Goal: Information Seeking & Learning: Check status

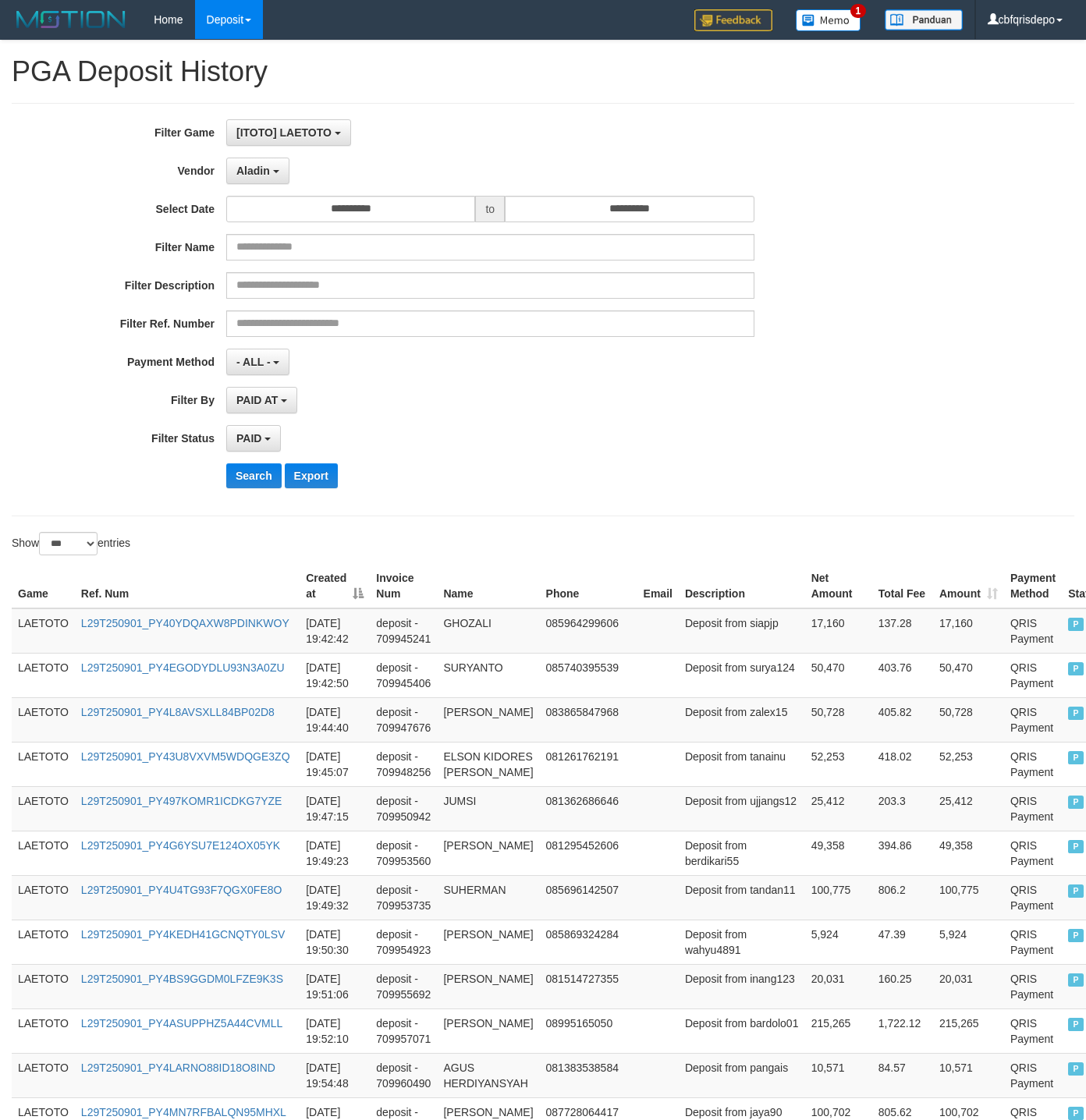
select select "**********"
select select "*"
select select "***"
click at [250, 479] on button "Search" at bounding box center [254, 475] width 55 height 25
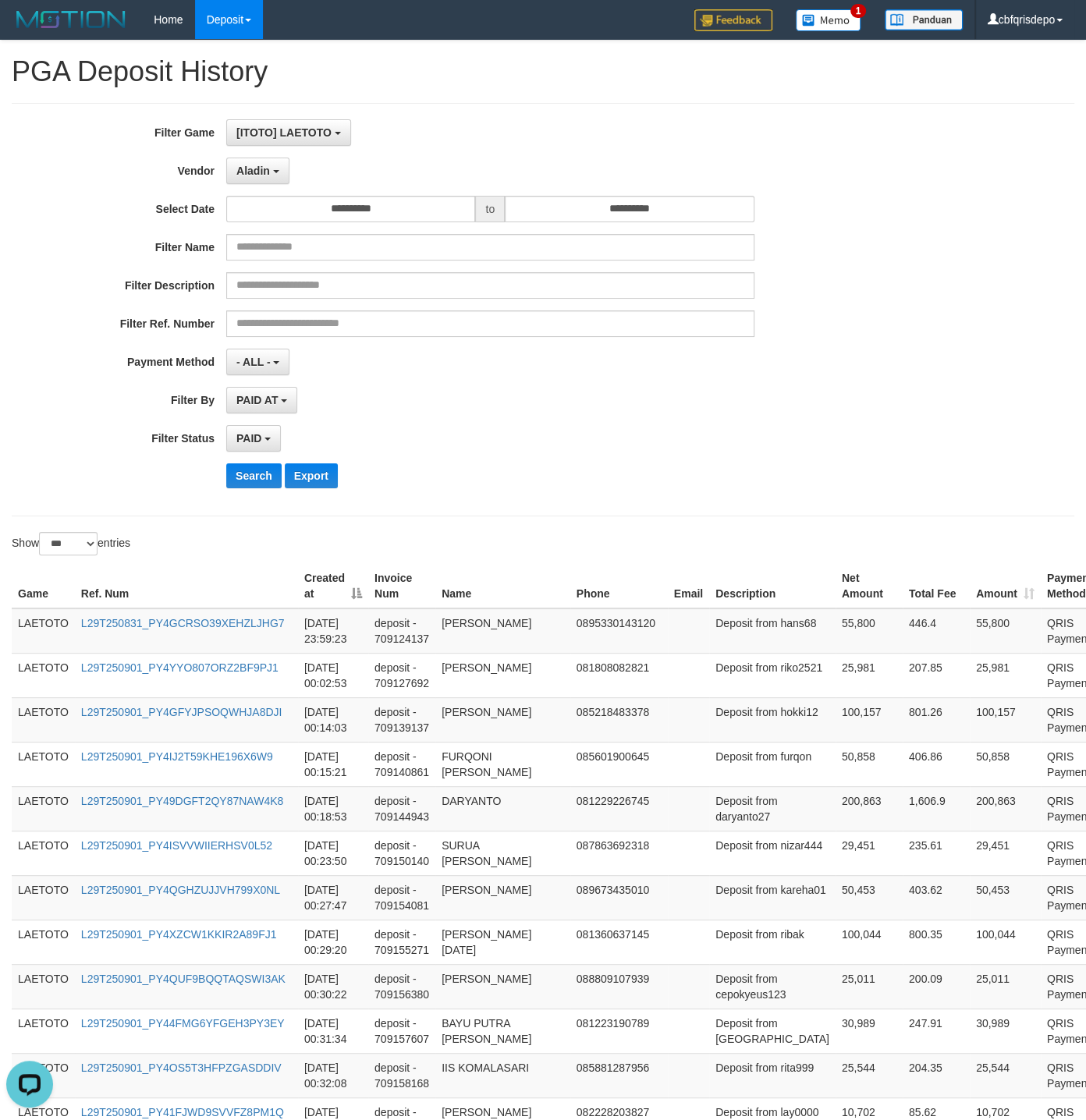
click at [572, 483] on div "Search Export" at bounding box center [566, 475] width 679 height 25
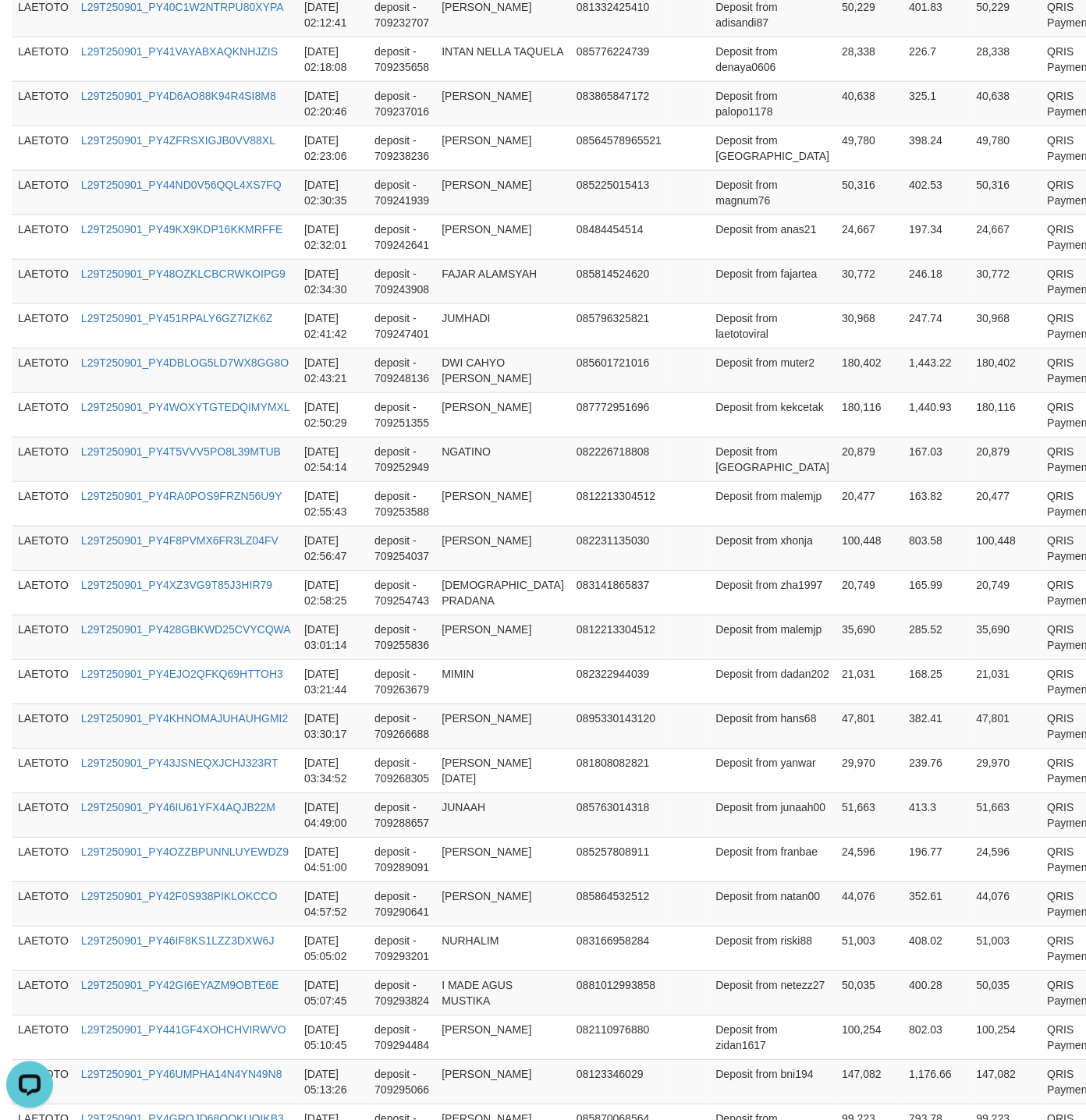
scroll to position [4187, 0]
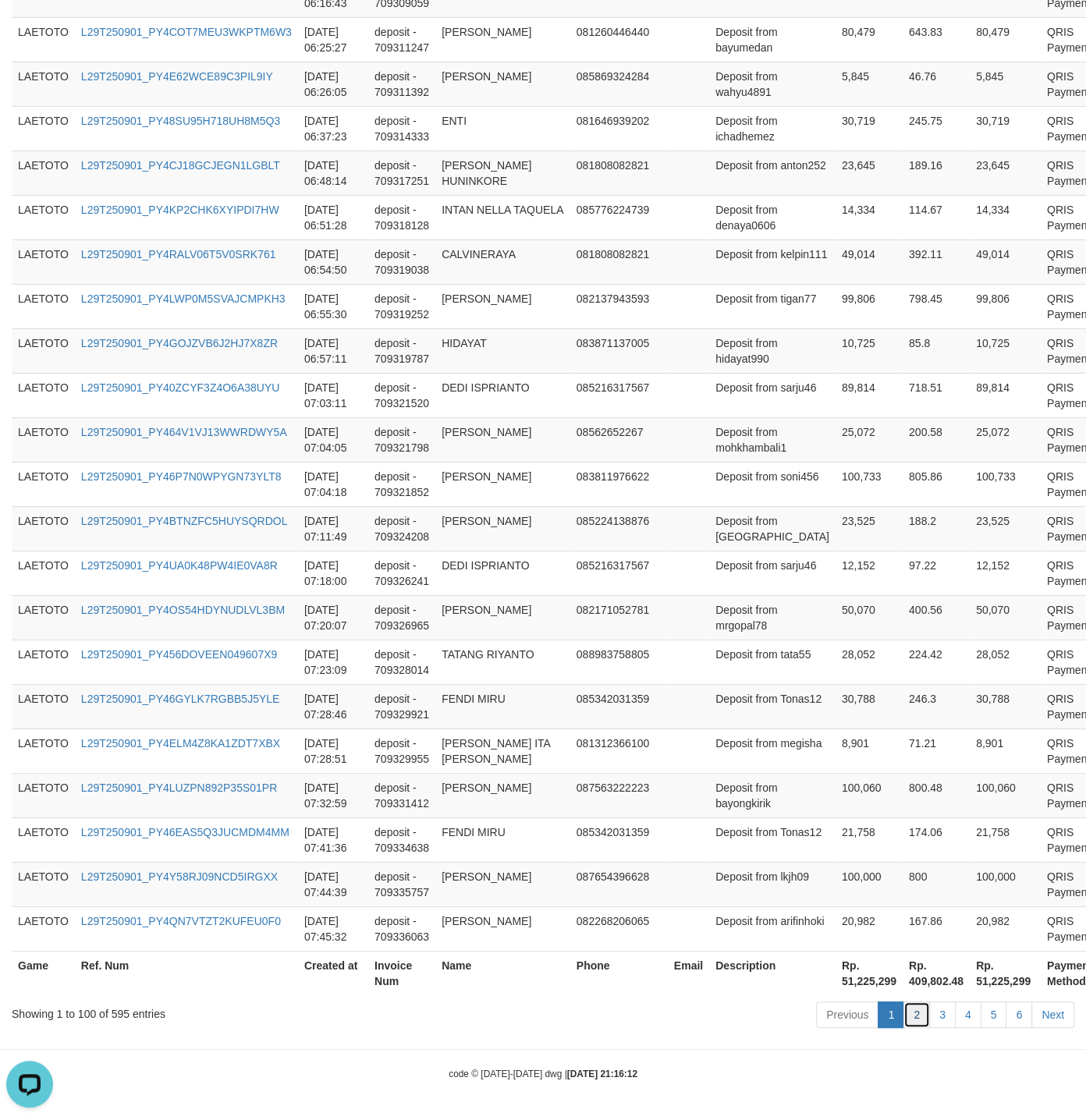
click at [912, 1006] on link "2" at bounding box center [916, 1014] width 26 height 26
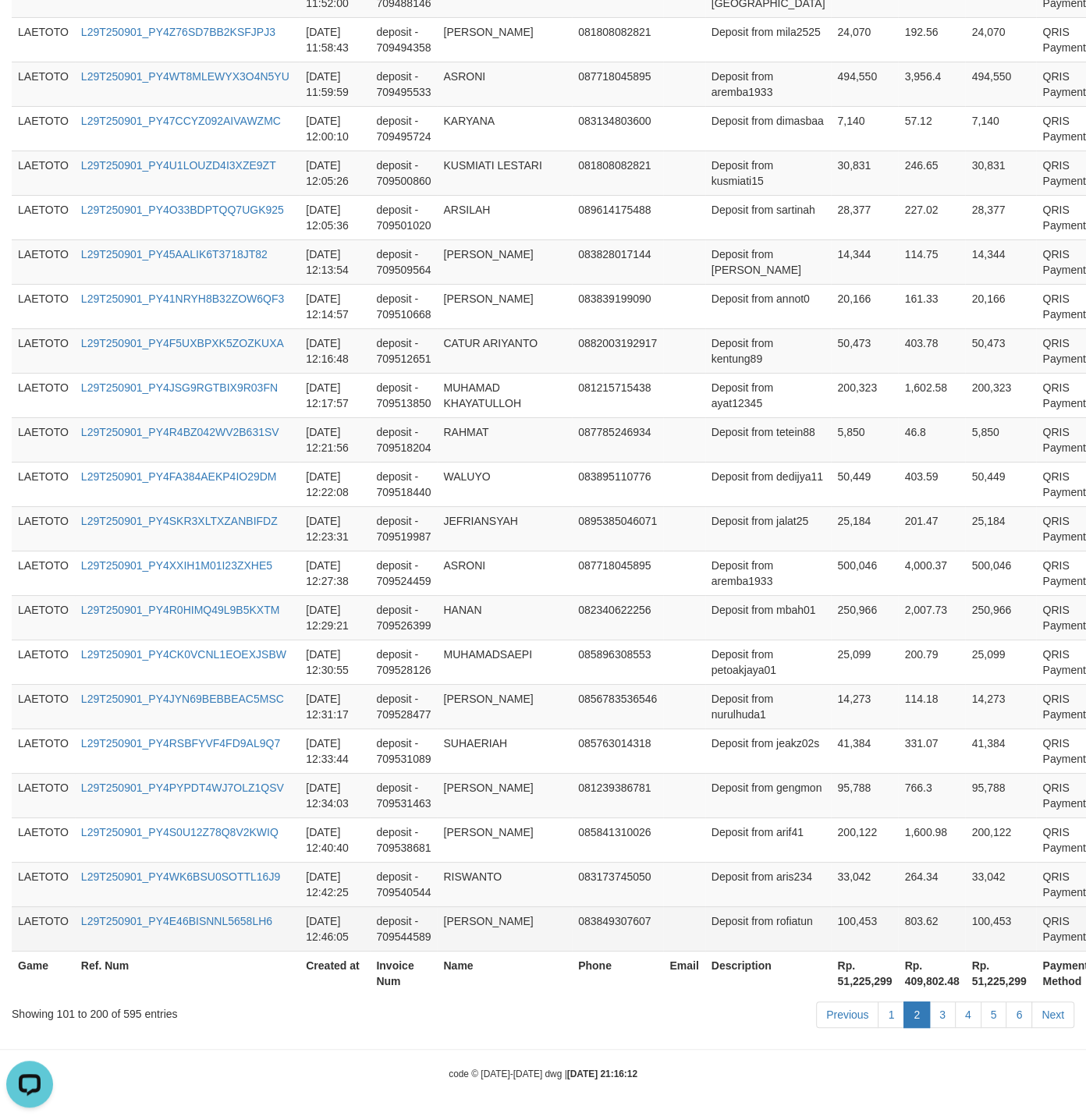
scroll to position [4232, 0]
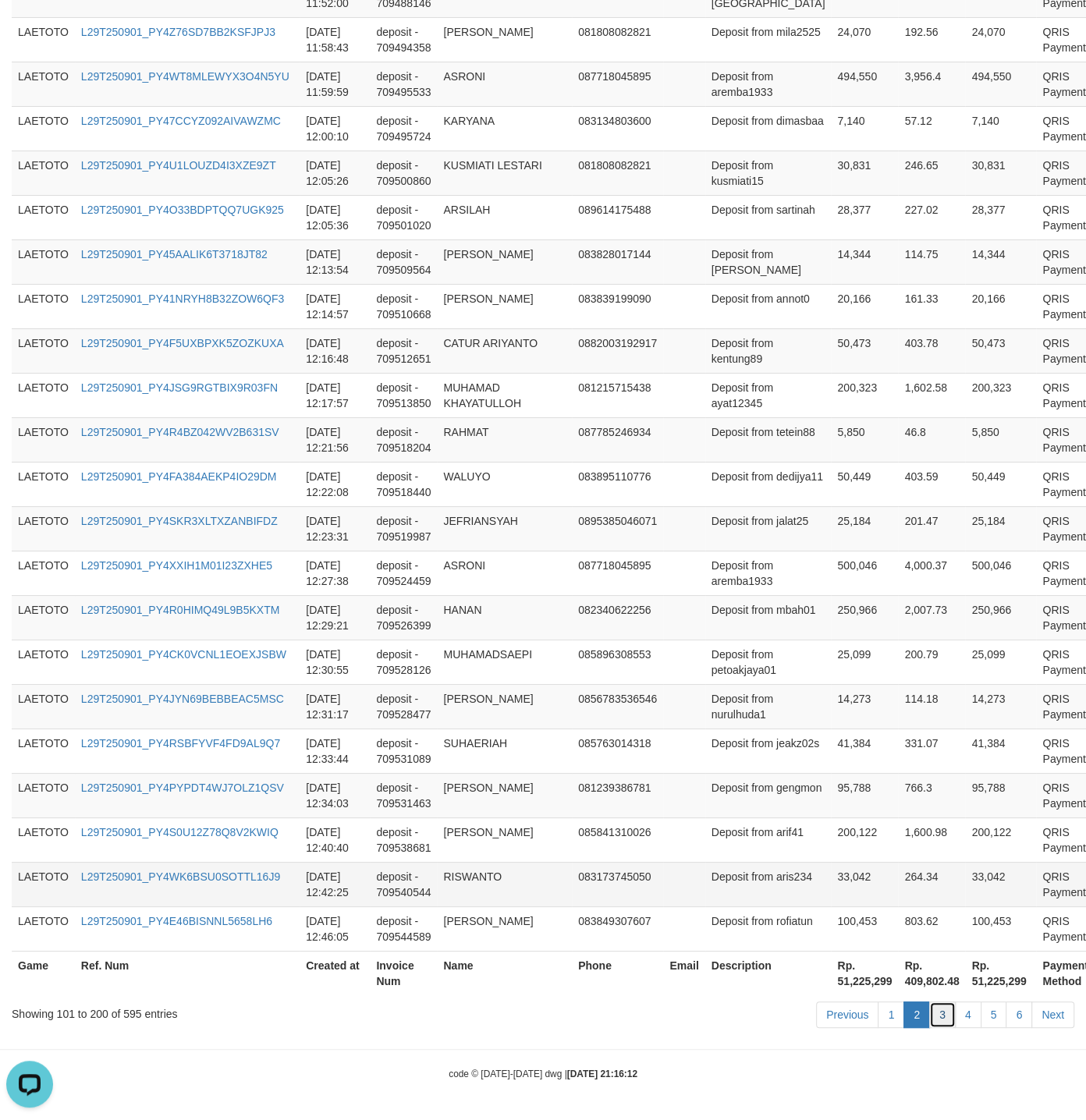
drag, startPoint x: 936, startPoint y: 1019, endPoint x: 876, endPoint y: 868, distance: 162.5
click at [936, 1018] on link "3" at bounding box center [941, 1014] width 26 height 26
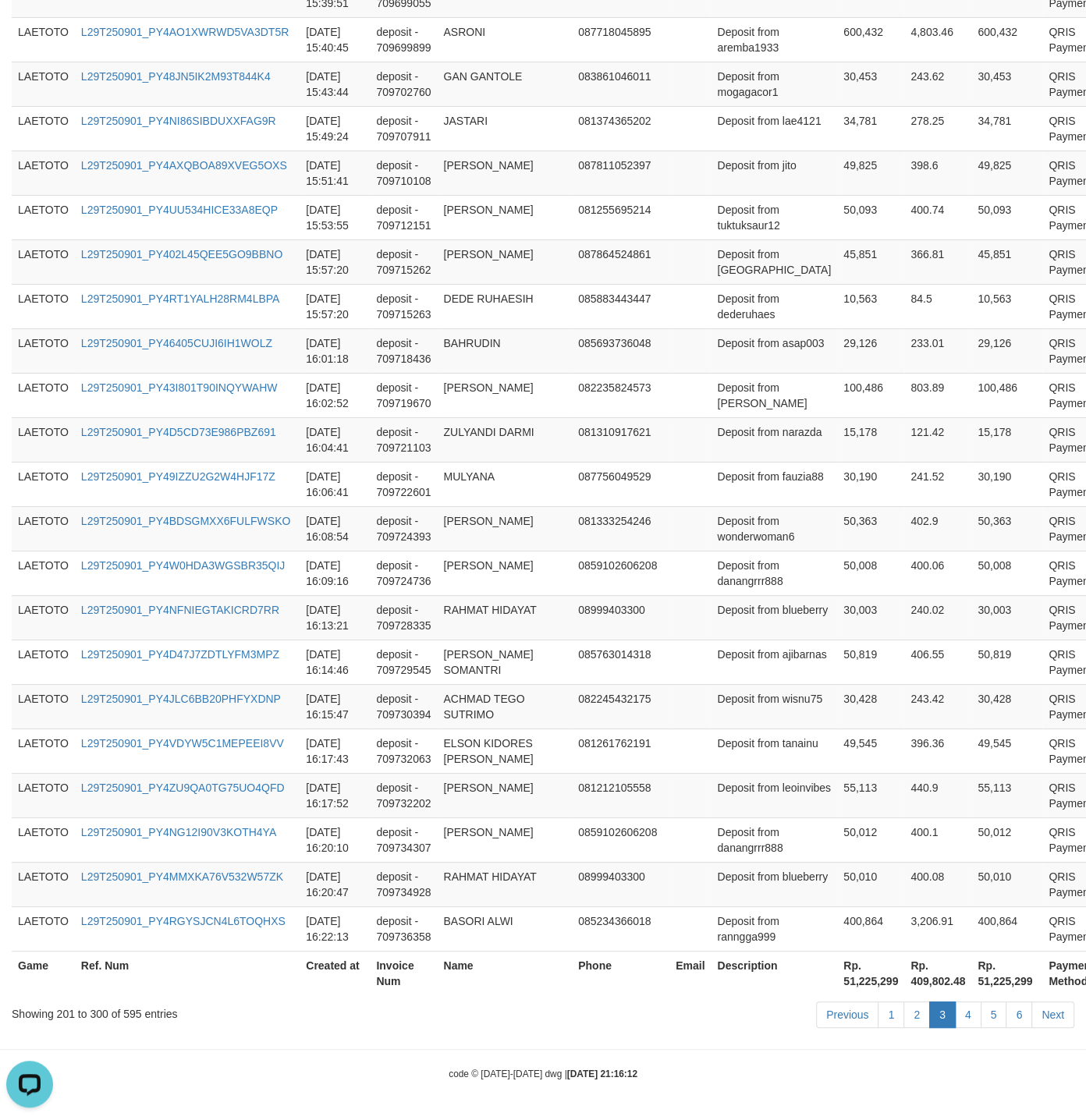
scroll to position [4264, 0]
click at [958, 1012] on link "4" at bounding box center [968, 1014] width 26 height 26
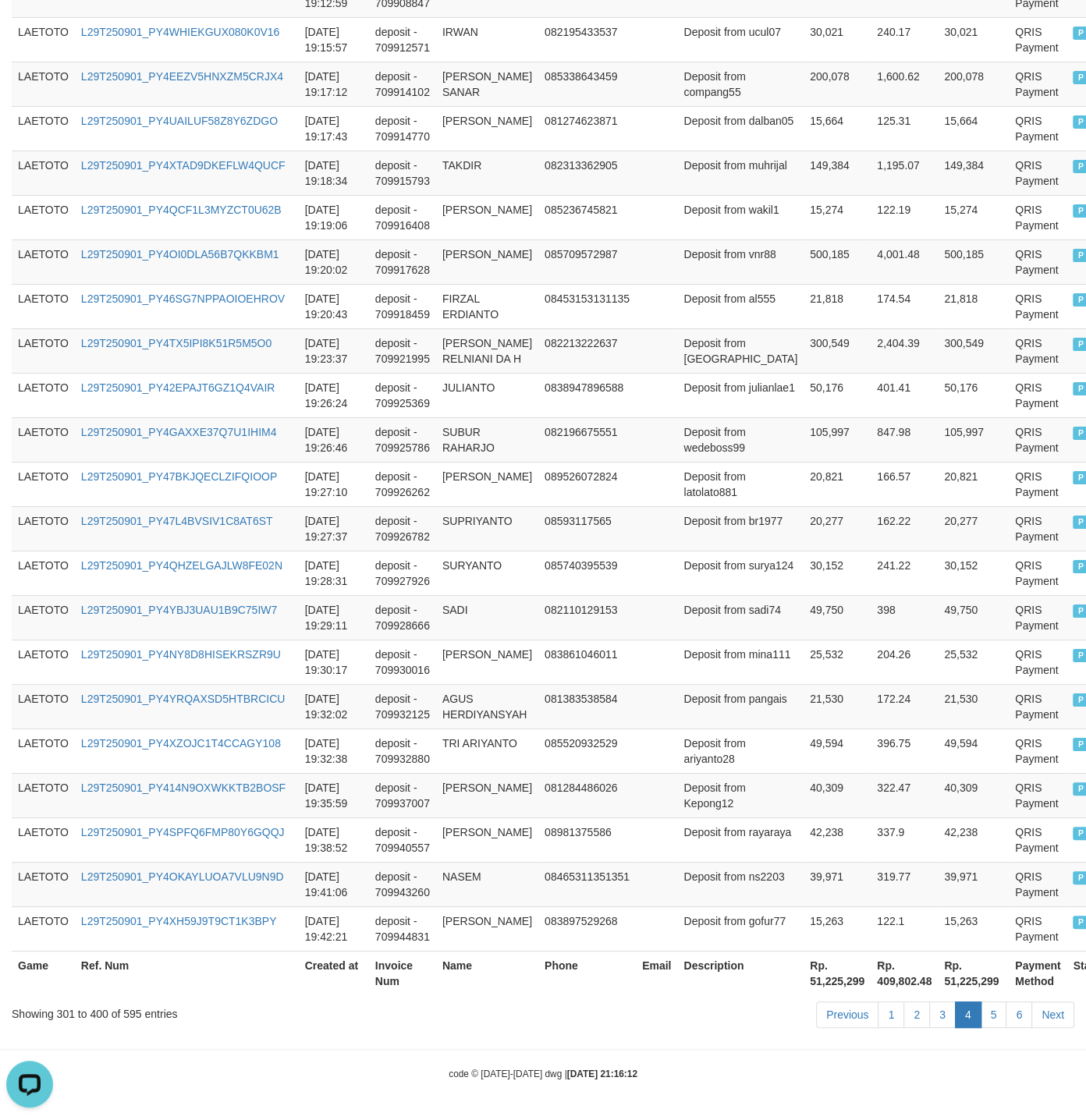
scroll to position [4247, 0]
click at [986, 1014] on link "5" at bounding box center [993, 1014] width 26 height 26
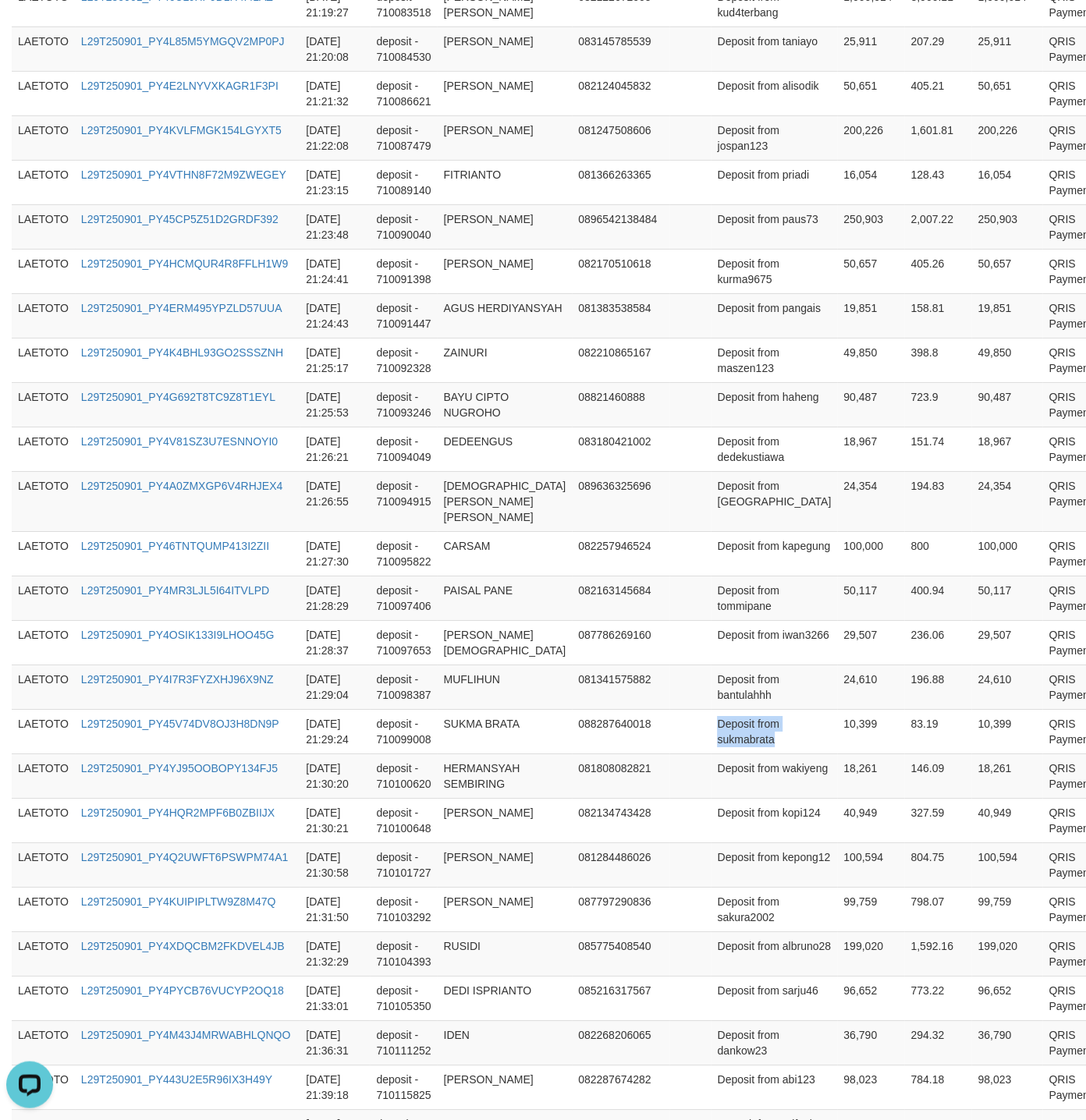
scroll to position [4248, 0]
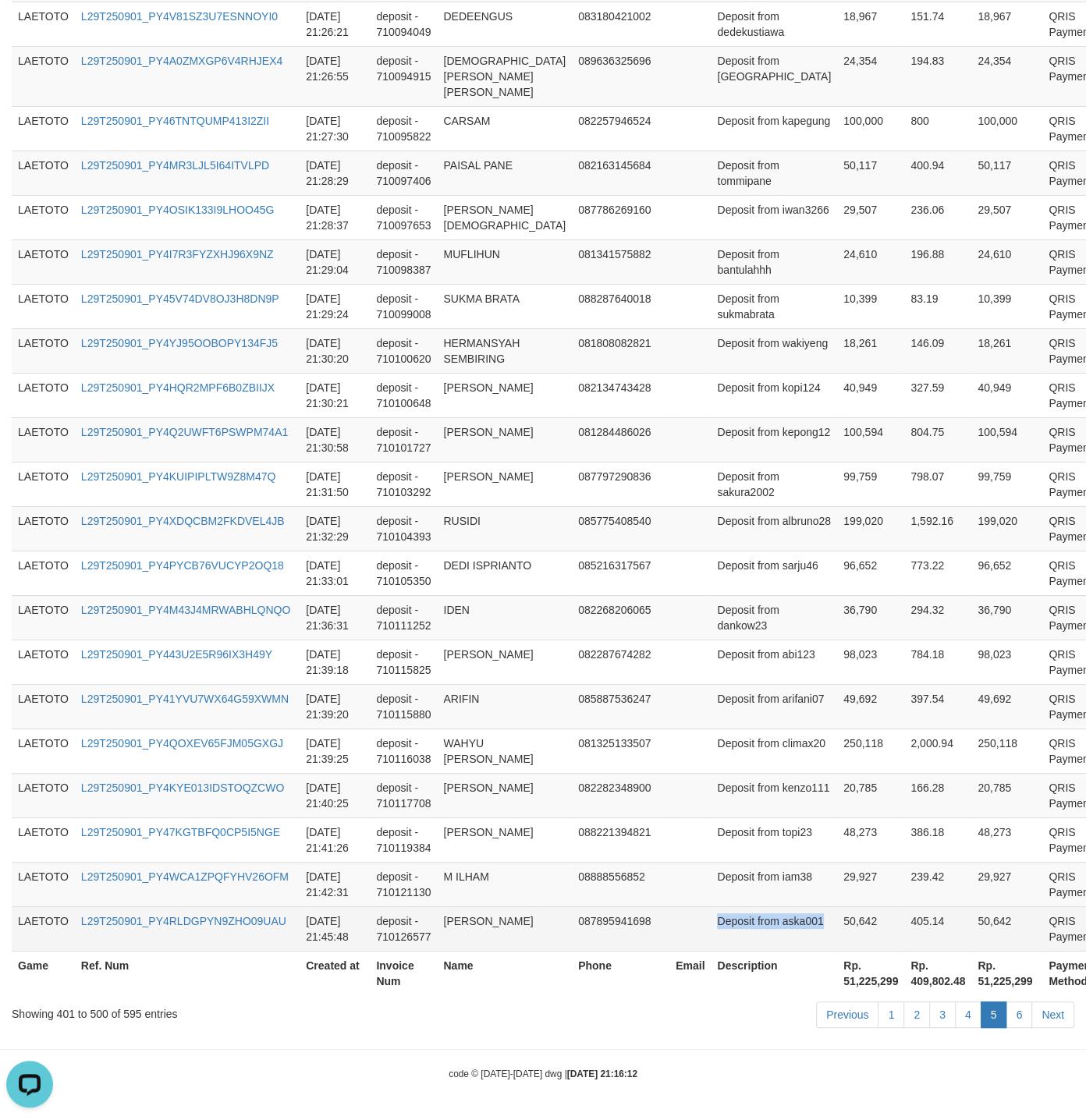
drag, startPoint x: 707, startPoint y: 611, endPoint x: 790, endPoint y: 920, distance: 320.0
copy td "Deposit from aska001"
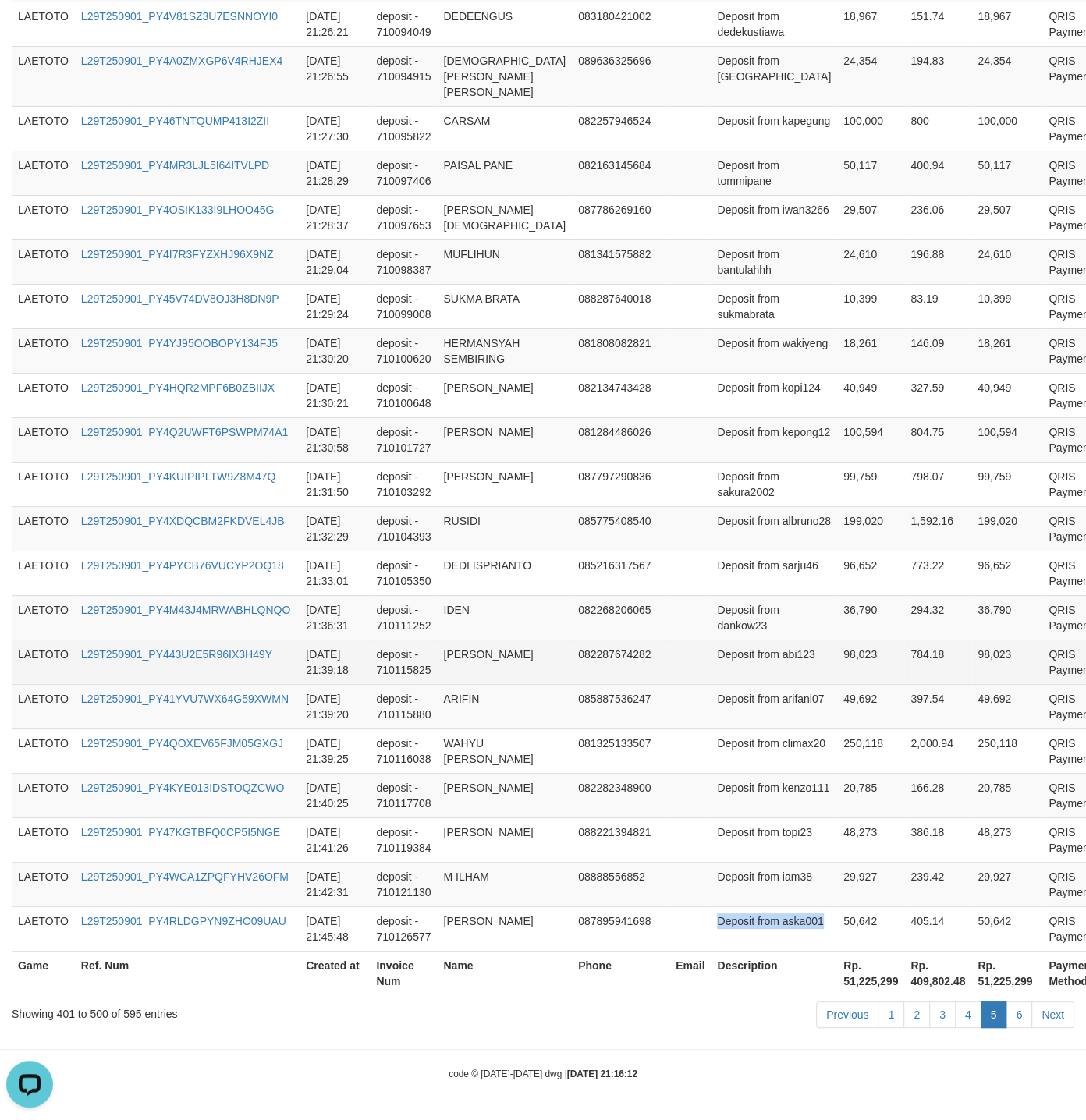
click at [710, 640] on td "Deposit from abi123" at bounding box center [773, 662] width 126 height 44
drag, startPoint x: 697, startPoint y: 631, endPoint x: 738, endPoint y: 631, distance: 41.0
click at [738, 640] on td "Deposit from abi123" at bounding box center [773, 662] width 126 height 44
copy td "Deposit from"
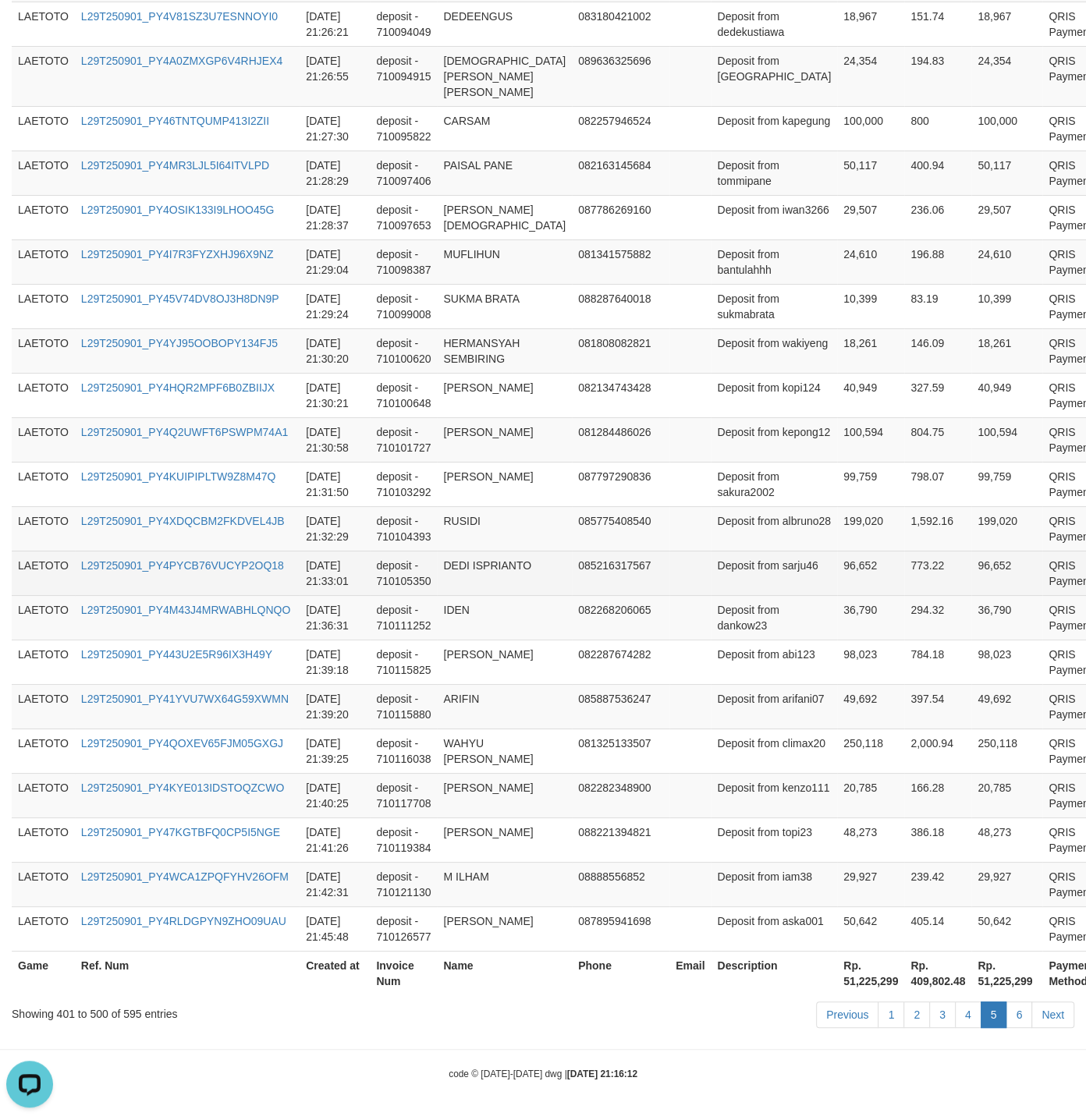
click at [971, 550] on td "96,652" at bounding box center [1006, 572] width 71 height 44
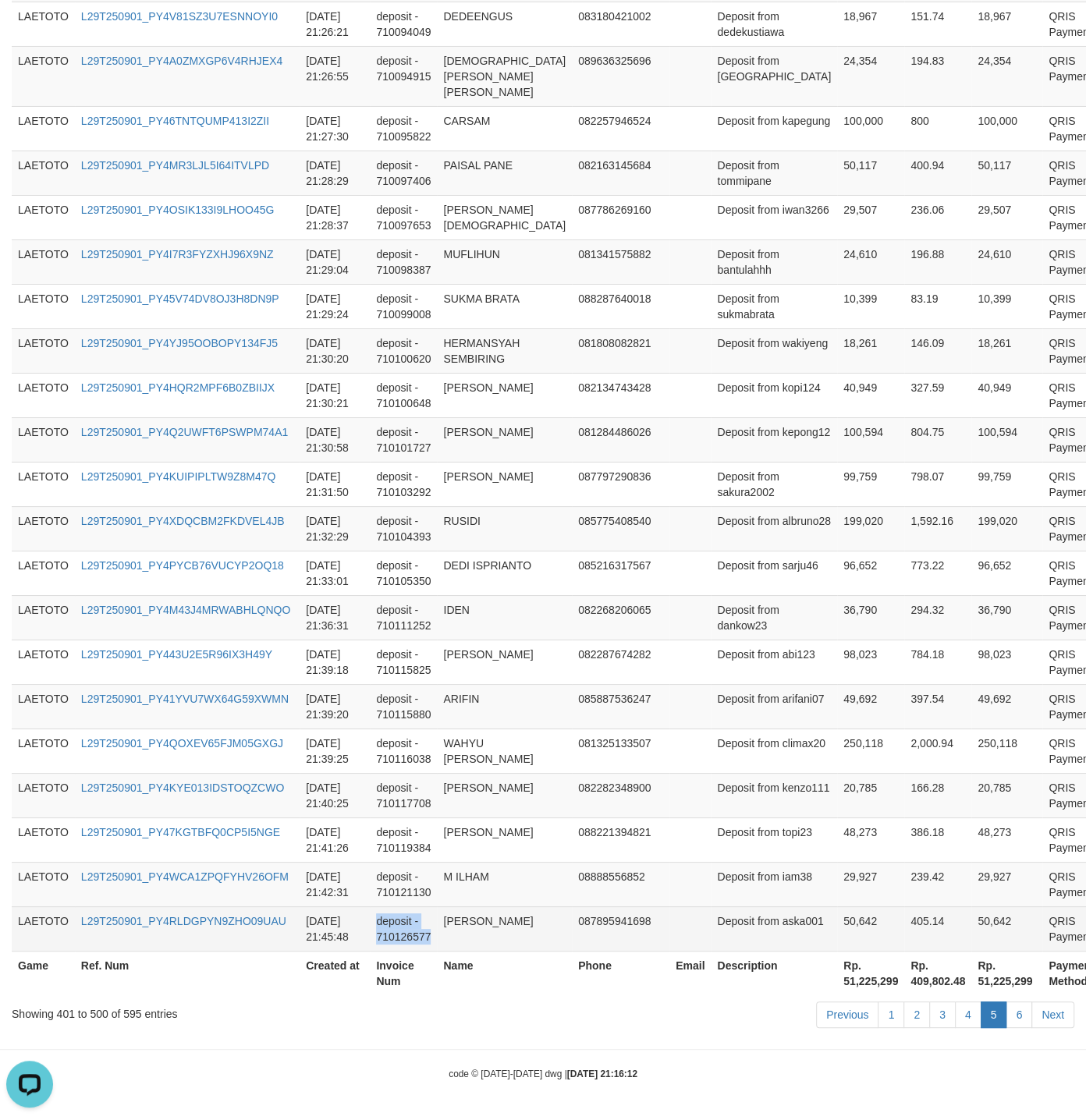
drag, startPoint x: 485, startPoint y: 570, endPoint x: 503, endPoint y: 935, distance: 365.4
copy td "deposit - 710126577"
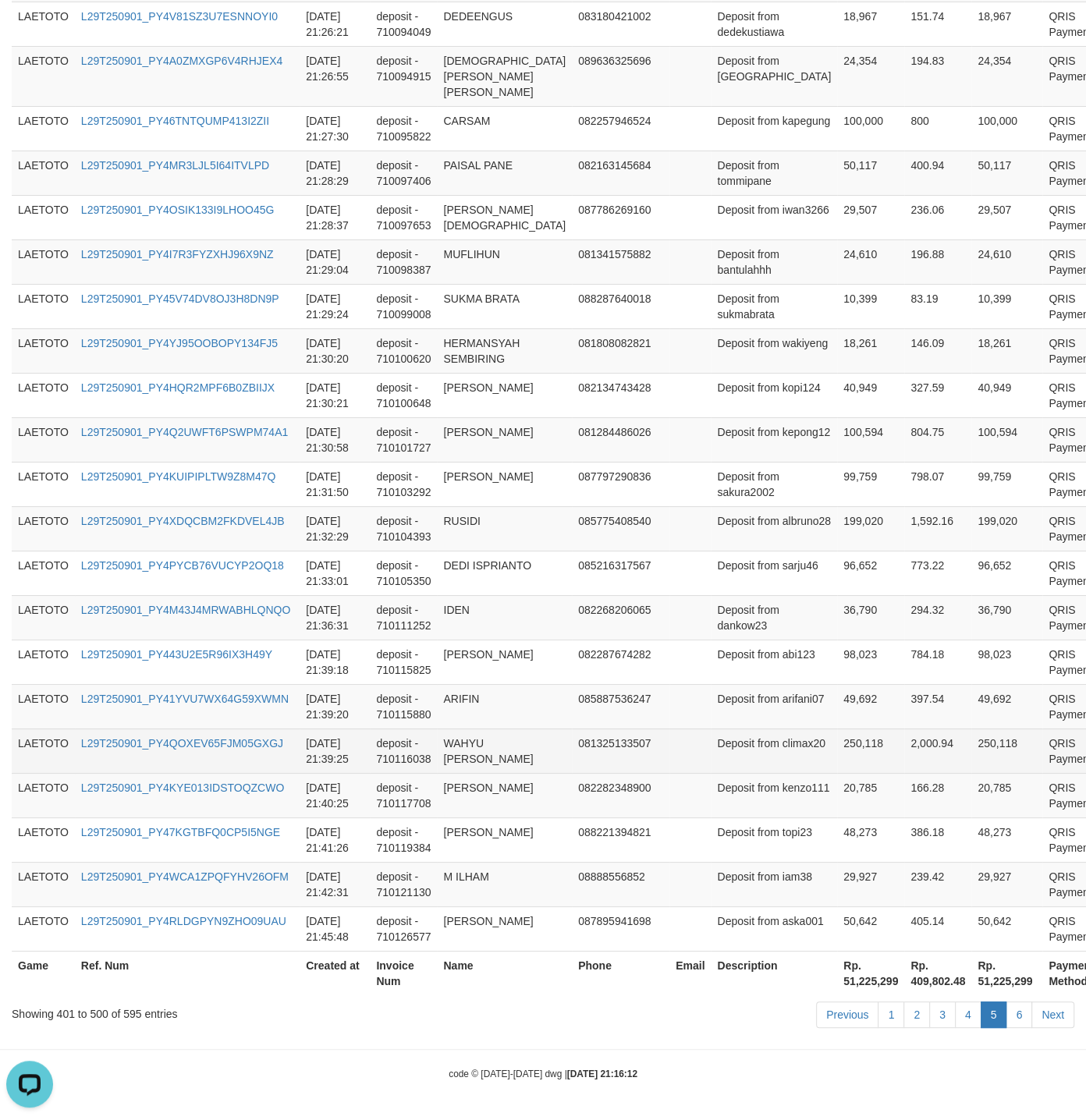
drag, startPoint x: 882, startPoint y: 771, endPoint x: 834, endPoint y: 744, distance: 55.1
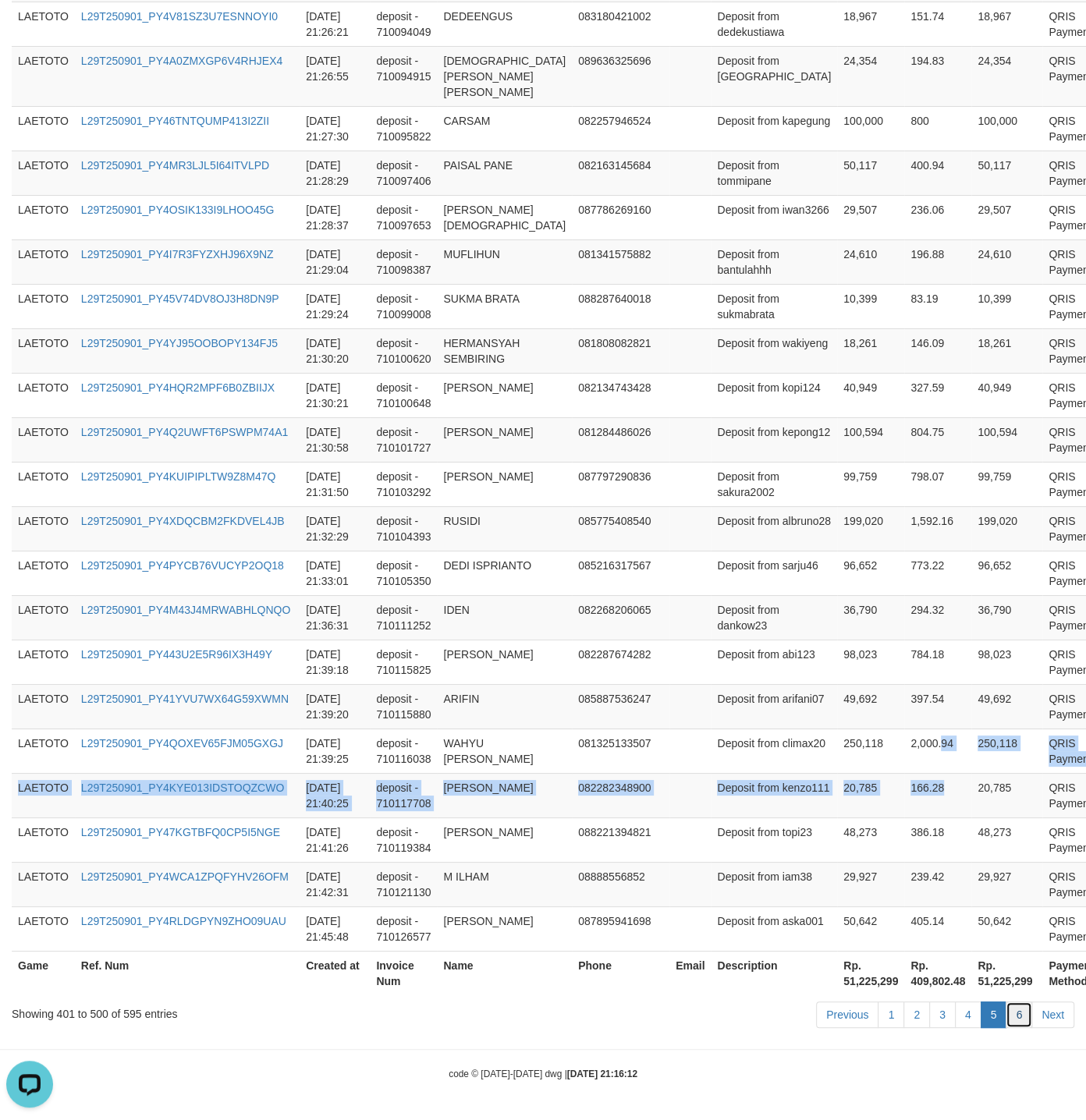
click at [1022, 1009] on link "6" at bounding box center [1018, 1014] width 26 height 26
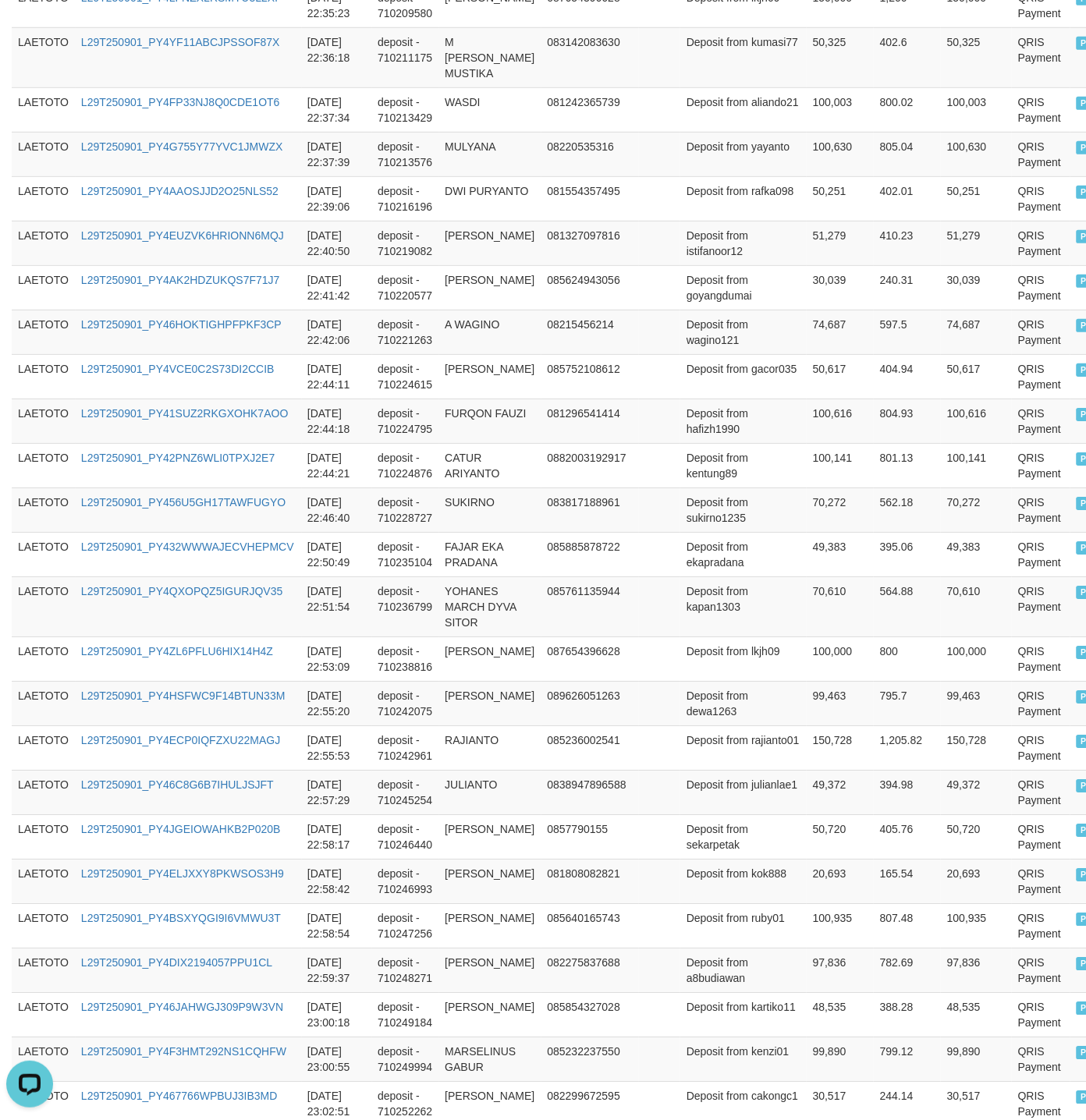
scroll to position [4024, 0]
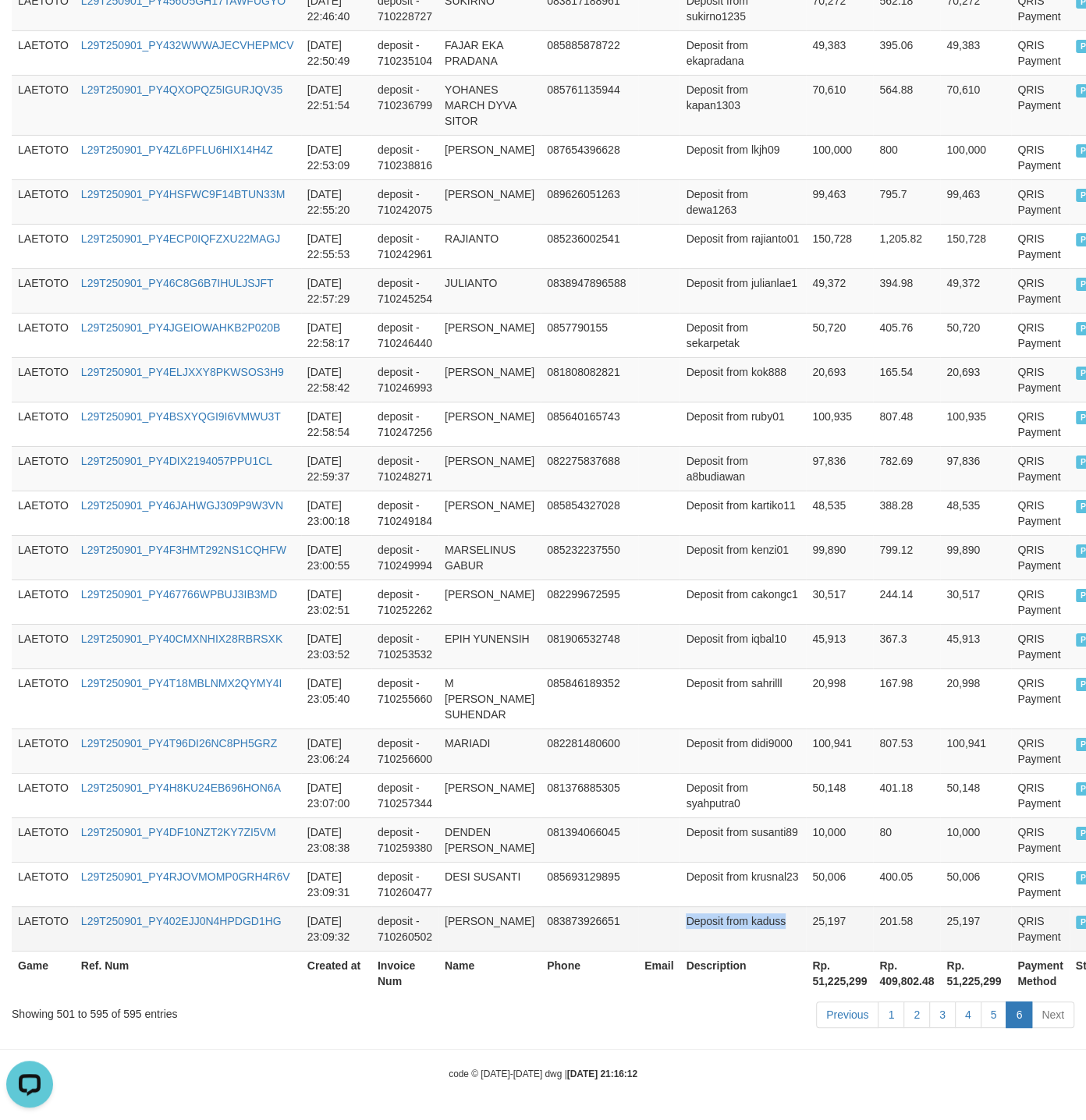
drag, startPoint x: 705, startPoint y: 631, endPoint x: 779, endPoint y: 932, distance: 310.0
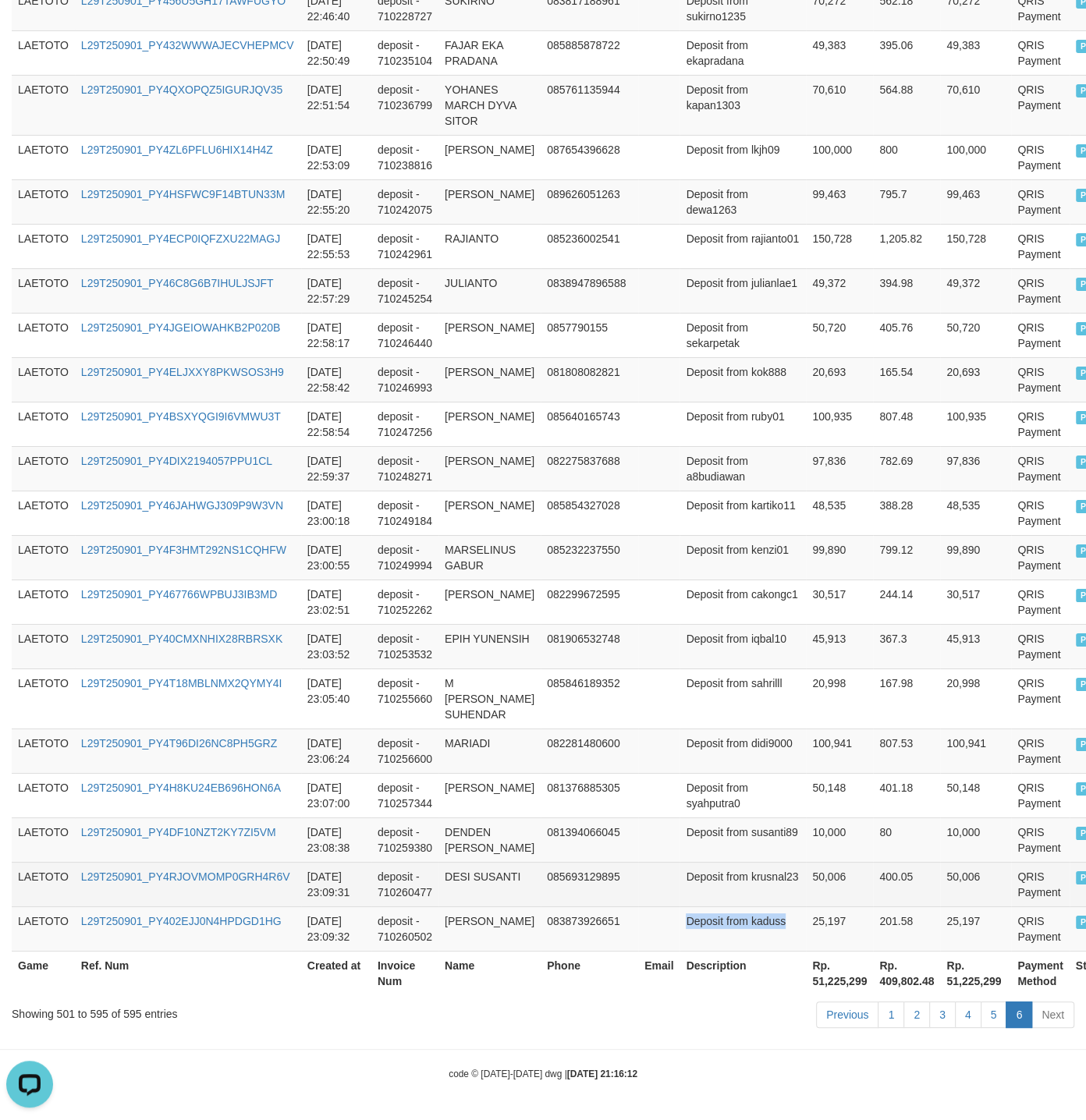
click at [697, 872] on td "Deposit from krusnal23" at bounding box center [742, 884] width 126 height 44
drag, startPoint x: 697, startPoint y: 872, endPoint x: 728, endPoint y: 873, distance: 31.0
click at [728, 873] on td "Deposit from krusnal23" at bounding box center [742, 884] width 126 height 44
copy td "Deposit from"
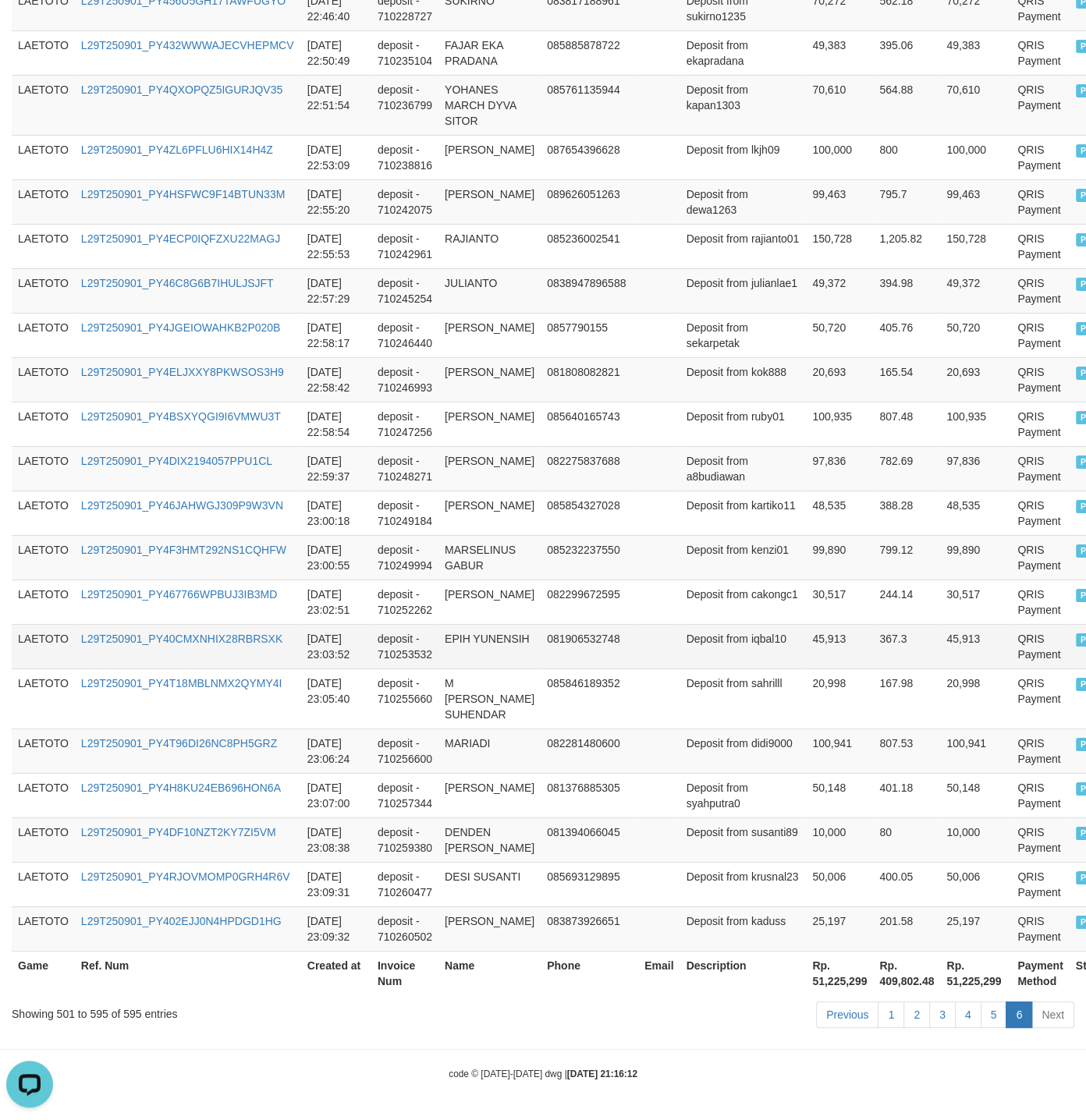
click at [700, 641] on td "Deposit from iqbal10" at bounding box center [742, 646] width 126 height 44
drag, startPoint x: 487, startPoint y: 564, endPoint x: 500, endPoint y: 948, distance: 384.2
copy td "deposit - 710260502"
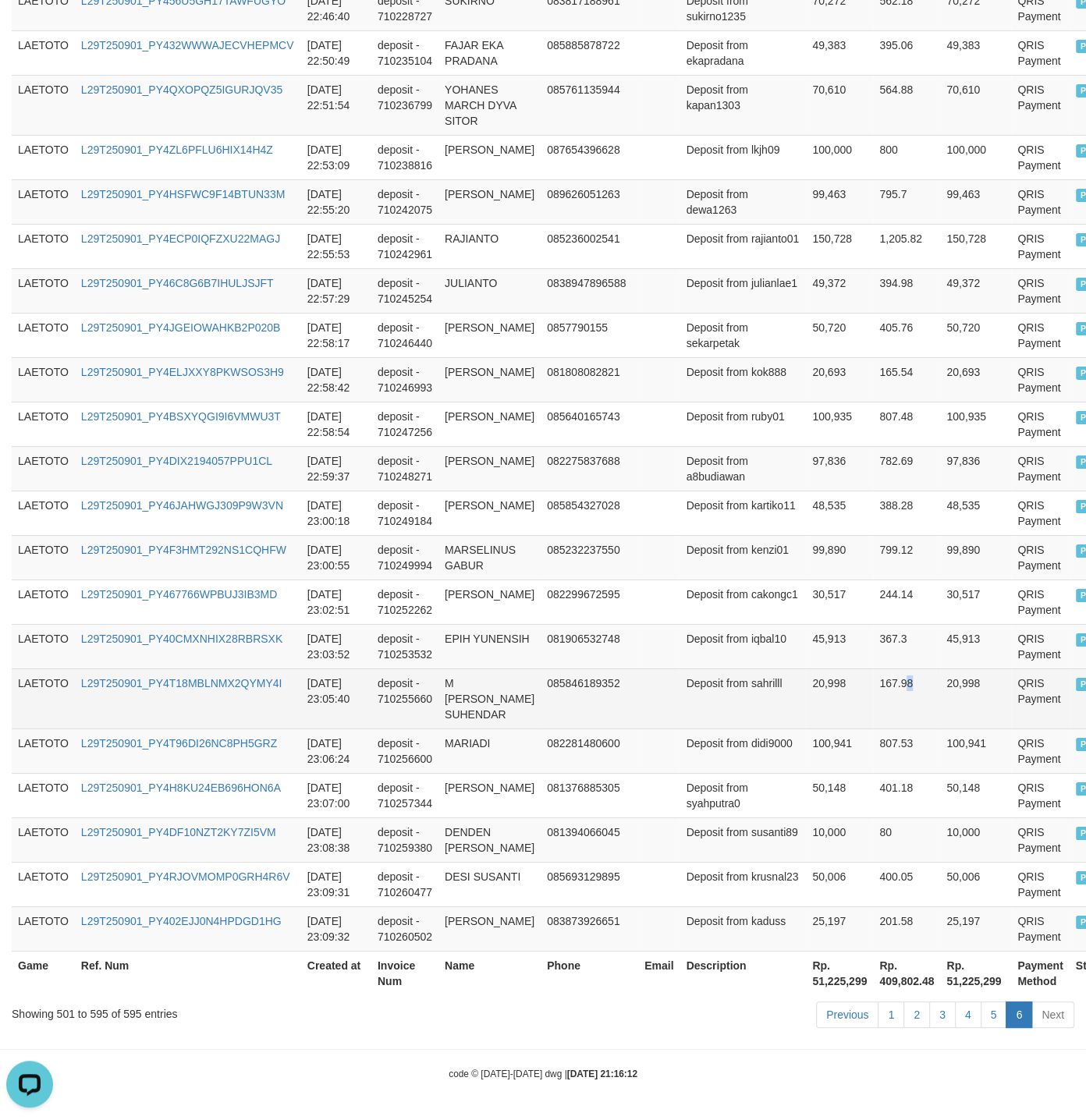
click at [873, 683] on td "167.98" at bounding box center [906, 698] width 67 height 60
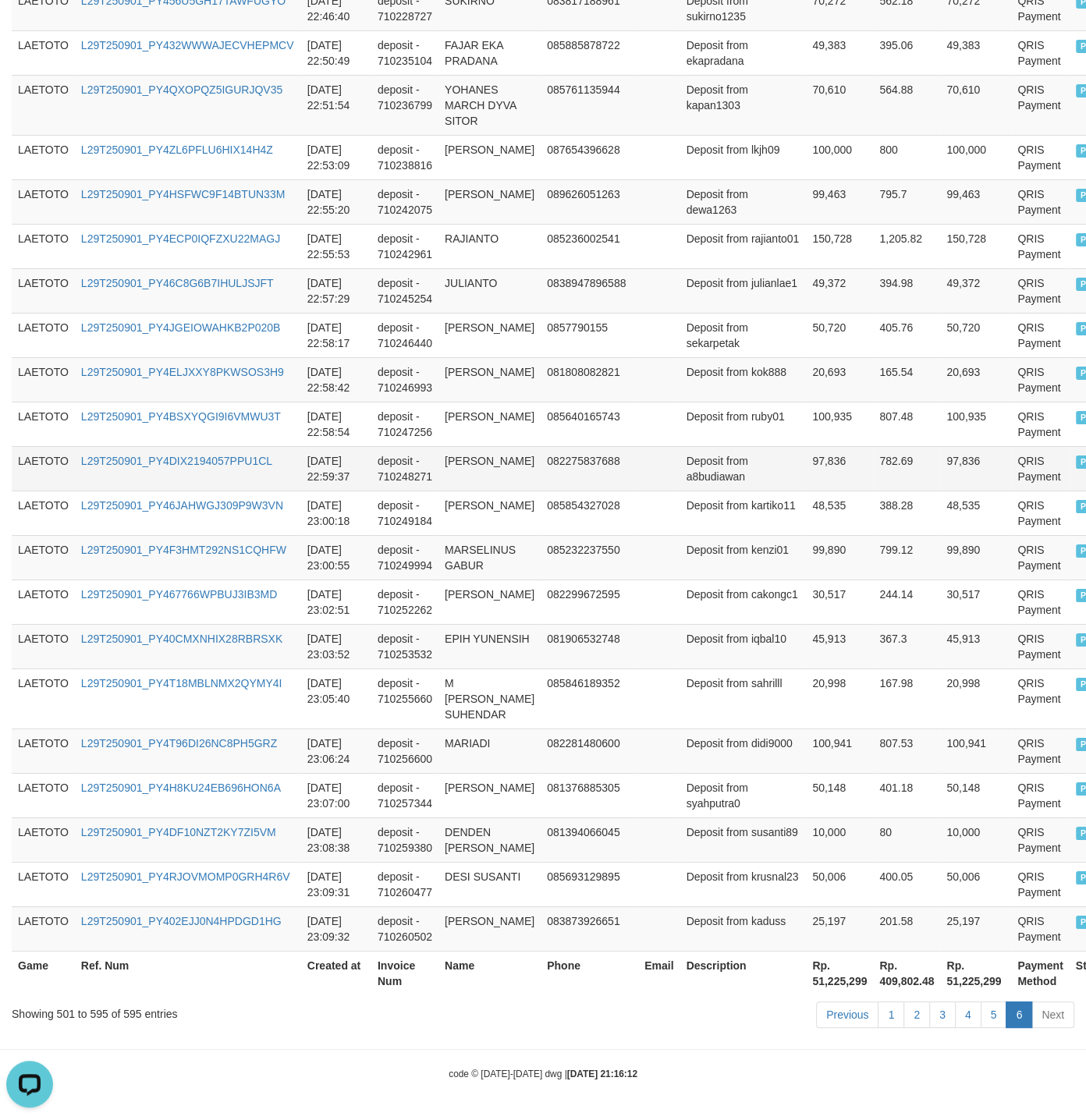
click at [641, 453] on td at bounding box center [658, 468] width 42 height 44
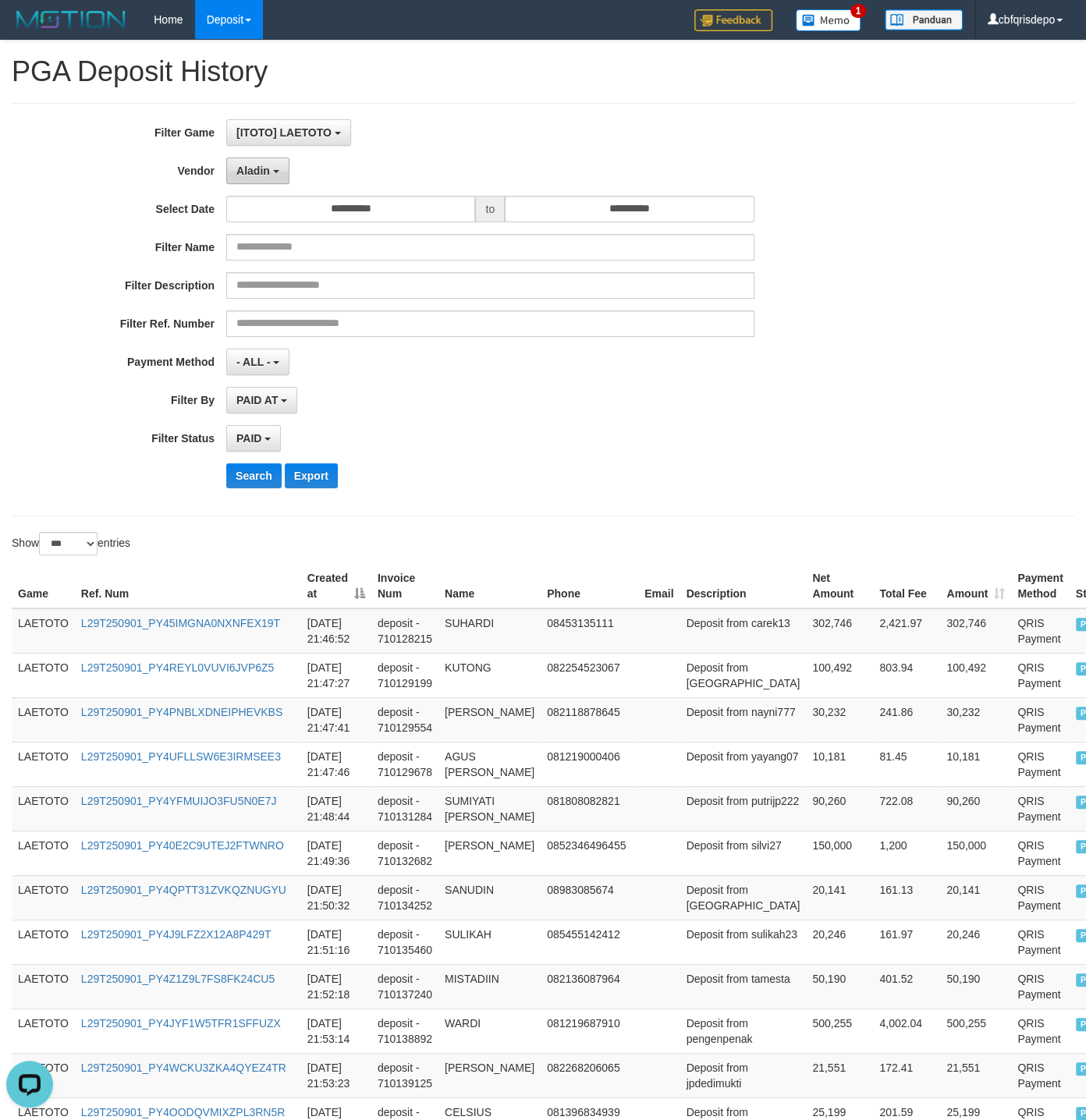
click at [231, 174] on button "Aladin" at bounding box center [258, 170] width 63 height 26
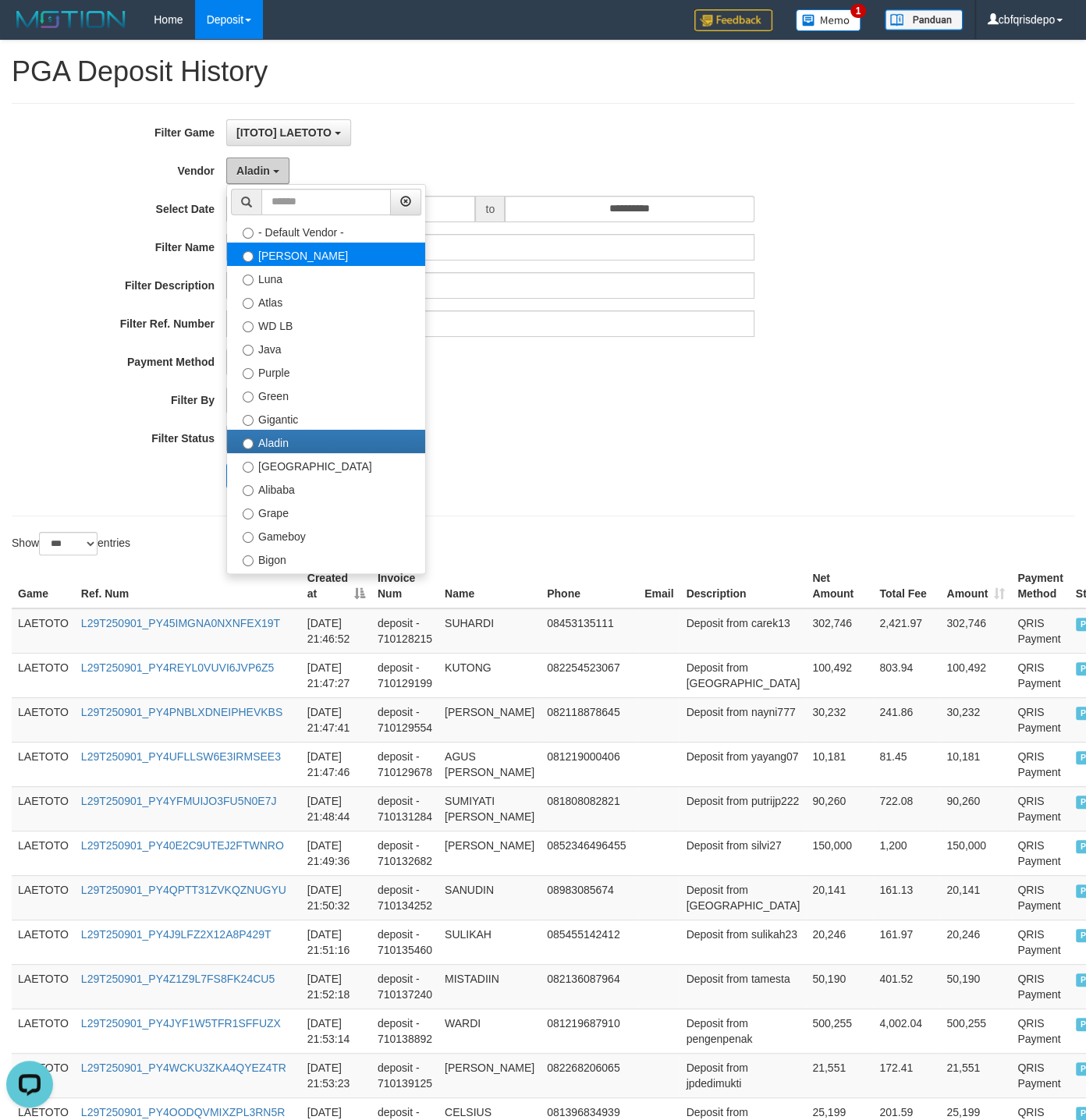
scroll to position [20, 0]
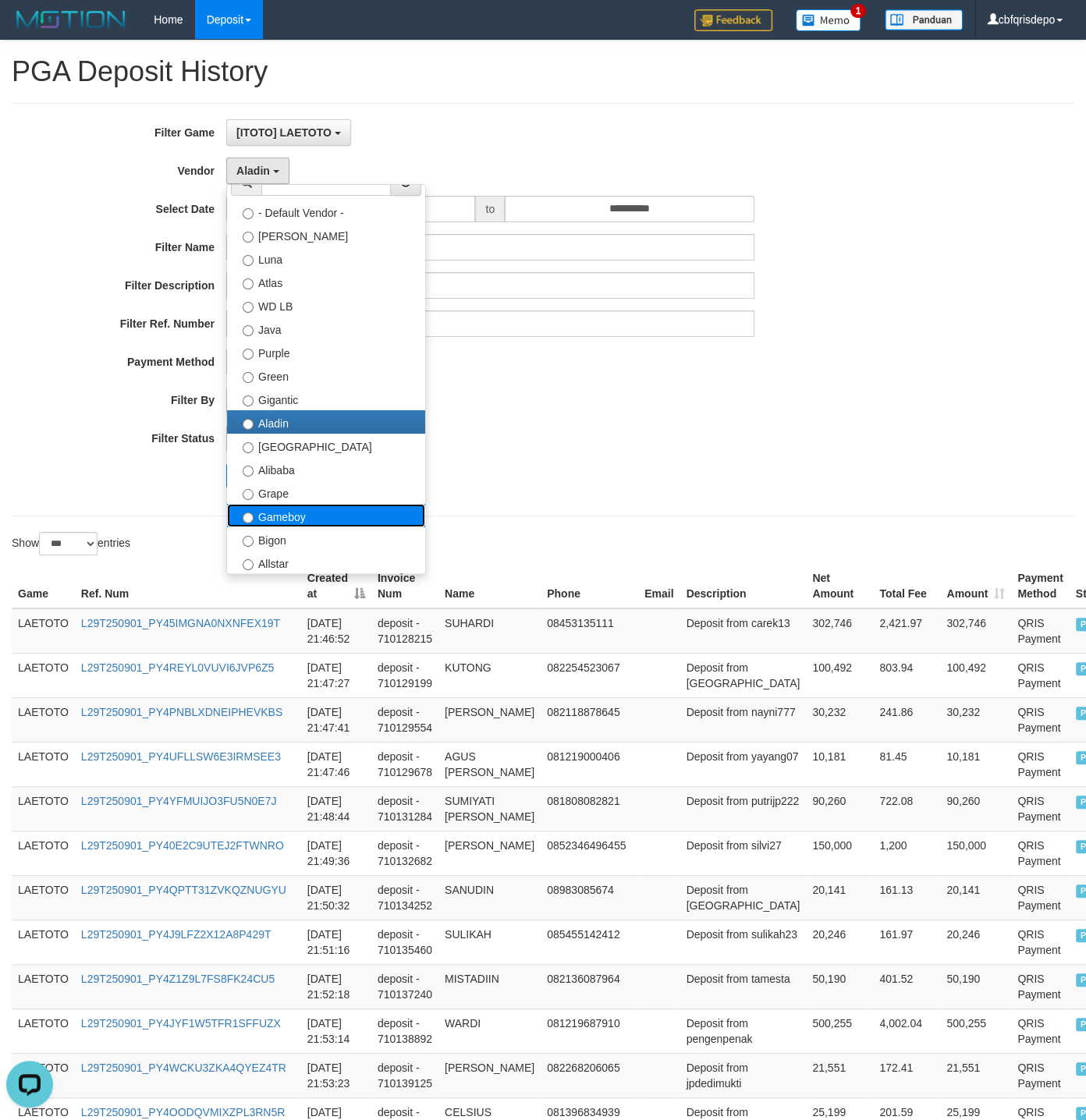
click at [283, 519] on label "Gameboy" at bounding box center [325, 514] width 198 height 23
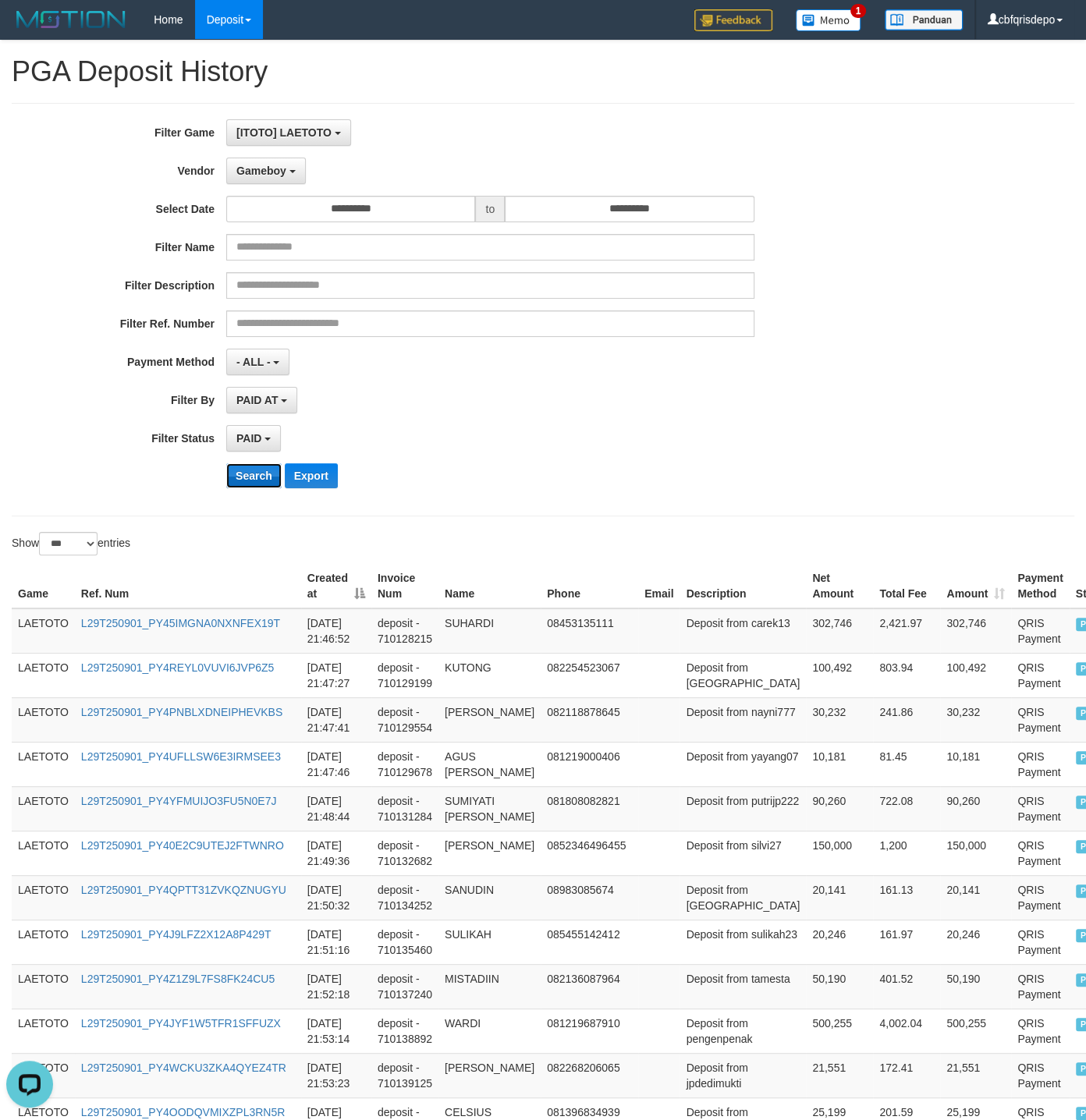
click at [256, 482] on button "Search" at bounding box center [254, 475] width 55 height 25
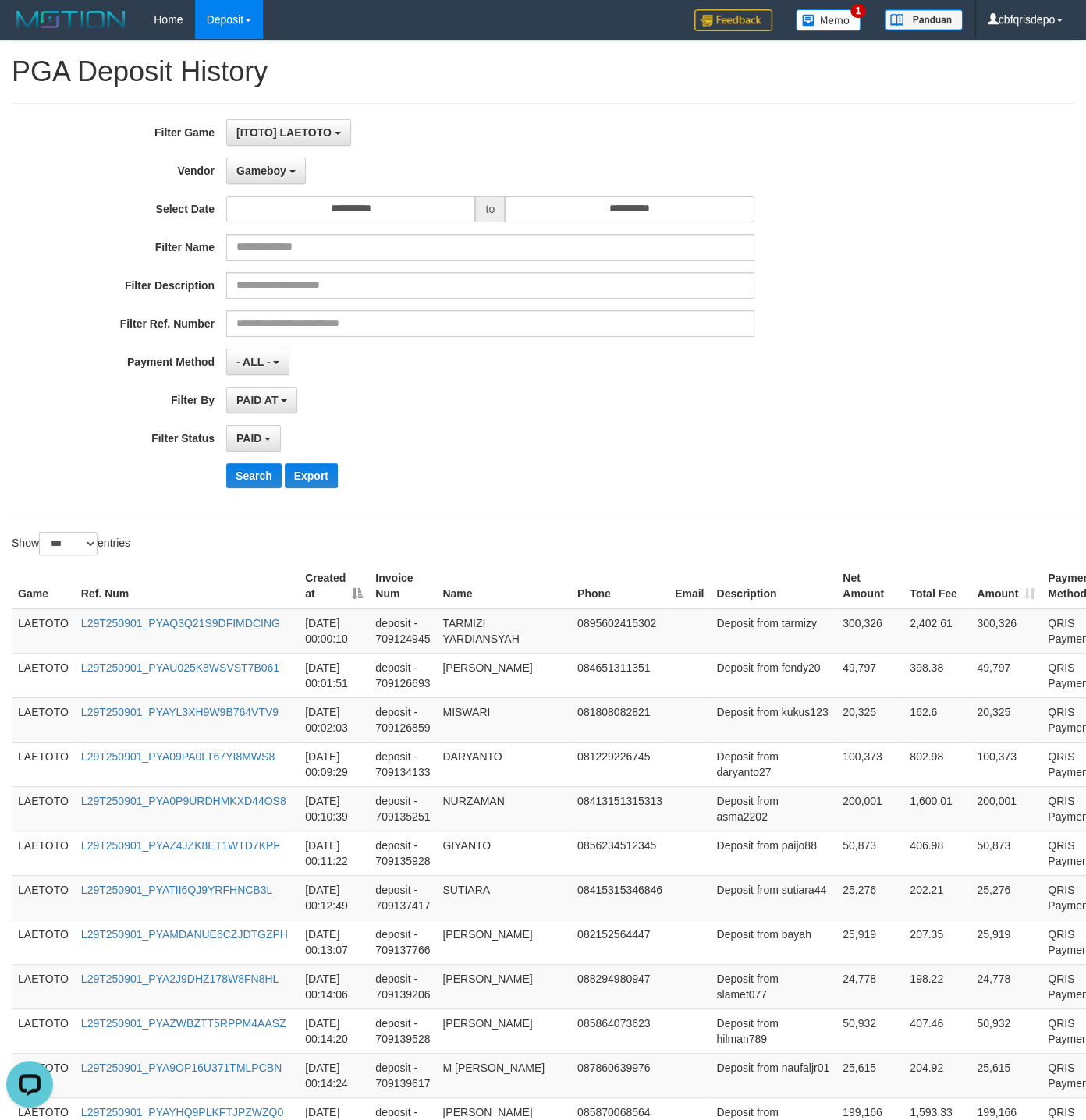
click at [661, 451] on div "PAID SELECT ALL - ALL - SELECT STATUS PENDING/UNPAID PAID CANCELED EXPIRED" at bounding box center [491, 438] width 528 height 26
drag, startPoint x: 665, startPoint y: 566, endPoint x: 671, endPoint y: 559, distance: 9.2
click at [669, 608] on th "Email" at bounding box center [689, 586] width 42 height 44
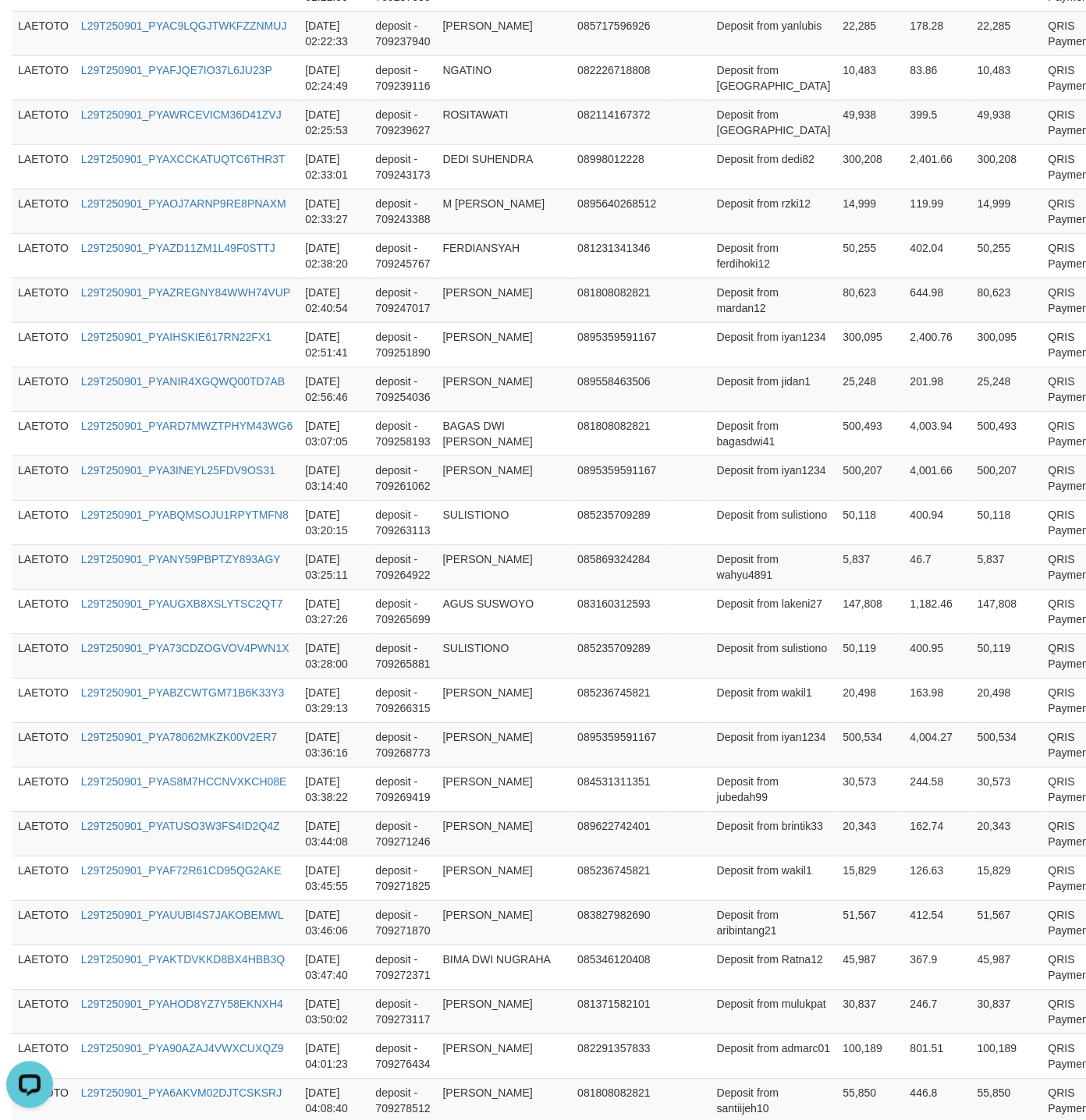
scroll to position [4154, 0]
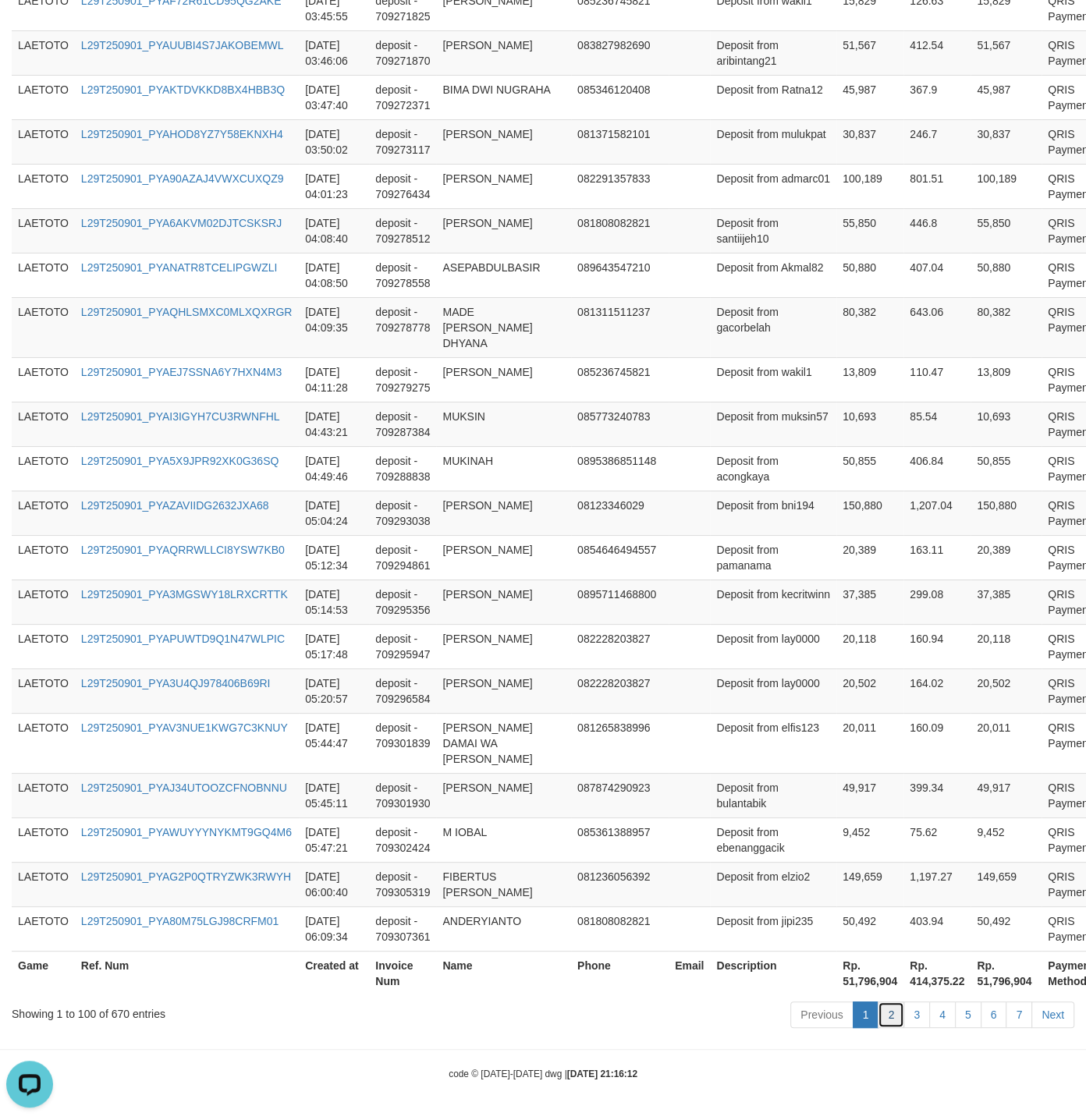
drag, startPoint x: 884, startPoint y: 1008, endPoint x: 750, endPoint y: 749, distance: 291.6
click at [882, 1006] on link "2" at bounding box center [890, 1014] width 26 height 26
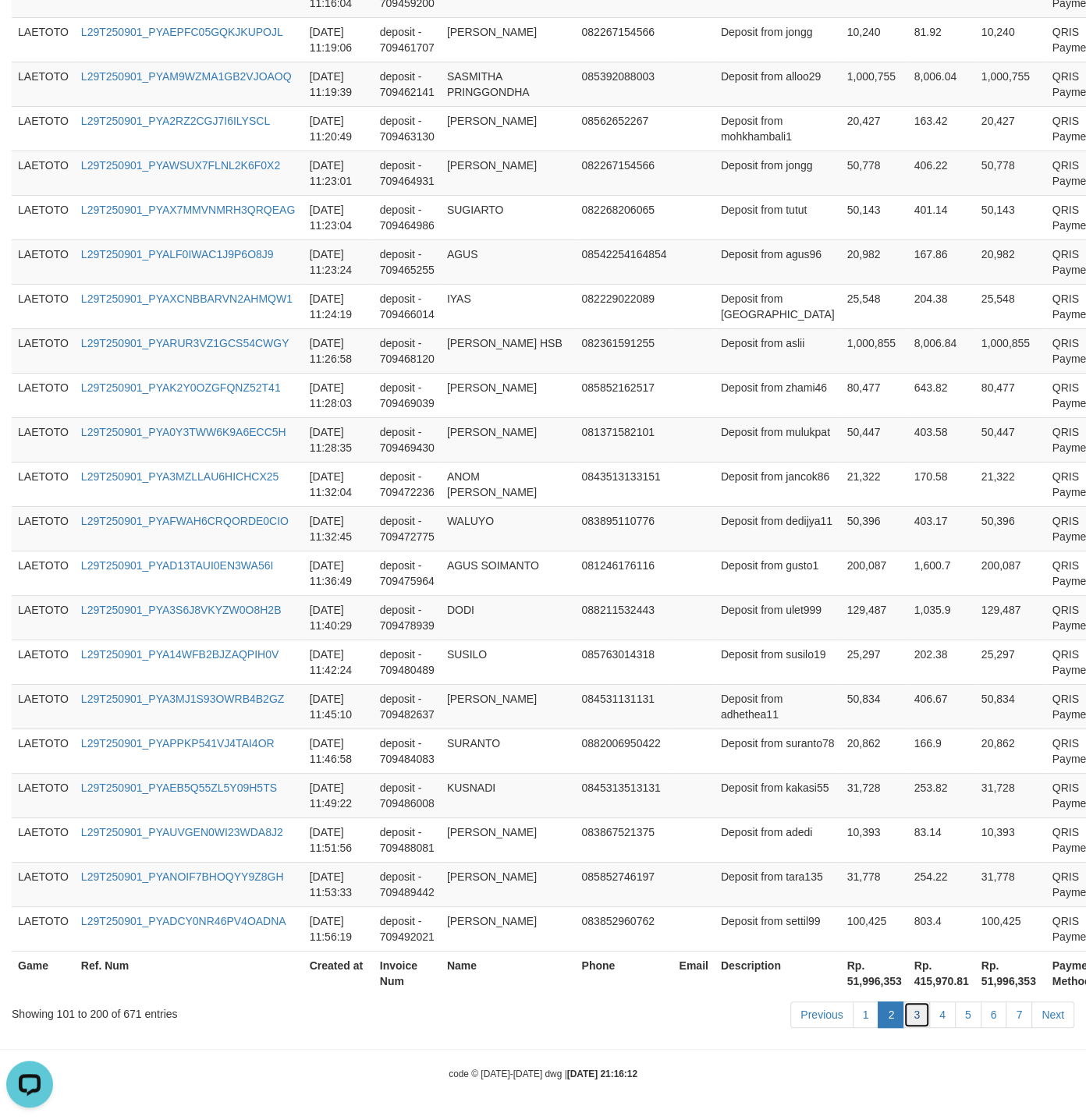
click at [911, 1006] on link "3" at bounding box center [916, 1014] width 26 height 26
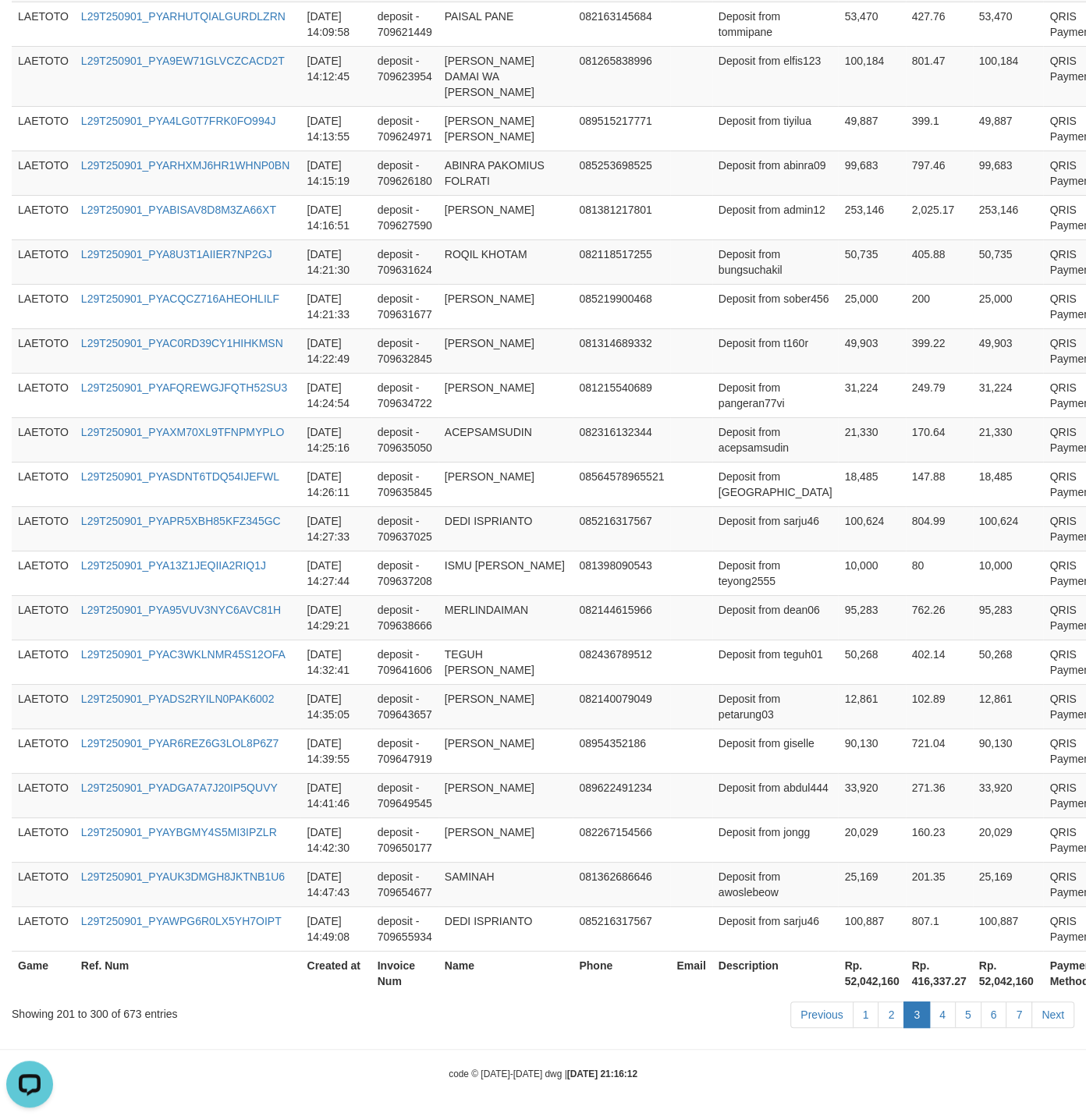
scroll to position [4154, 0]
click at [935, 1010] on link "4" at bounding box center [941, 1014] width 26 height 26
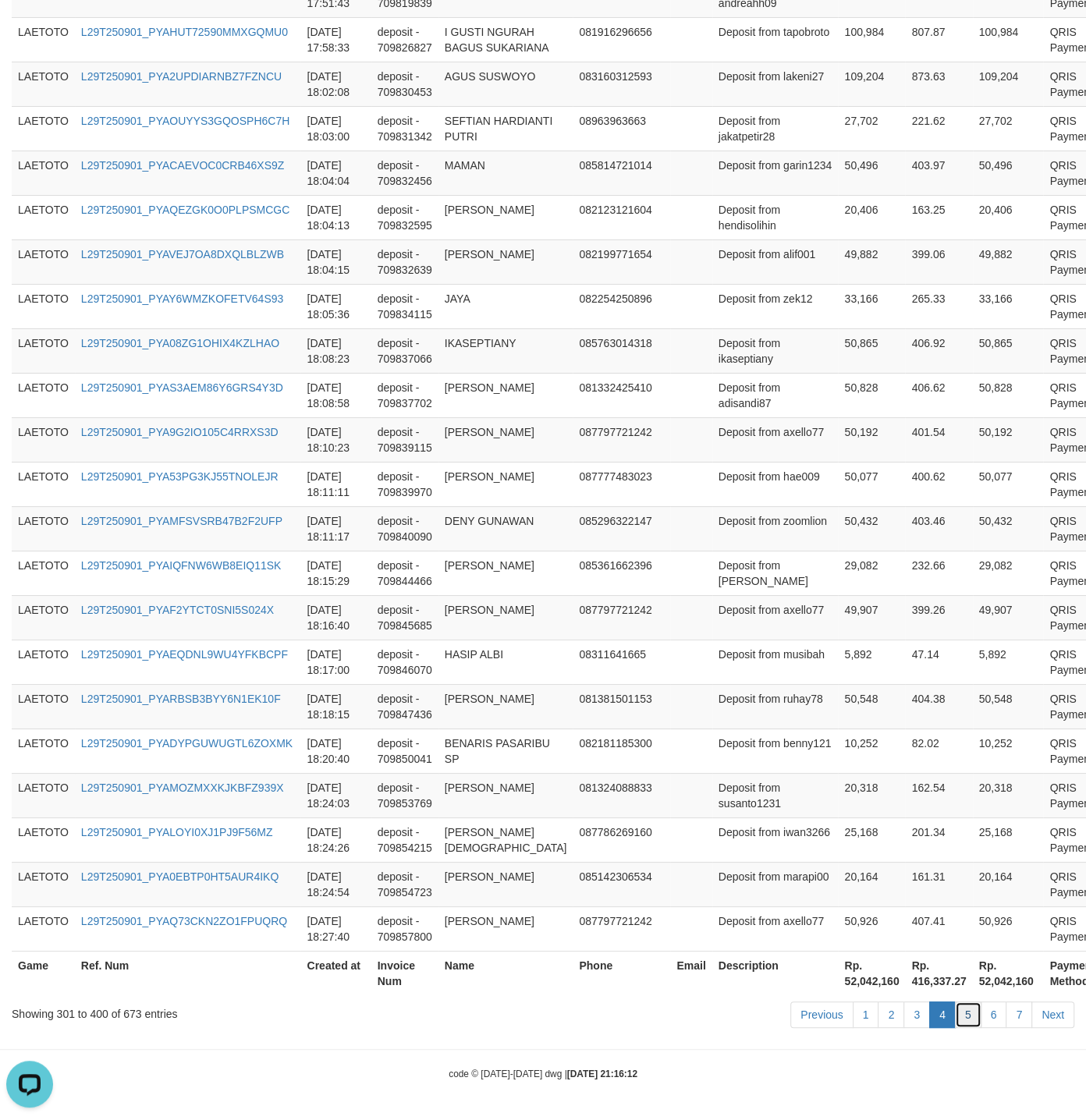
click at [967, 1005] on link "5" at bounding box center [968, 1014] width 26 height 26
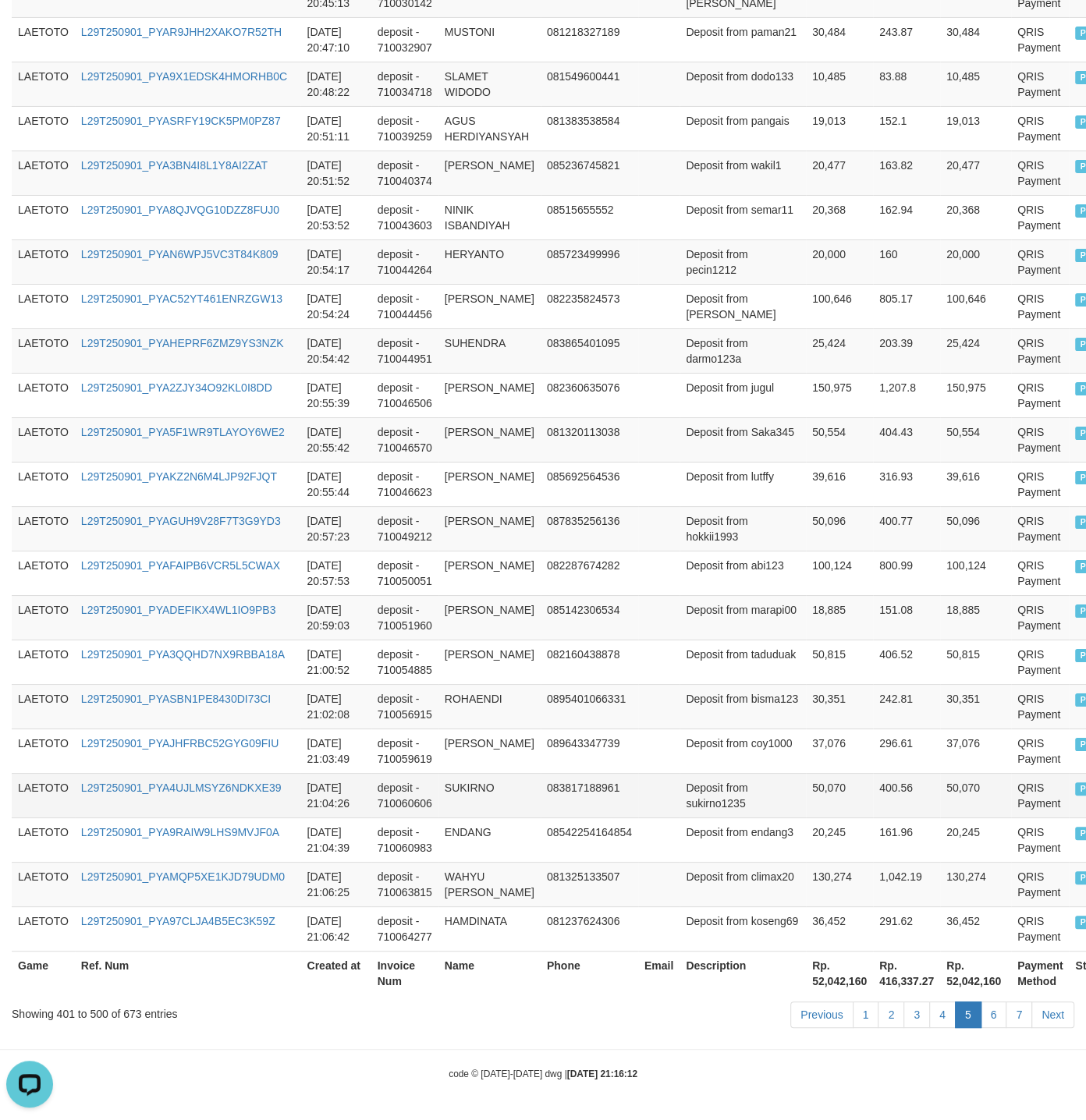
scroll to position [4373, 0]
click at [985, 1015] on link "6" at bounding box center [993, 1014] width 26 height 26
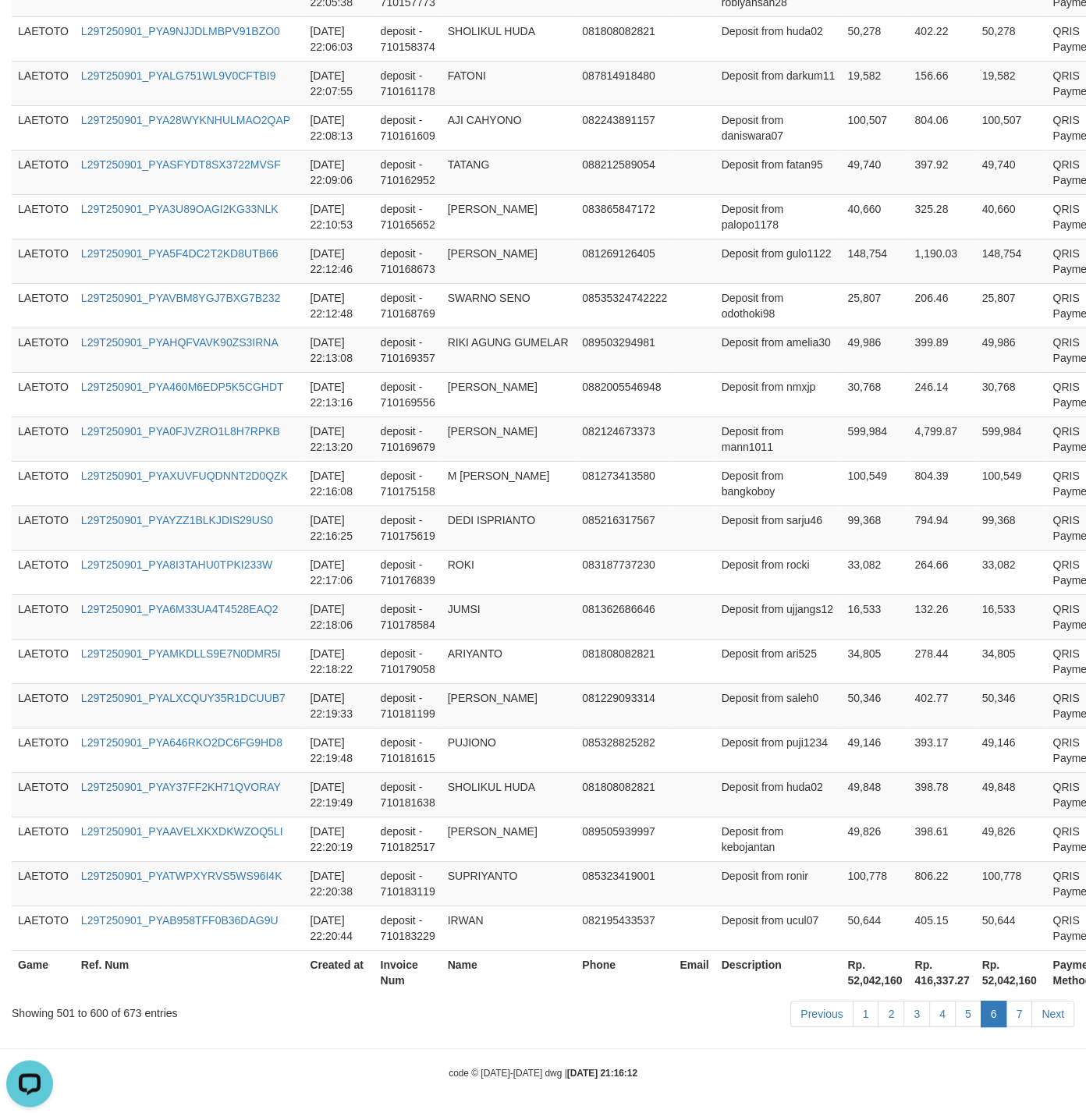
scroll to position [4311, 0]
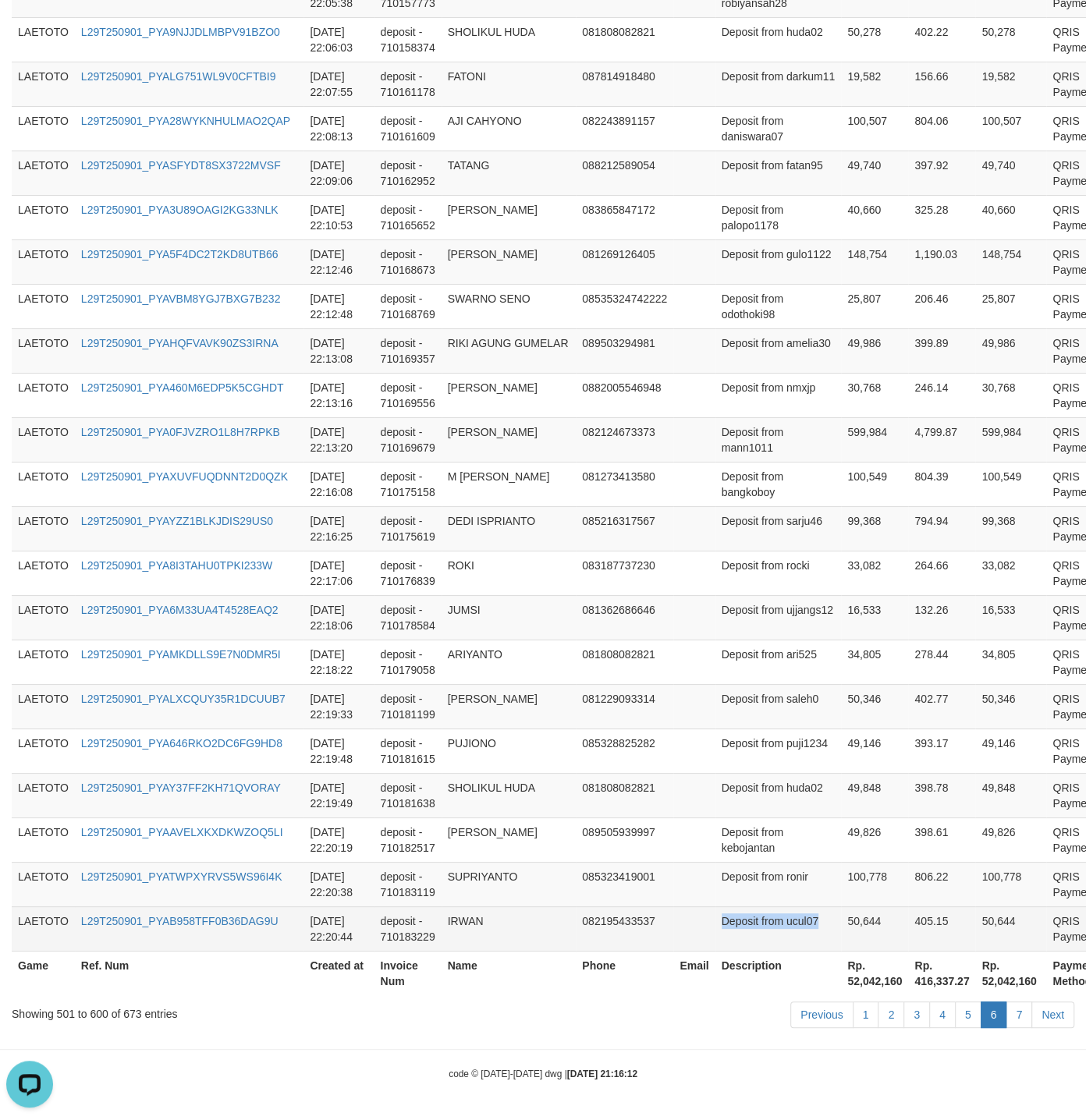
drag, startPoint x: 675, startPoint y: 614, endPoint x: 781, endPoint y: 922, distance: 325.7
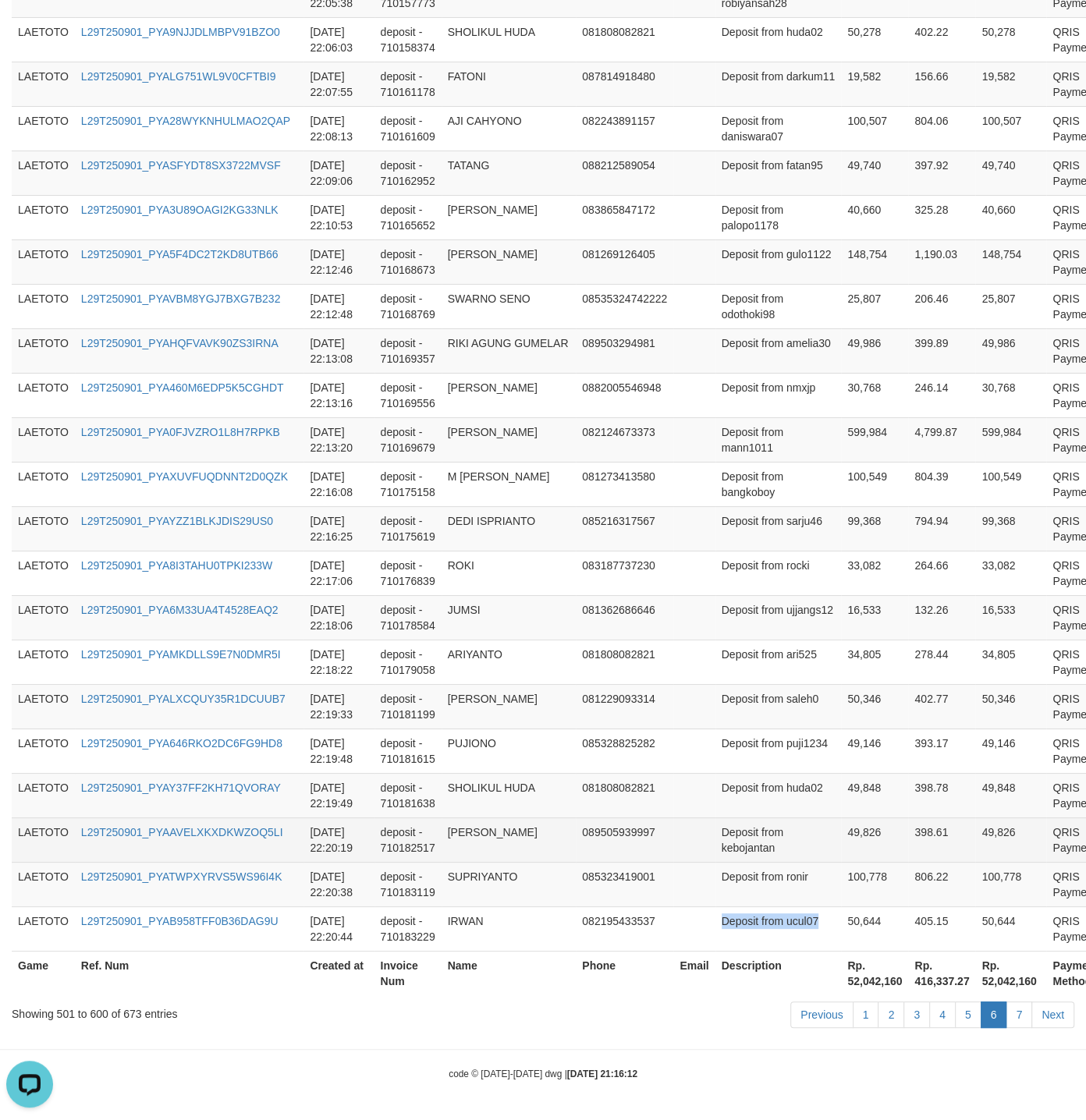
click at [715, 828] on td "Deposit from kebojantan" at bounding box center [779, 840] width 126 height 44
drag, startPoint x: 686, startPoint y: 828, endPoint x: 733, endPoint y: 823, distance: 47.3
click at [733, 823] on td "Deposit from kebojantan" at bounding box center [779, 840] width 126 height 44
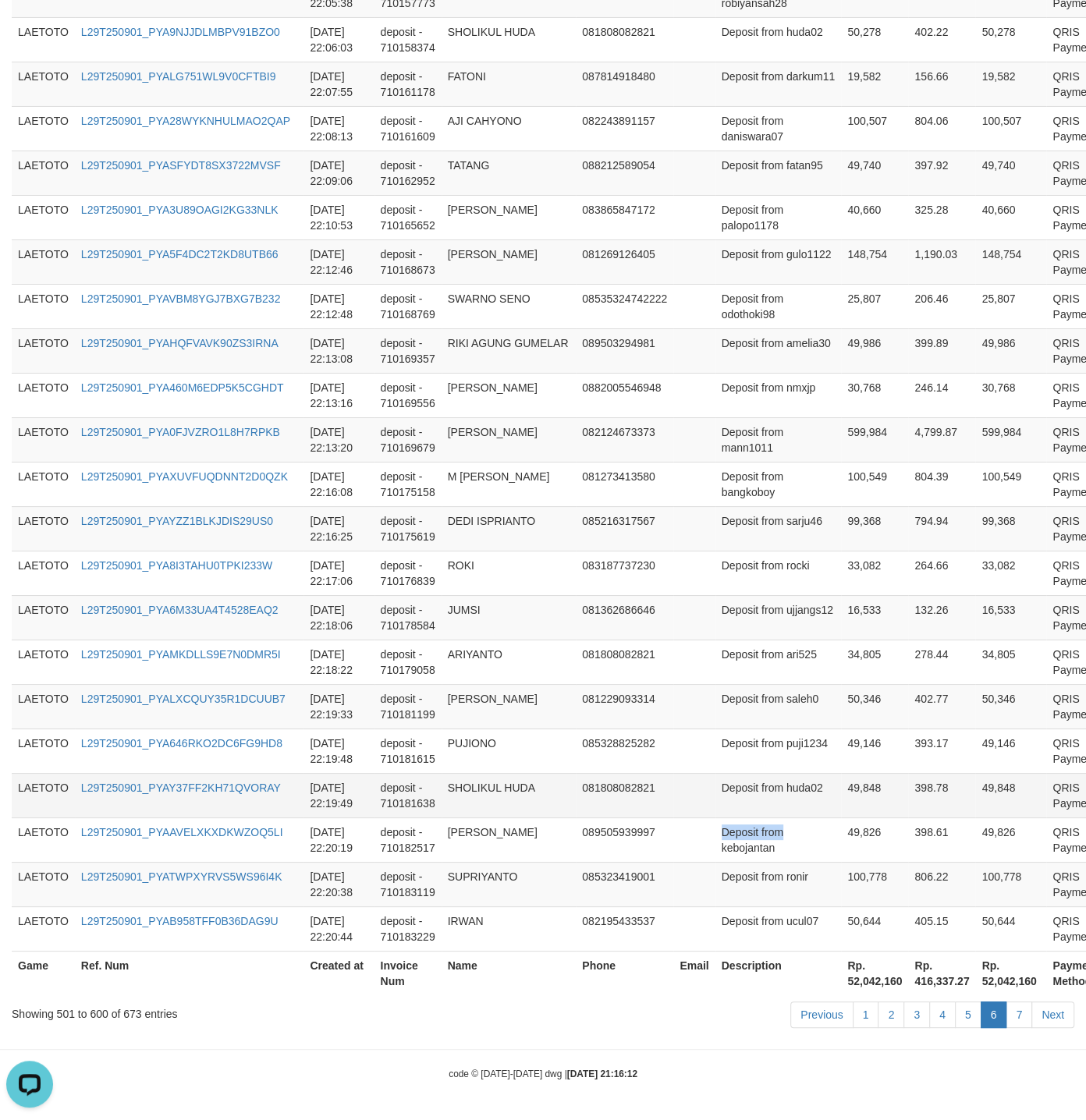
copy td "Deposit from"
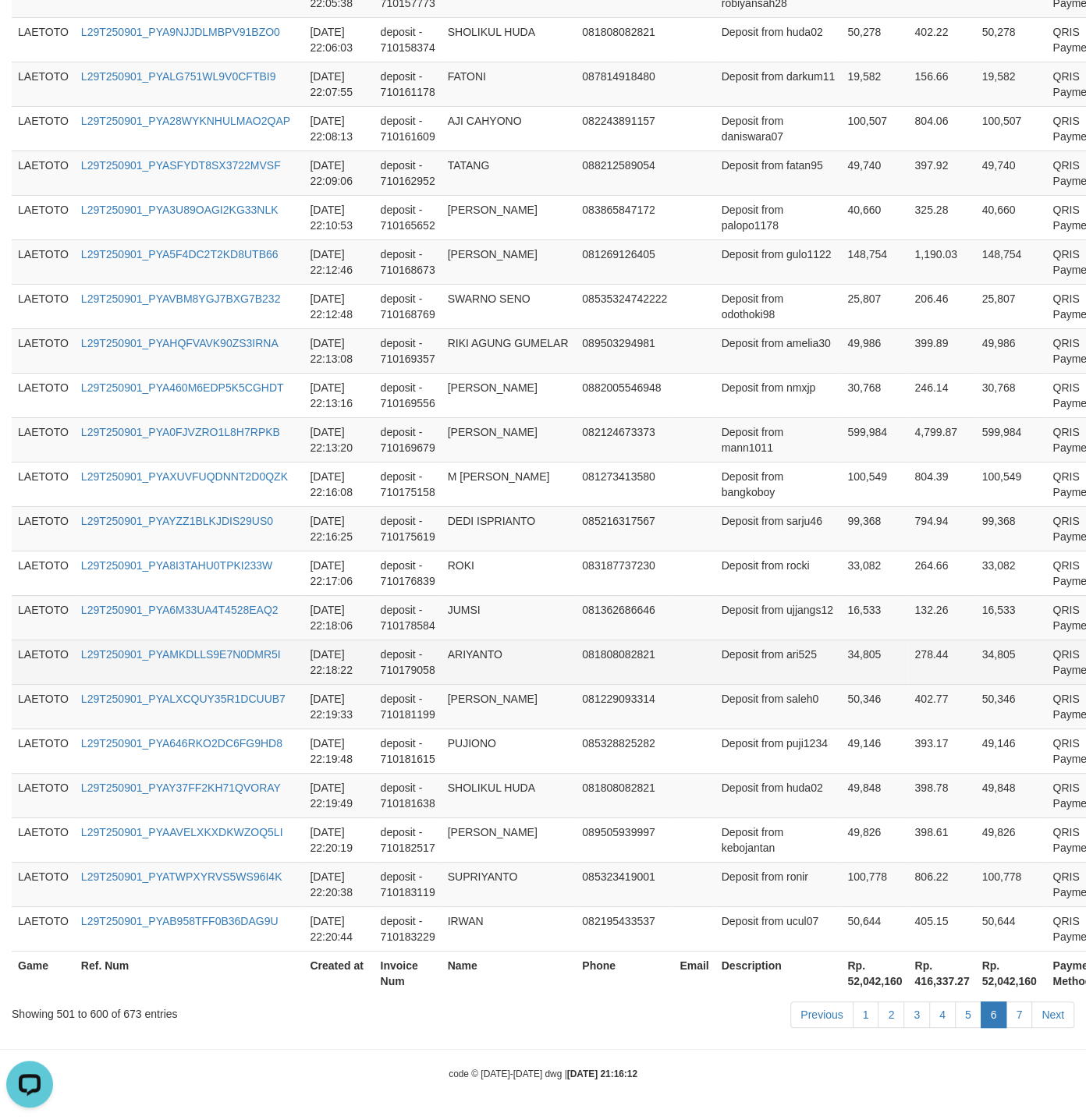
click at [726, 640] on td "Deposit from ari525" at bounding box center [779, 662] width 126 height 44
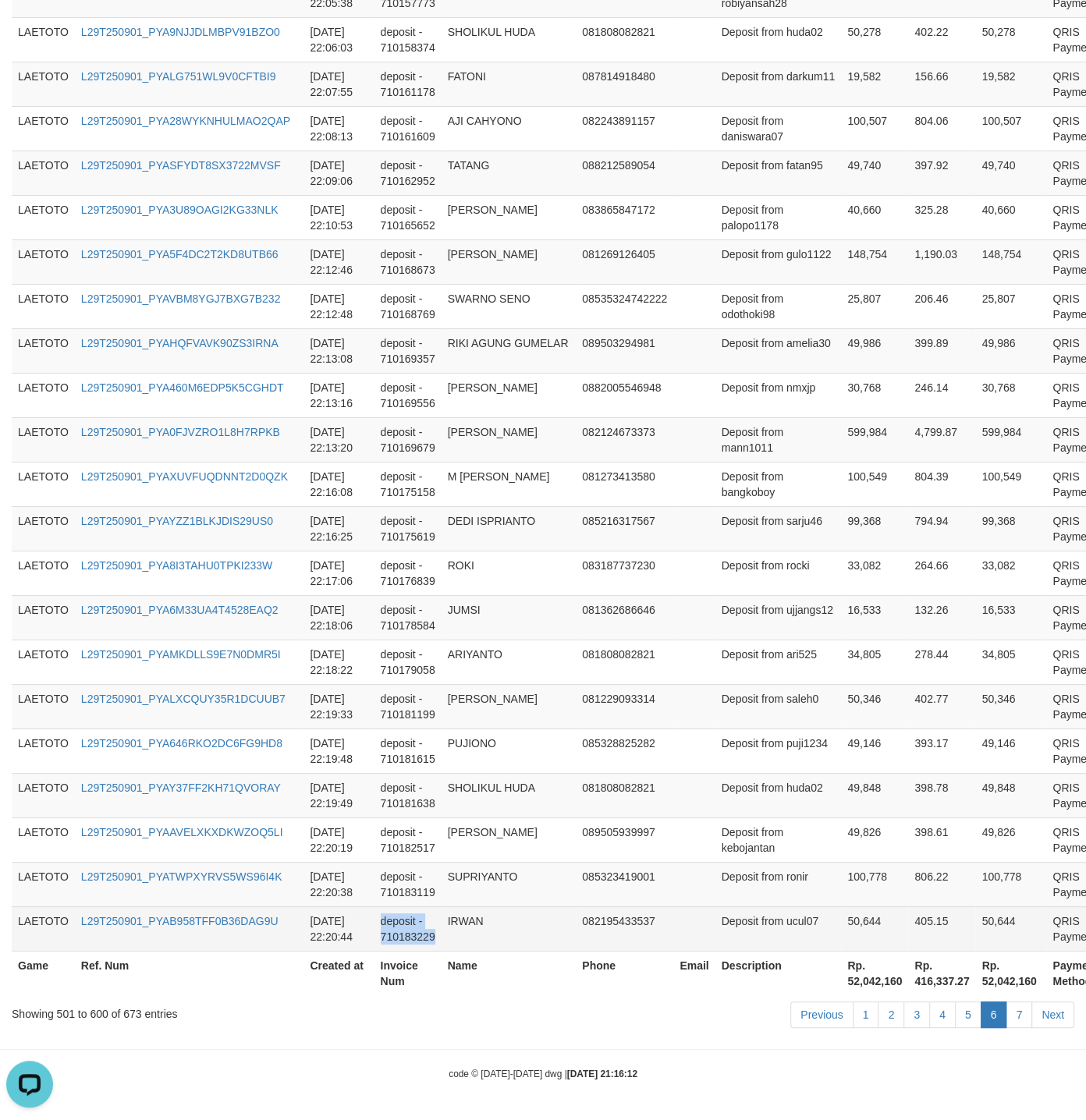
drag, startPoint x: 486, startPoint y: 568, endPoint x: 486, endPoint y: 917, distance: 349.0
copy td "deposit - 710183229"
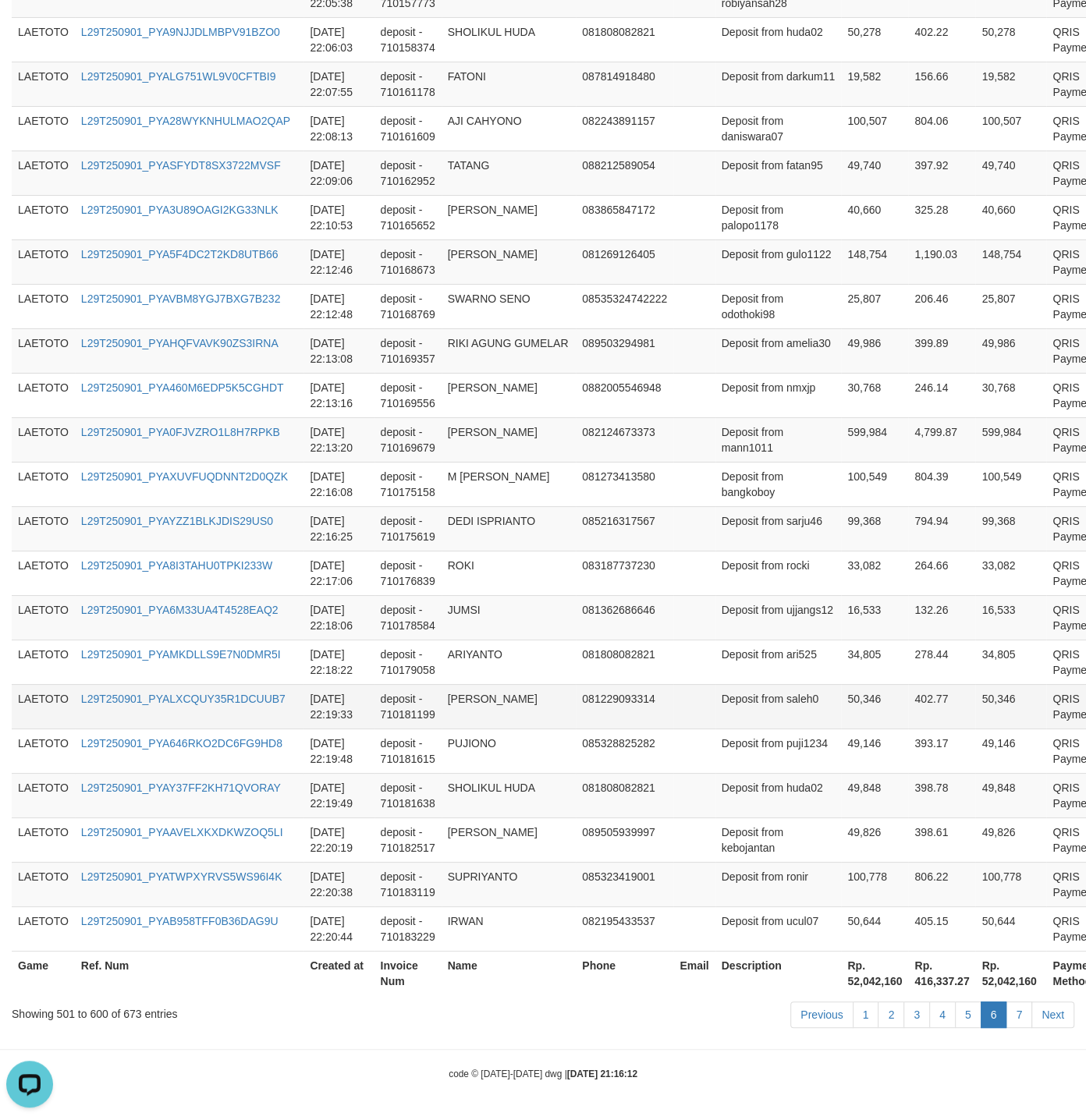
click at [715, 717] on td "Deposit from saleh0" at bounding box center [779, 706] width 126 height 44
click at [1012, 1016] on link "7" at bounding box center [1018, 1014] width 26 height 26
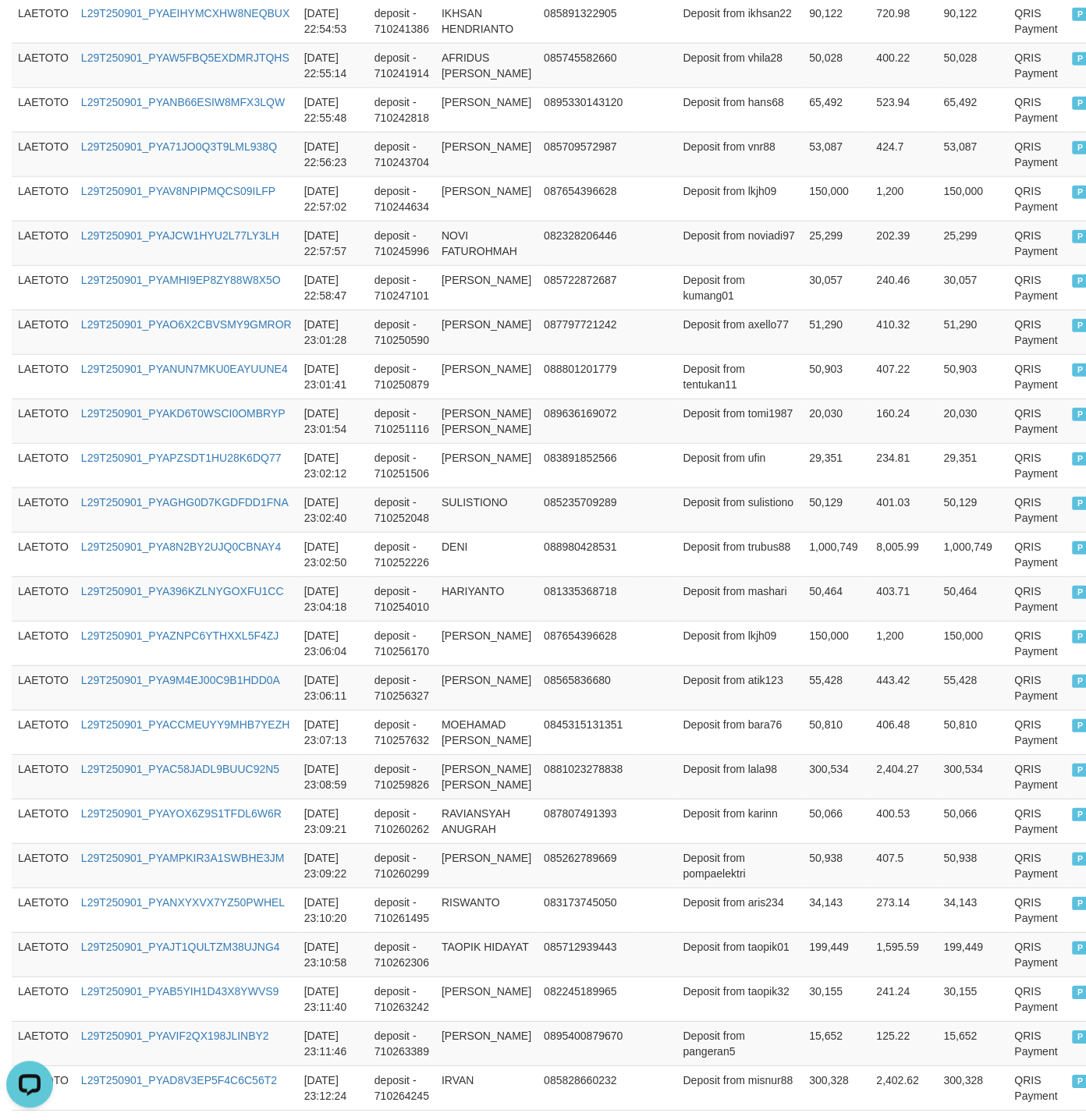
scroll to position [3018, 0]
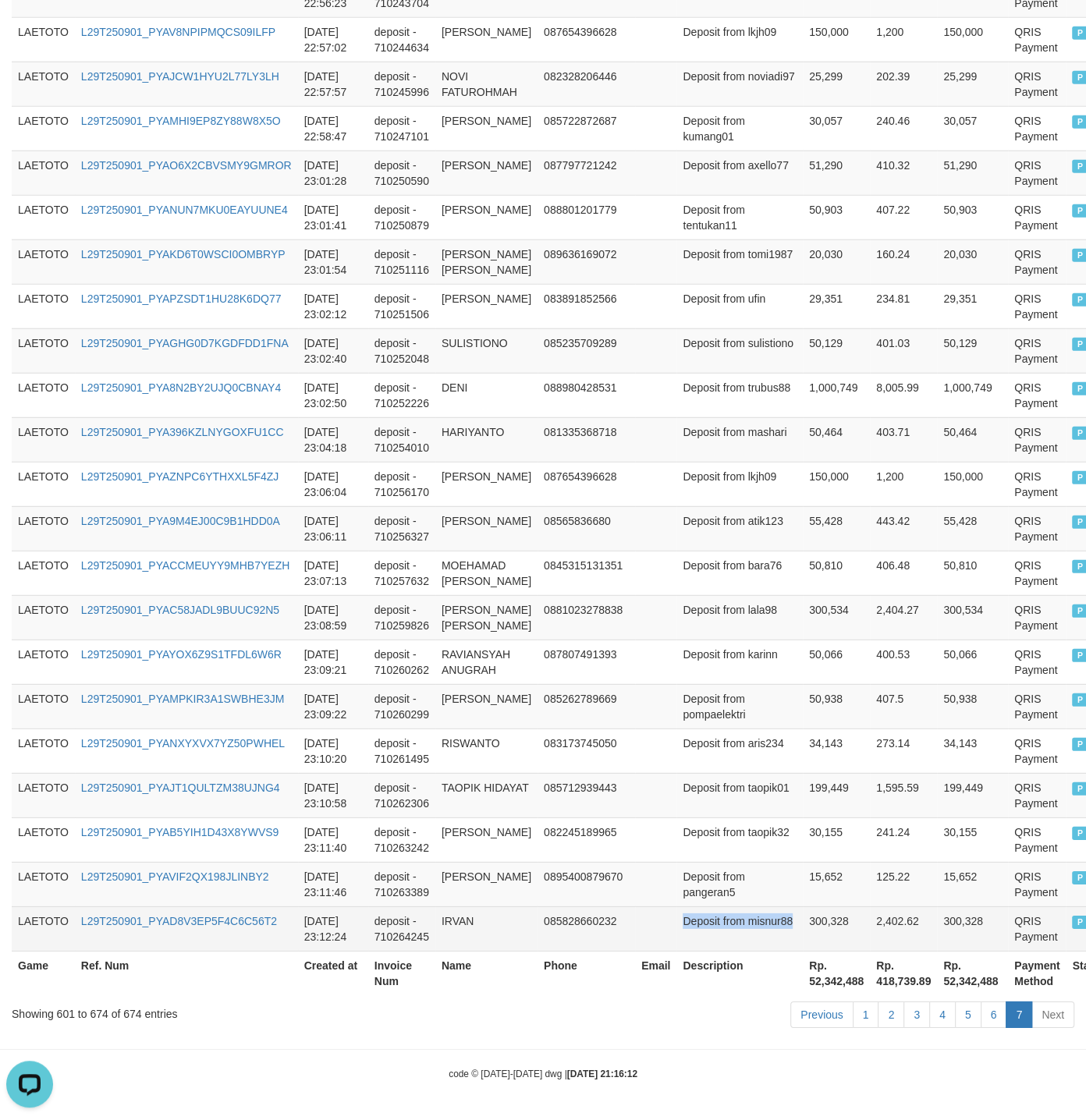
drag, startPoint x: 681, startPoint y: 633, endPoint x: 766, endPoint y: 912, distance: 291.7
copy td "Deposit from misnur88"
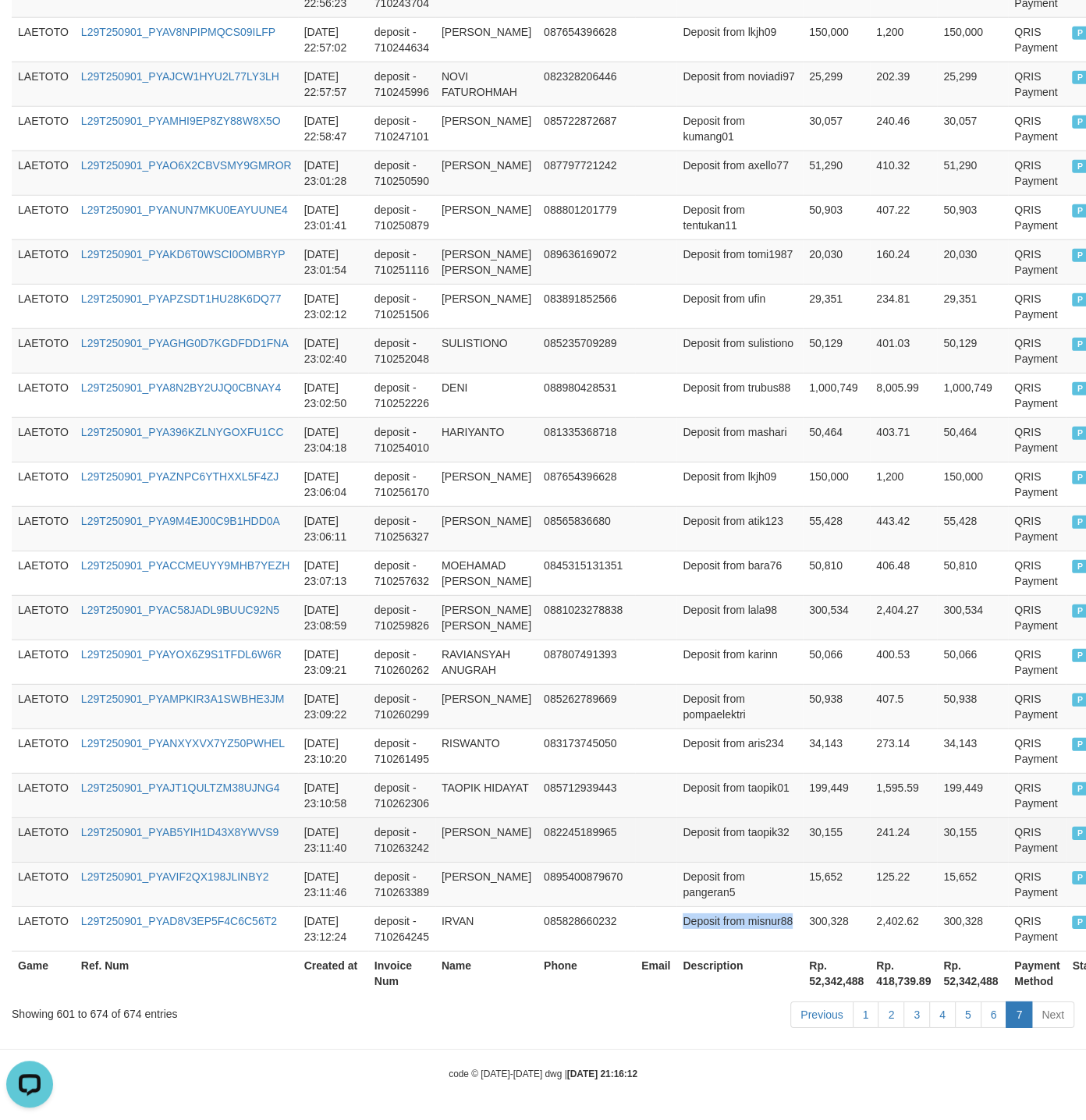
click at [698, 827] on td "Deposit from taopik32" at bounding box center [739, 840] width 126 height 44
drag, startPoint x: 698, startPoint y: 827, endPoint x: 727, endPoint y: 827, distance: 29.0
click at [727, 827] on td "Deposit from taopik32" at bounding box center [739, 840] width 126 height 44
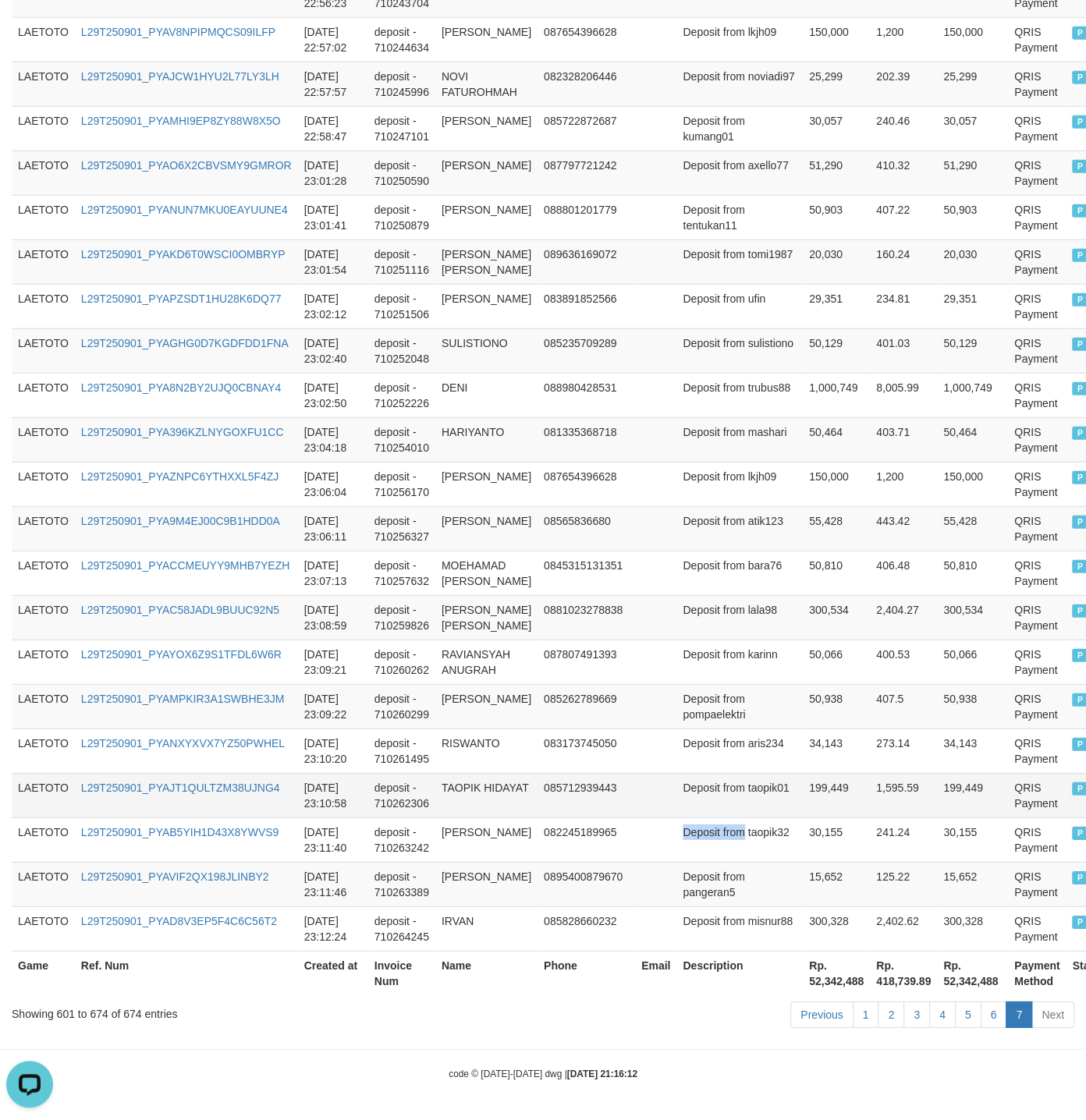
copy td "Deposit from"
click at [802, 695] on td "50,938" at bounding box center [836, 706] width 67 height 44
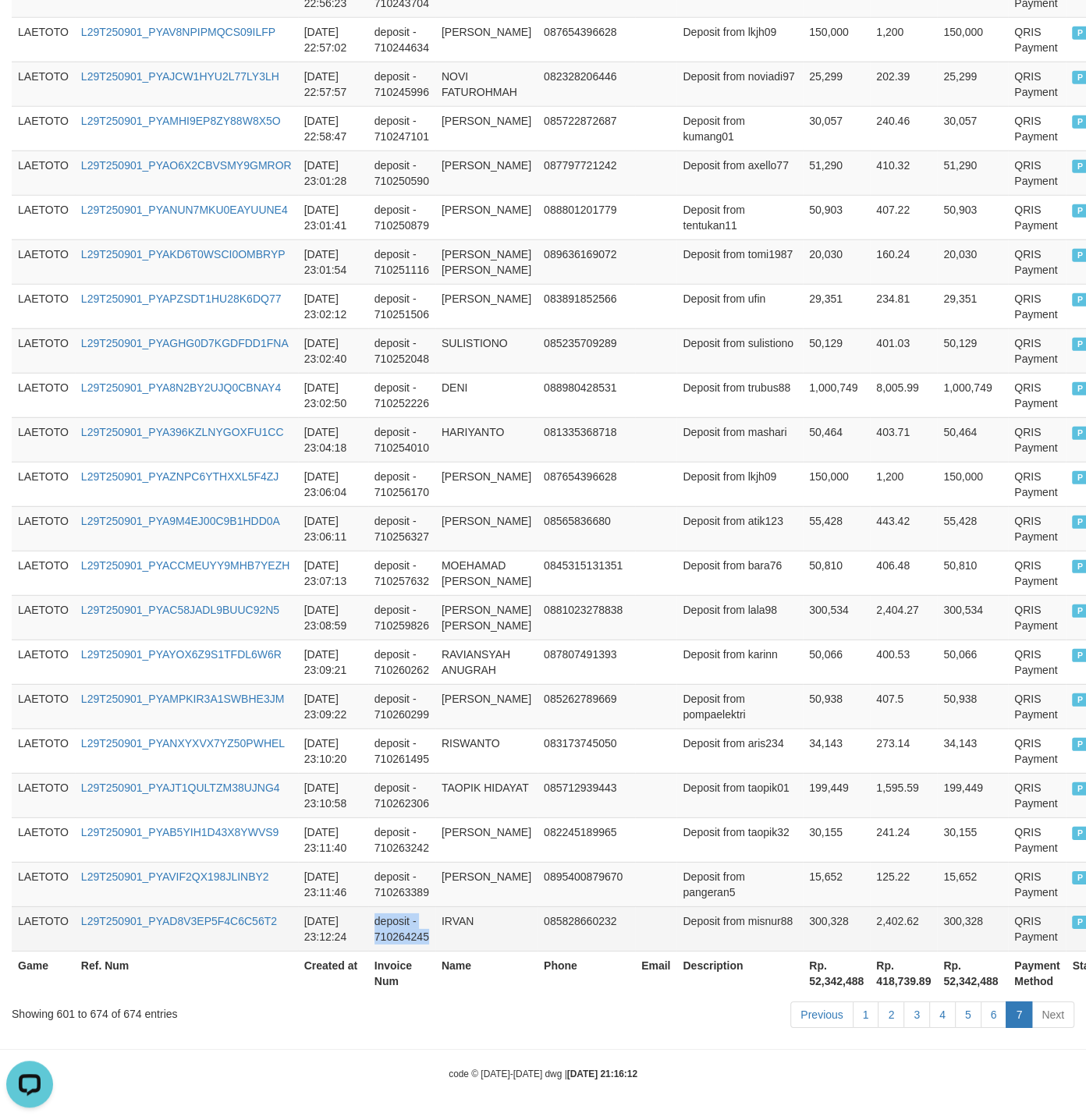
drag, startPoint x: 472, startPoint y: 564, endPoint x: 482, endPoint y: 928, distance: 364.1
copy td "deposit - 710264245"
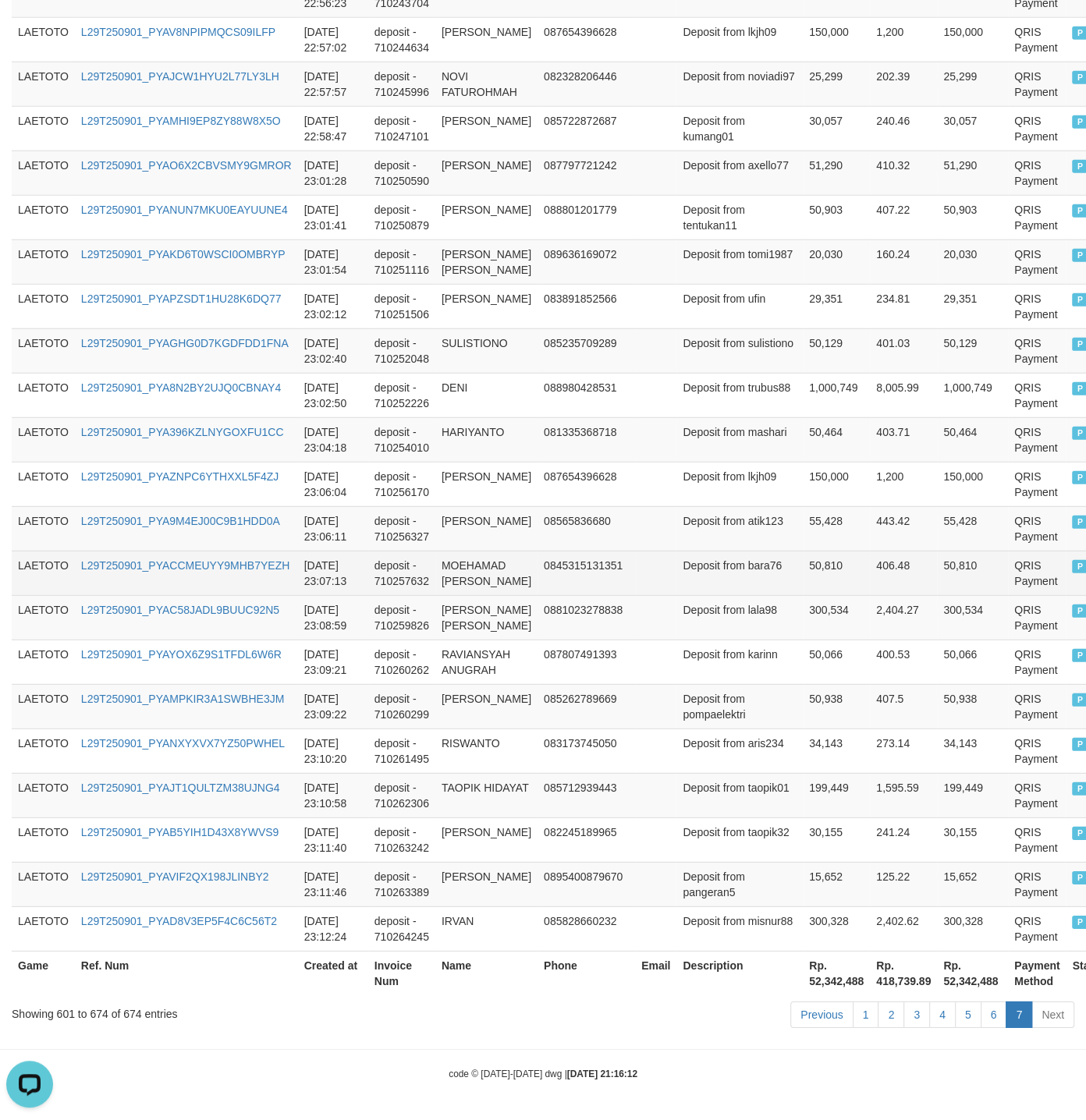
drag, startPoint x: 751, startPoint y: 531, endPoint x: 766, endPoint y: 531, distance: 15.0
click at [756, 550] on td "Deposit from bara76" at bounding box center [739, 572] width 126 height 44
click at [726, 550] on td "Deposit from bara76" at bounding box center [739, 572] width 126 height 44
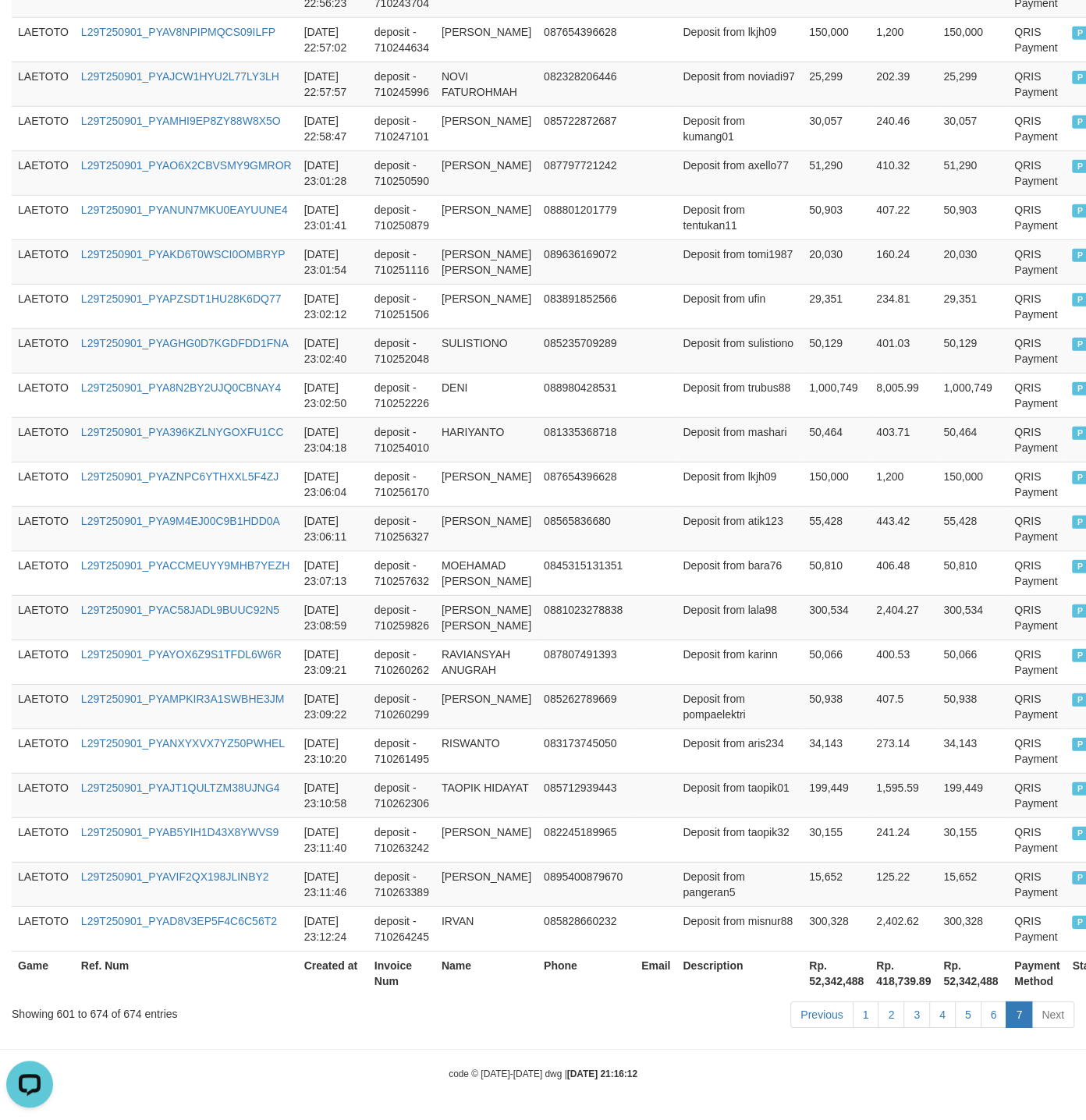
click at [802, 980] on th "Rp. 52,342,488" at bounding box center [836, 973] width 67 height 44
click at [802, 982] on th "Rp. 52,342,488" at bounding box center [836, 973] width 67 height 44
drag, startPoint x: 767, startPoint y: 982, endPoint x: 811, endPoint y: 982, distance: 44.0
click at [811, 982] on th "Rp. 52,342,488" at bounding box center [836, 973] width 67 height 44
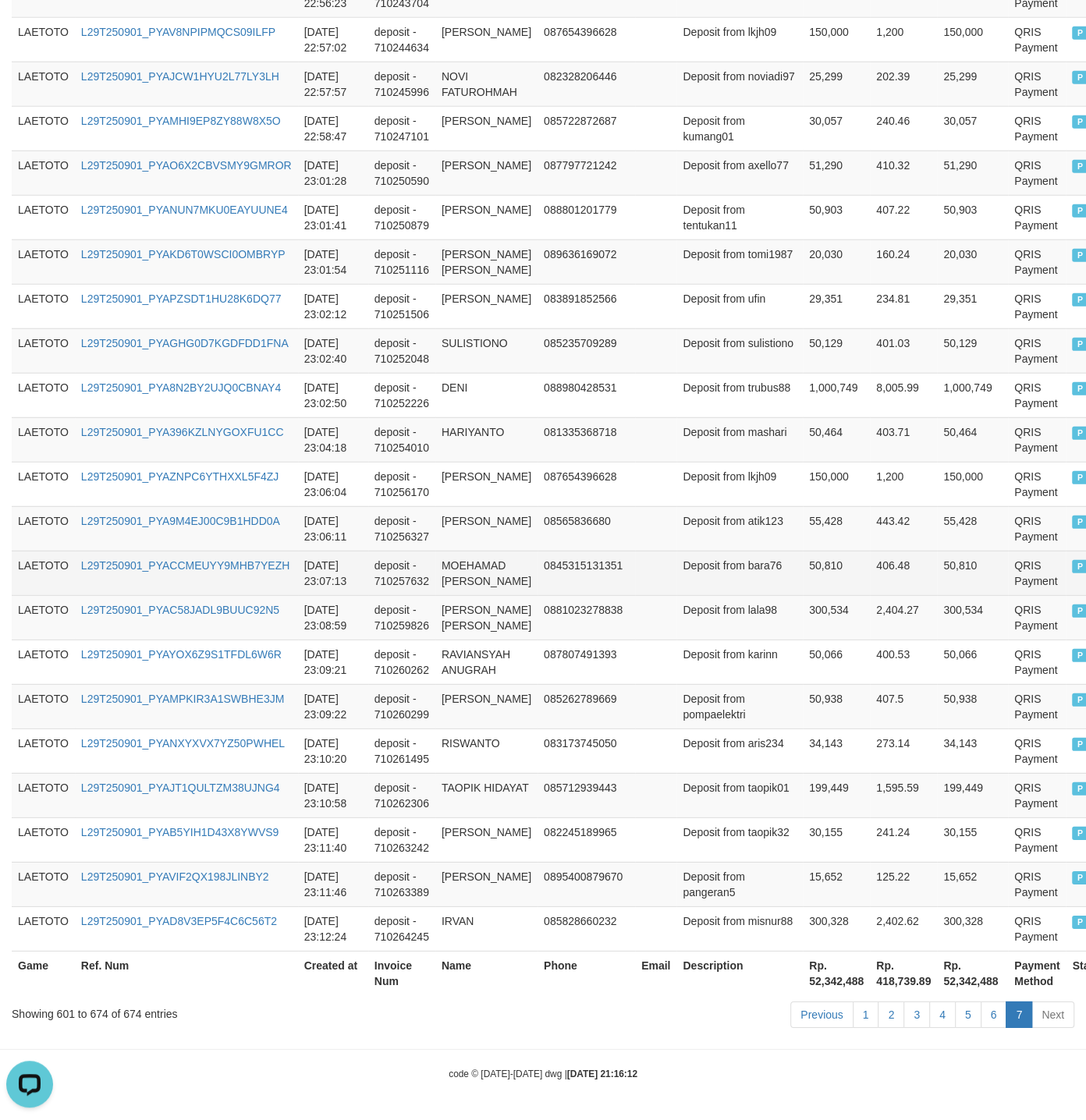
click at [802, 550] on td "50,810" at bounding box center [836, 572] width 67 height 44
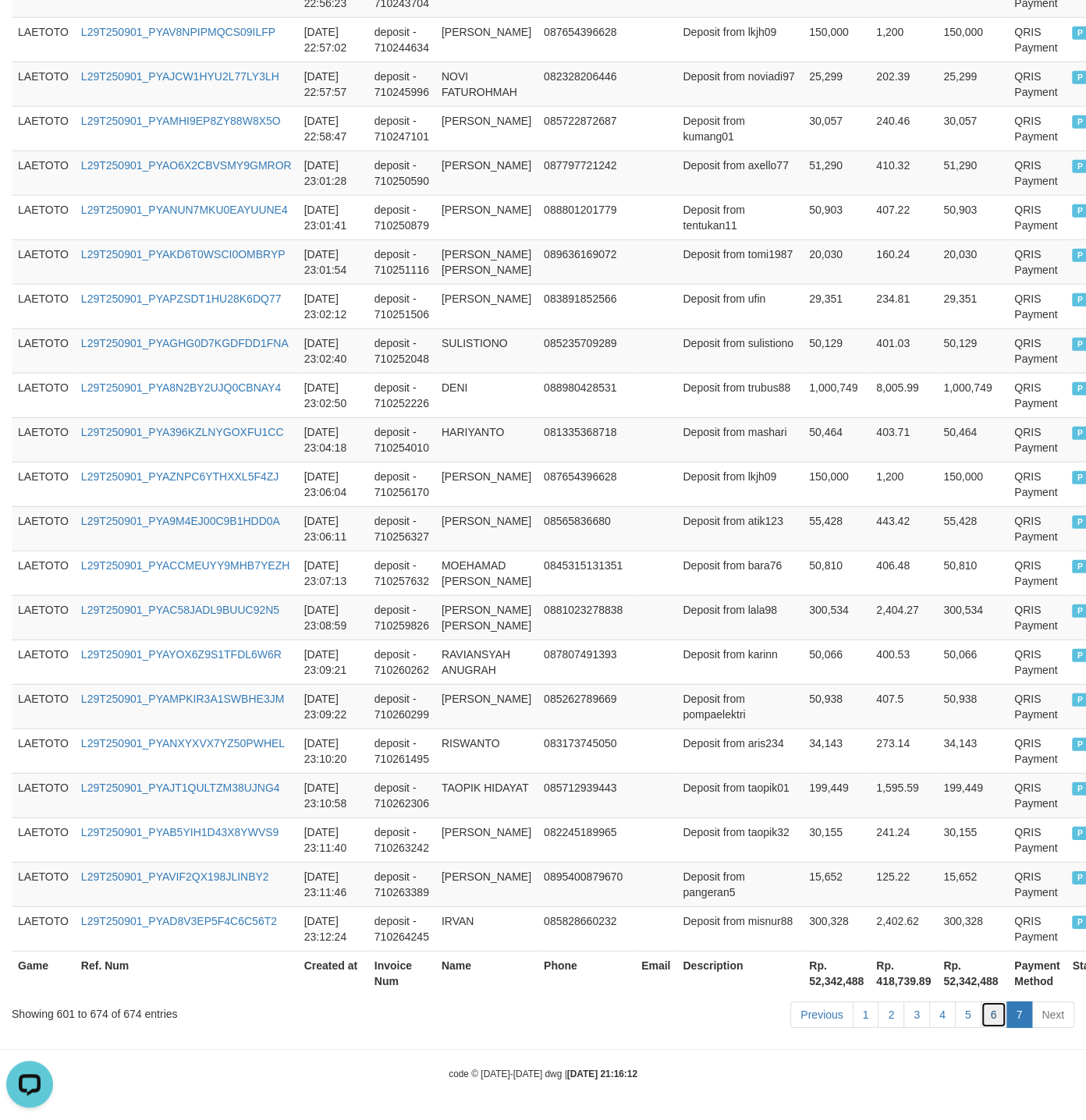
click at [988, 1003] on link "6" at bounding box center [993, 1014] width 26 height 26
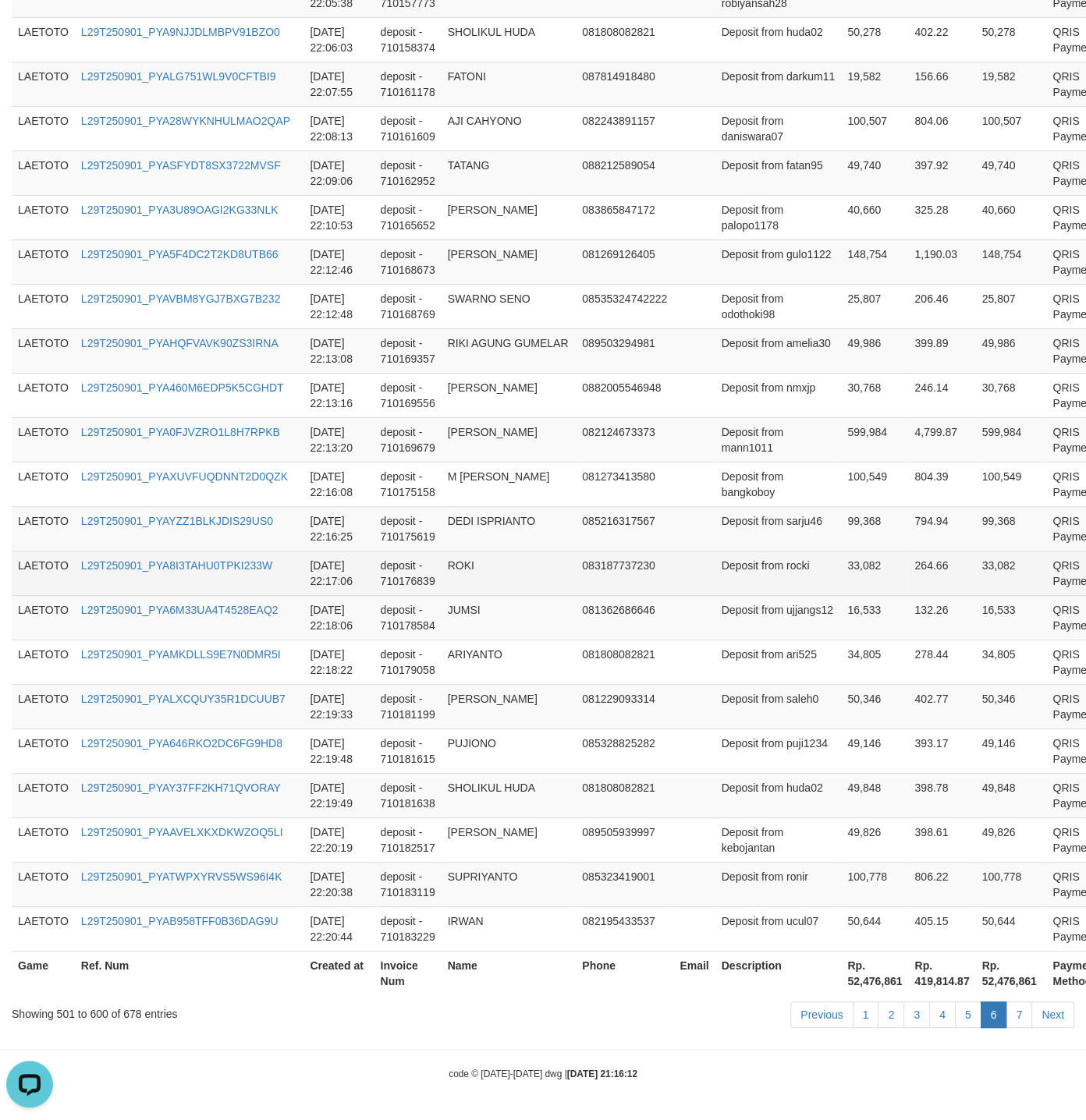
click at [841, 580] on td "33,082" at bounding box center [874, 572] width 67 height 44
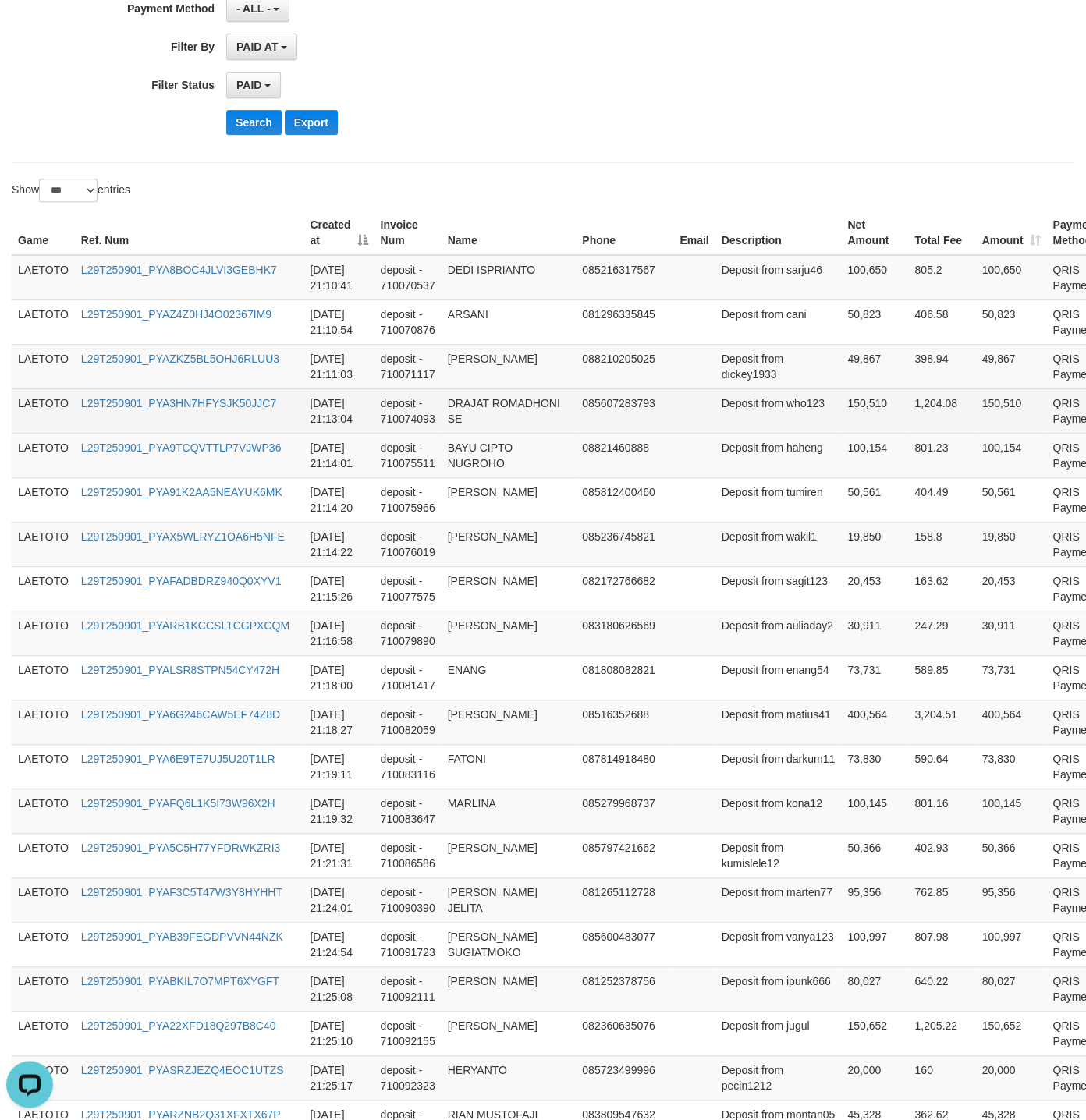
click at [715, 433] on td "Deposit from who123" at bounding box center [779, 411] width 126 height 44
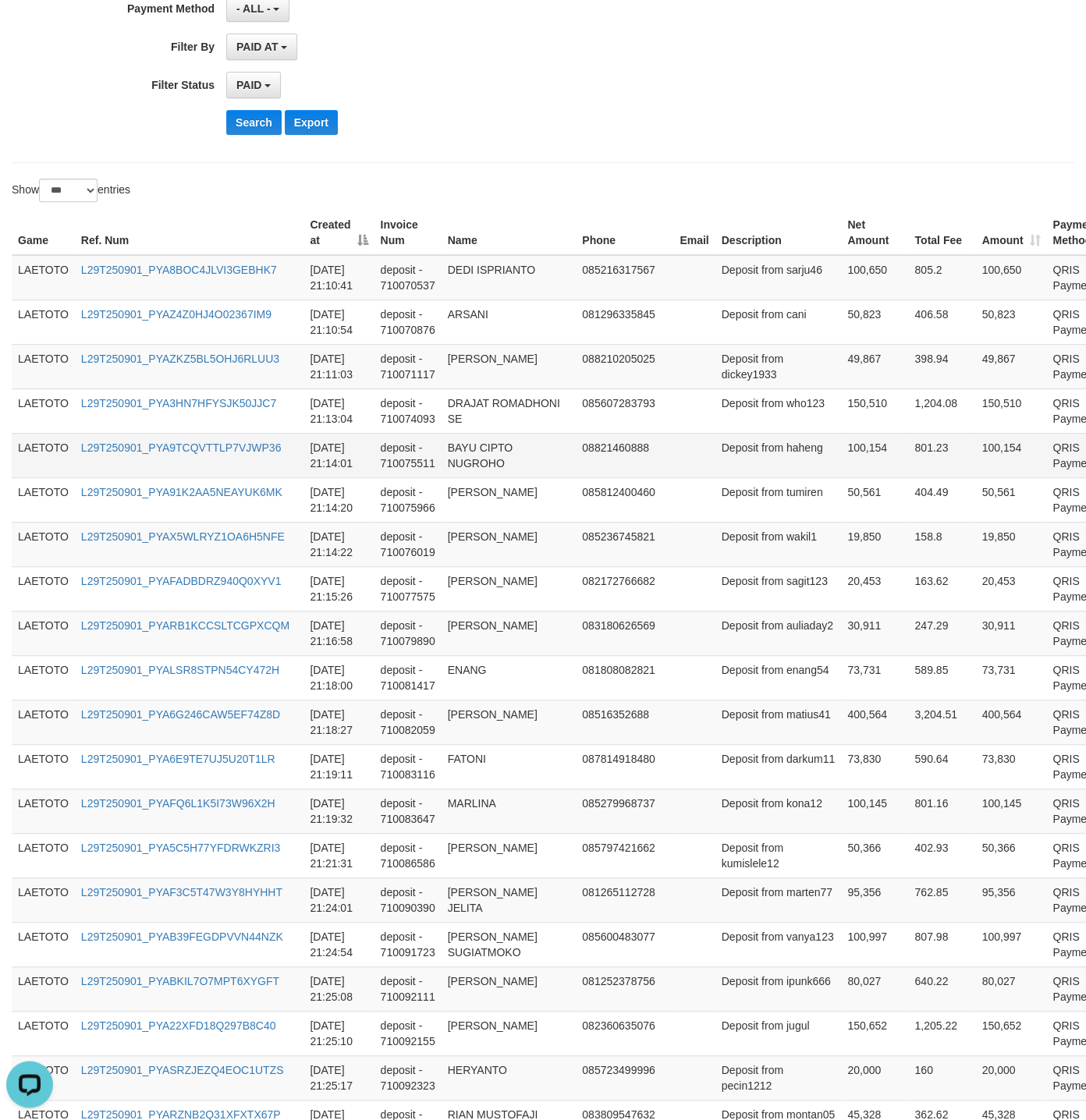
click at [841, 473] on td "100,154" at bounding box center [874, 455] width 67 height 44
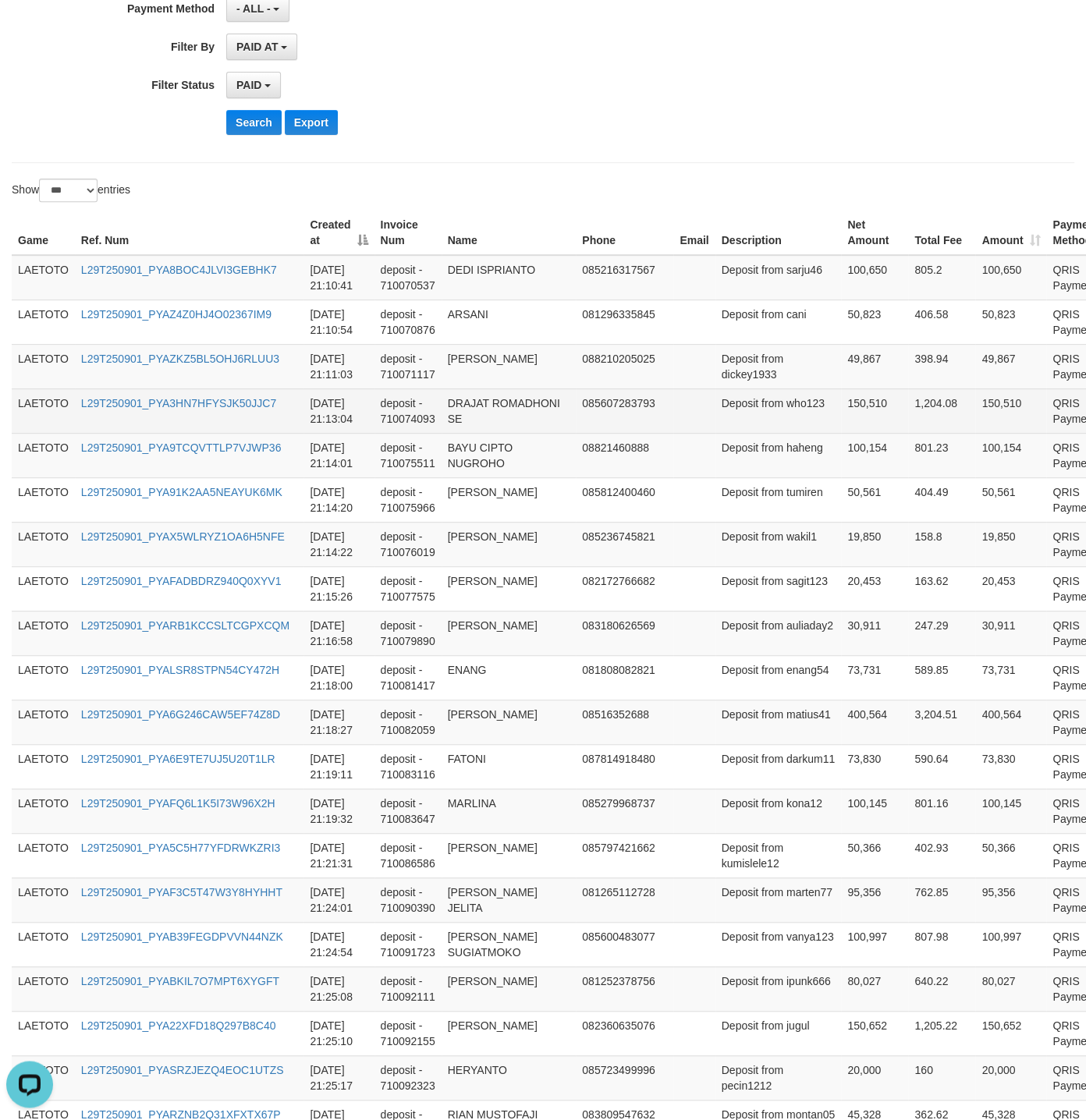
click at [908, 433] on td "1,204.08" at bounding box center [941, 411] width 67 height 44
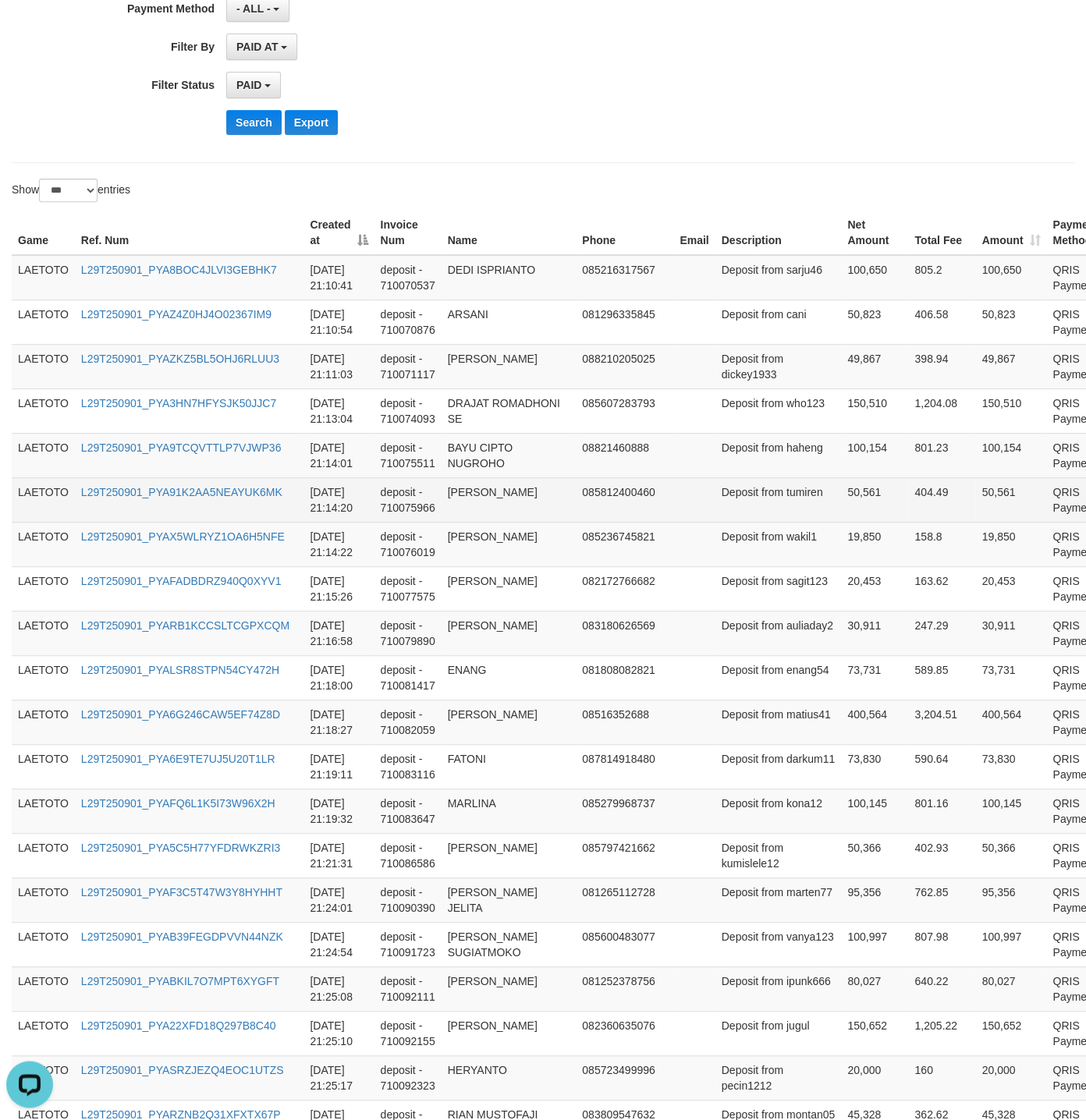
click at [502, 508] on td "[PERSON_NAME]" at bounding box center [509, 499] width 135 height 44
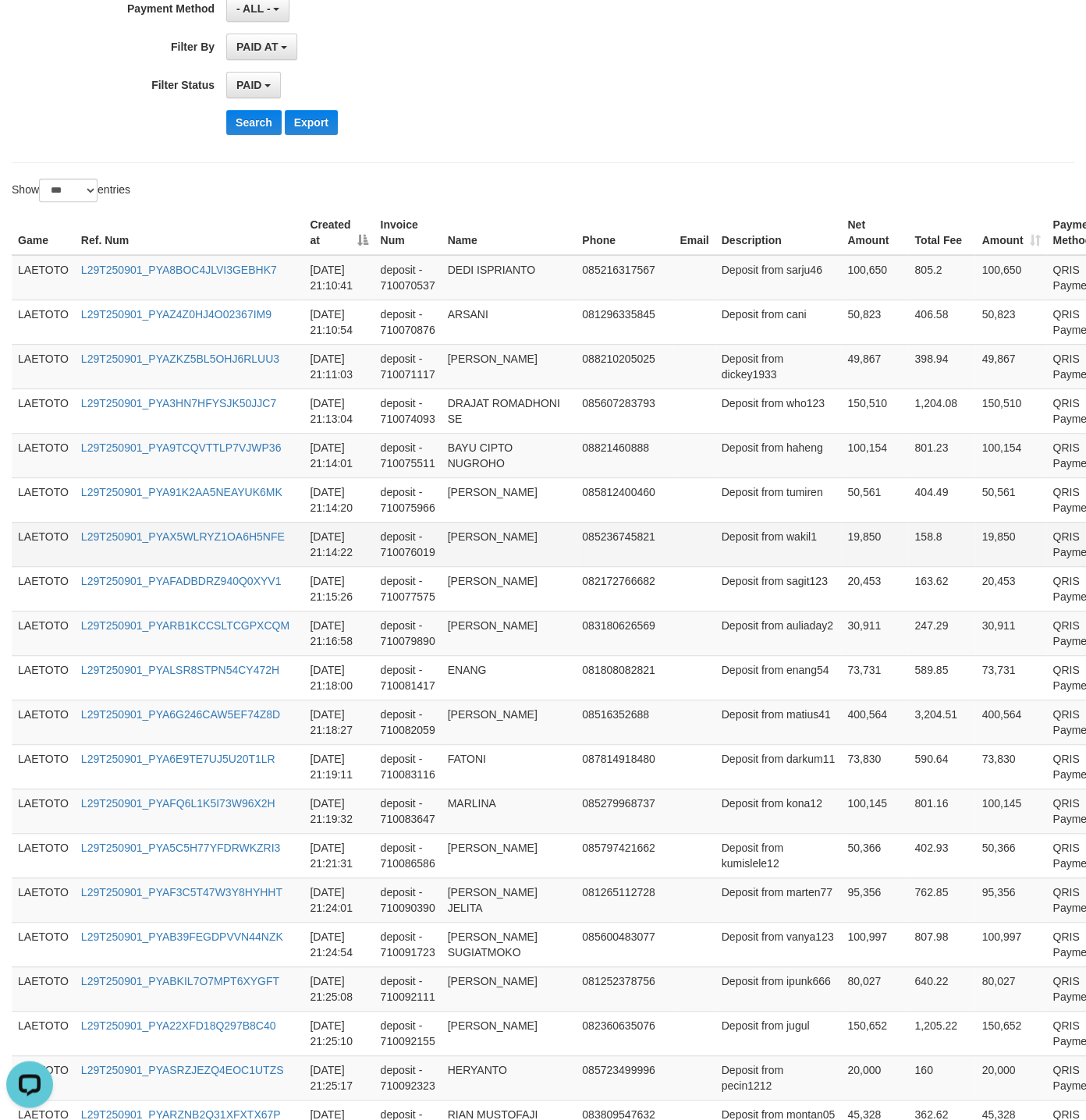
click at [715, 566] on td "Deposit from wakil1" at bounding box center [779, 544] width 126 height 44
click at [469, 566] on td "[PERSON_NAME]" at bounding box center [509, 544] width 135 height 44
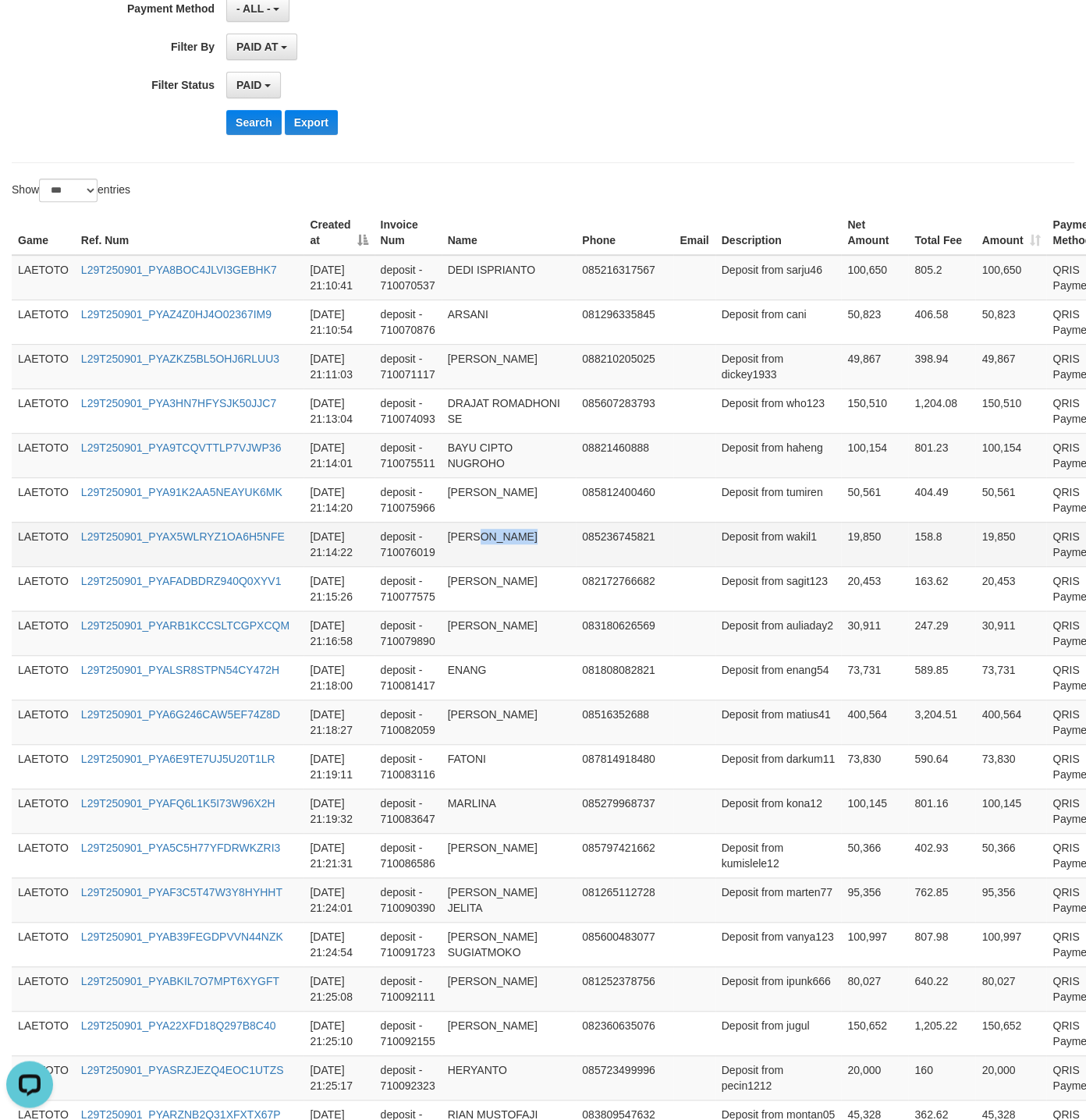
click at [469, 566] on td "[PERSON_NAME]" at bounding box center [509, 544] width 135 height 44
click at [618, 561] on td "085236745821" at bounding box center [624, 544] width 97 height 44
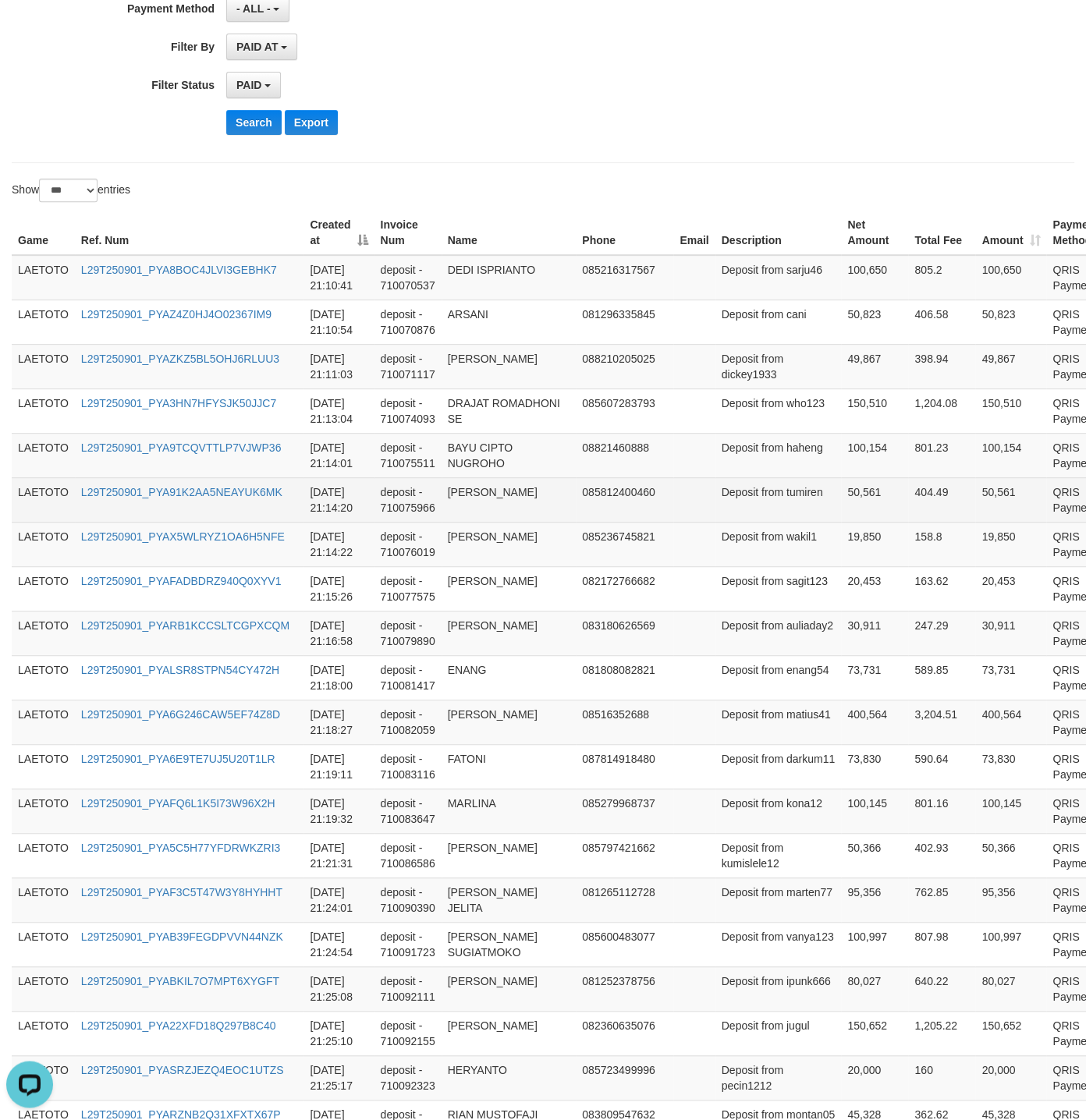
click at [720, 522] on td "Deposit from tumiren" at bounding box center [779, 499] width 126 height 44
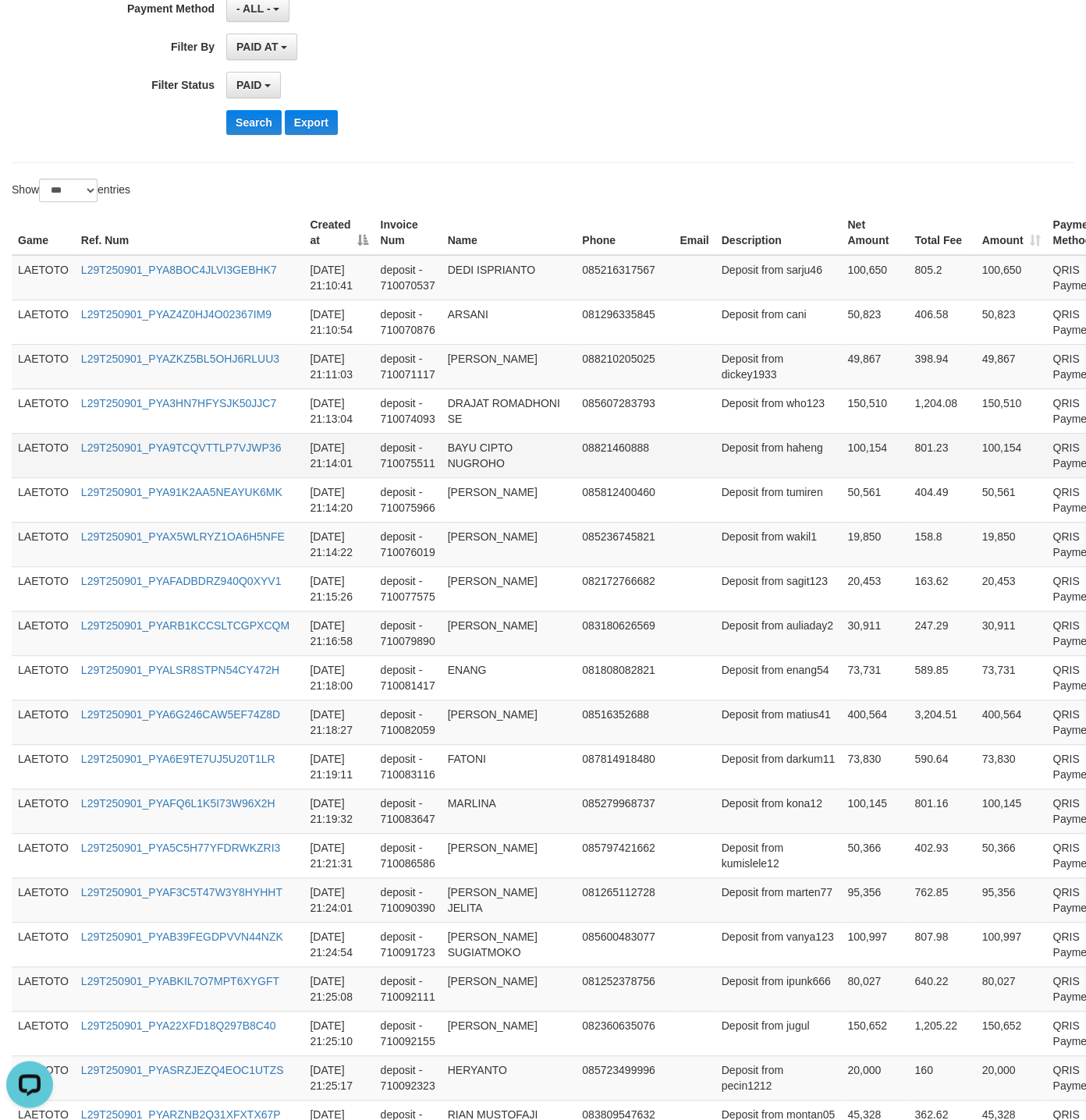
drag, startPoint x: 763, startPoint y: 476, endPoint x: 763, endPoint y: 463, distance: 13.0
click at [841, 470] on td "100,154" at bounding box center [874, 455] width 67 height 44
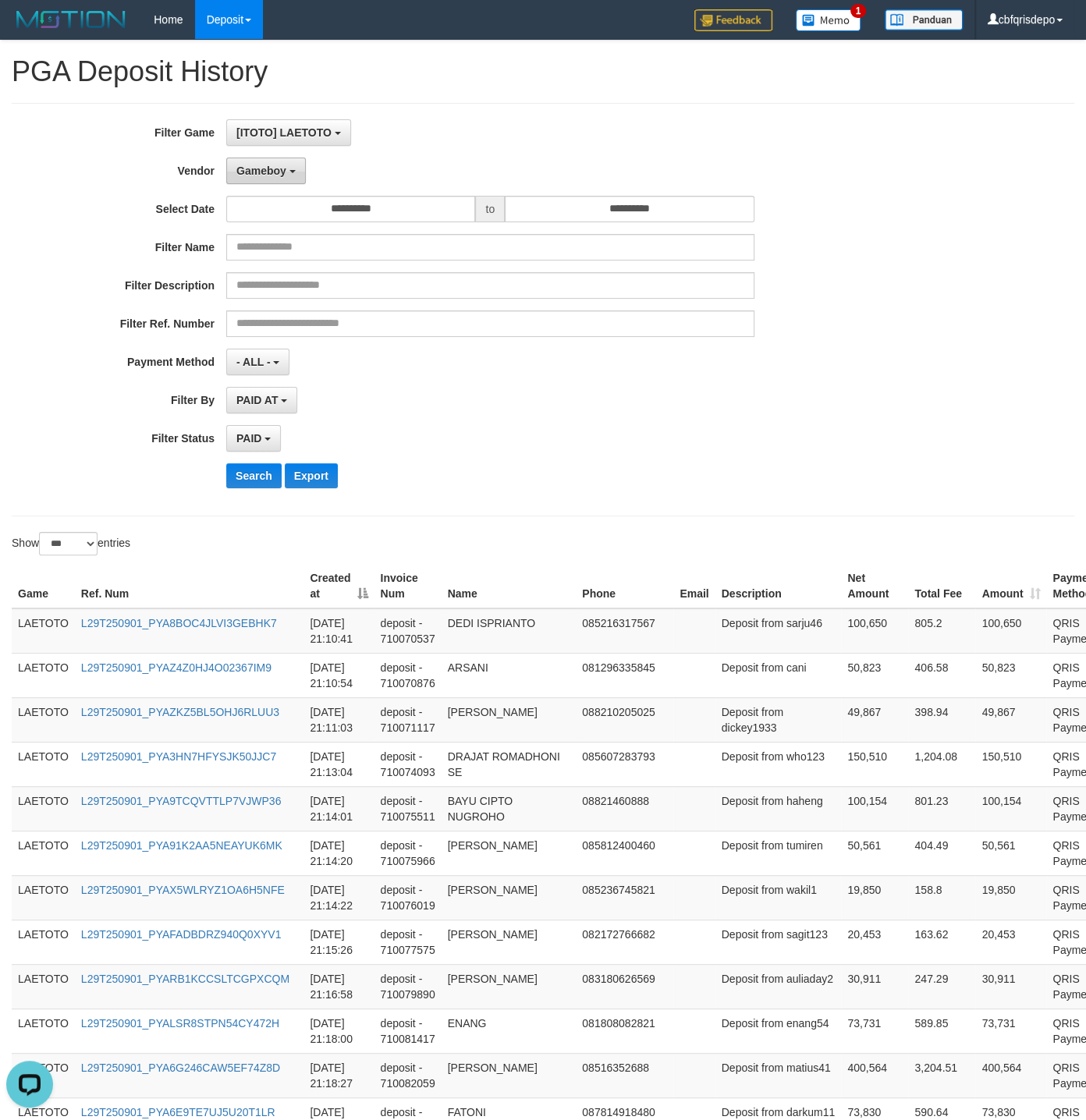
click at [290, 175] on button "Gameboy" at bounding box center [266, 170] width 79 height 26
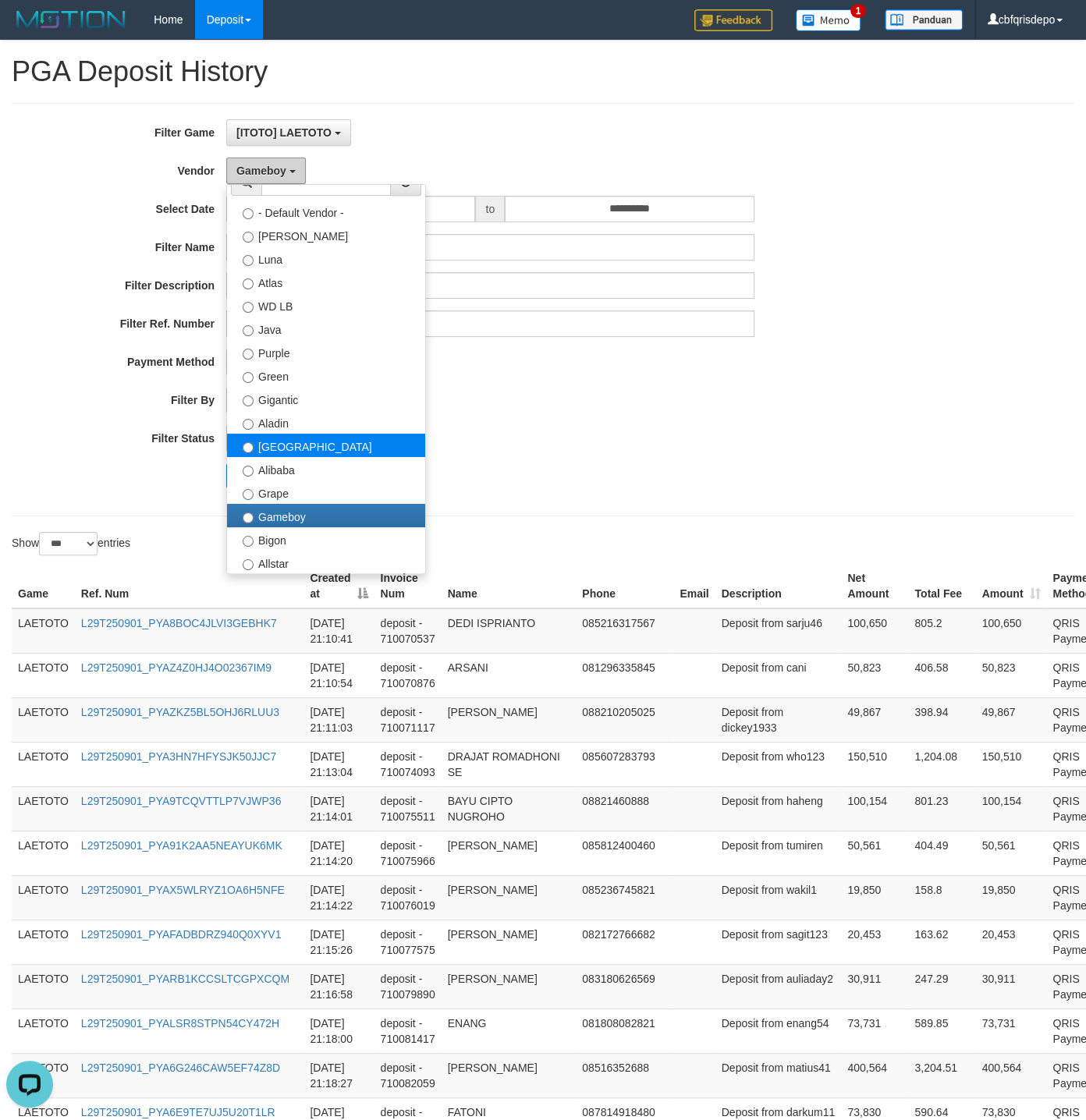
scroll to position [513, 0]
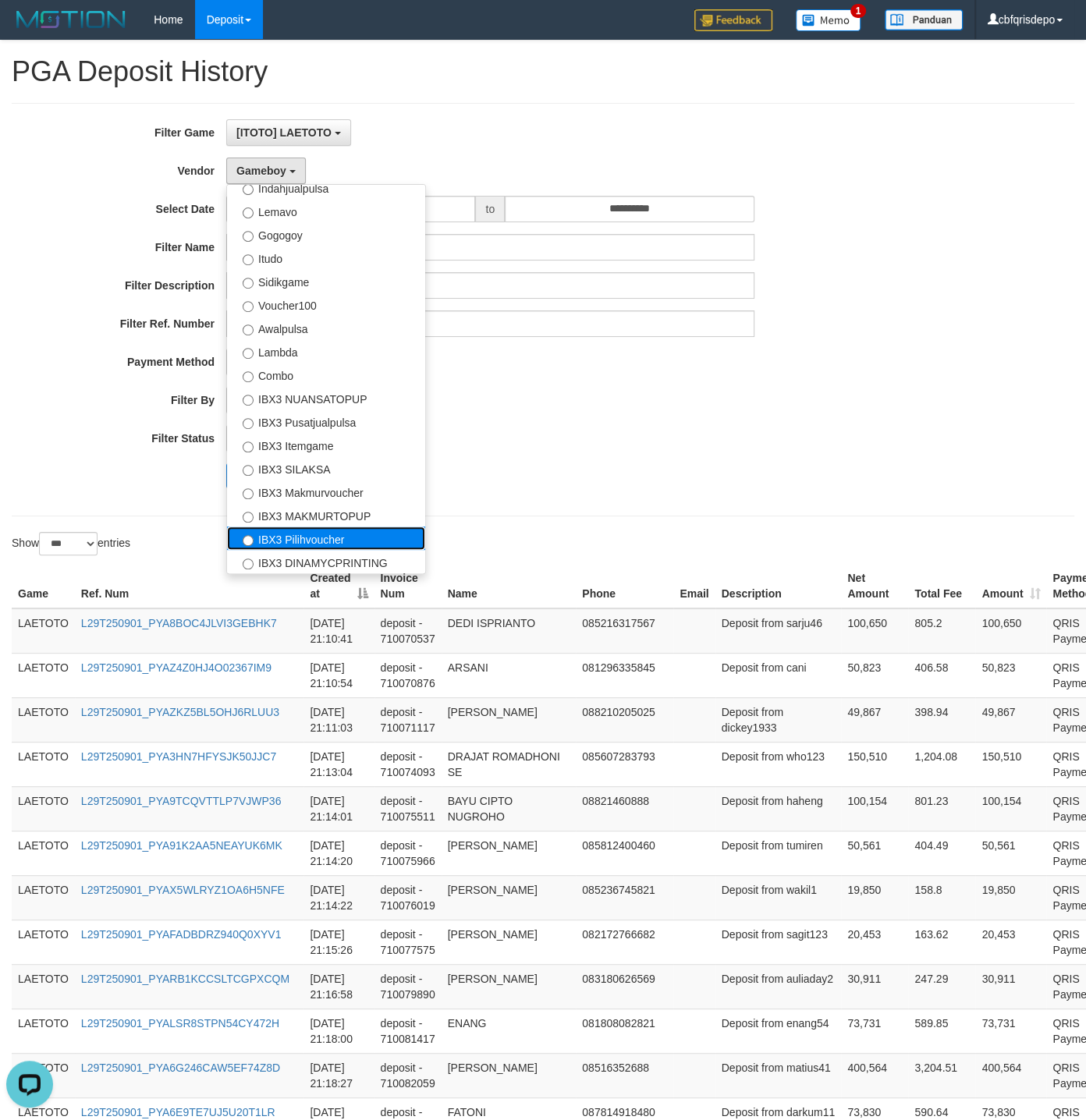
click at [358, 537] on label "IBX3 Pilihvoucher" at bounding box center [325, 537] width 198 height 23
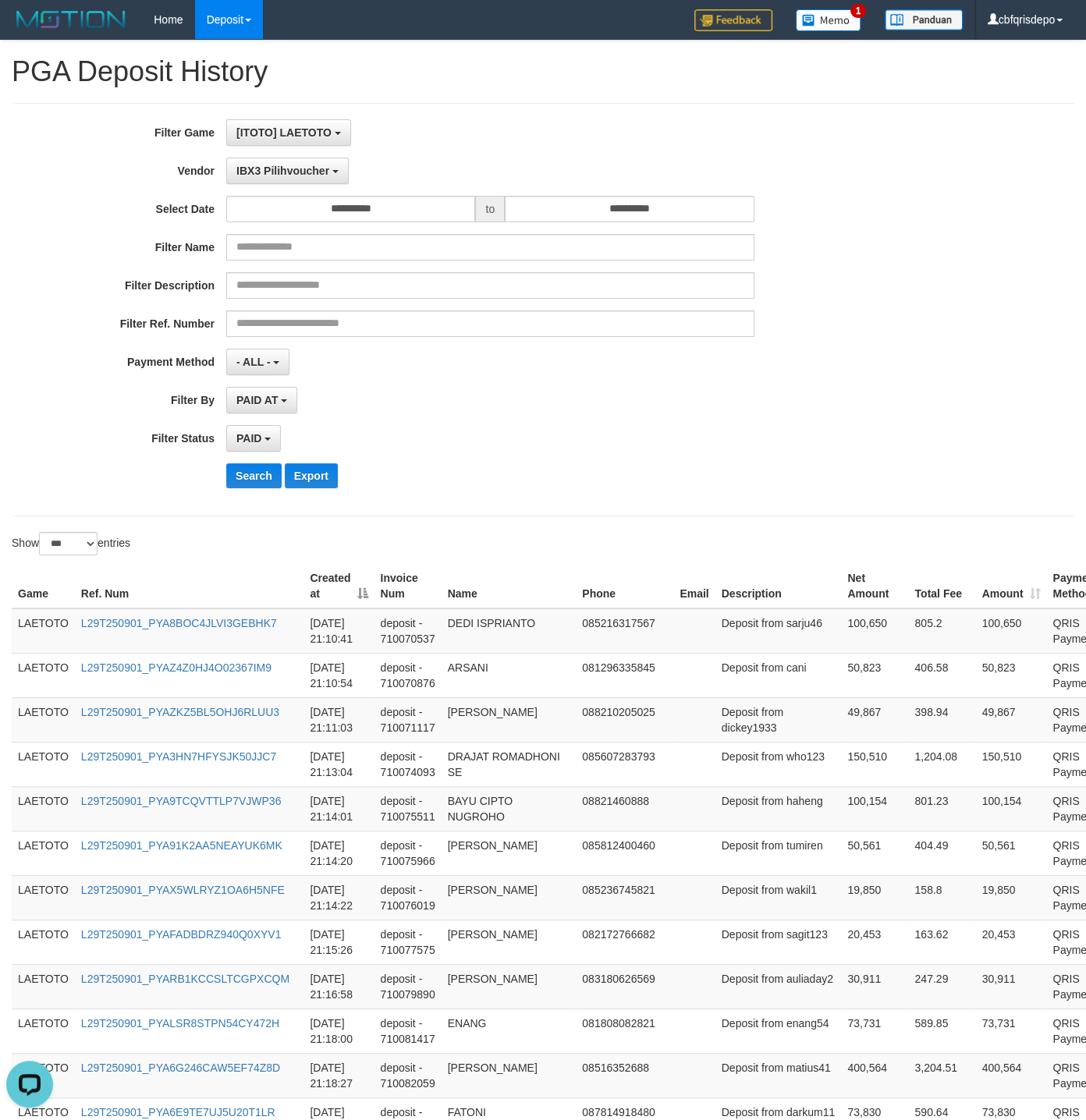
select select "**********"
click at [256, 485] on button "Search" at bounding box center [254, 475] width 55 height 25
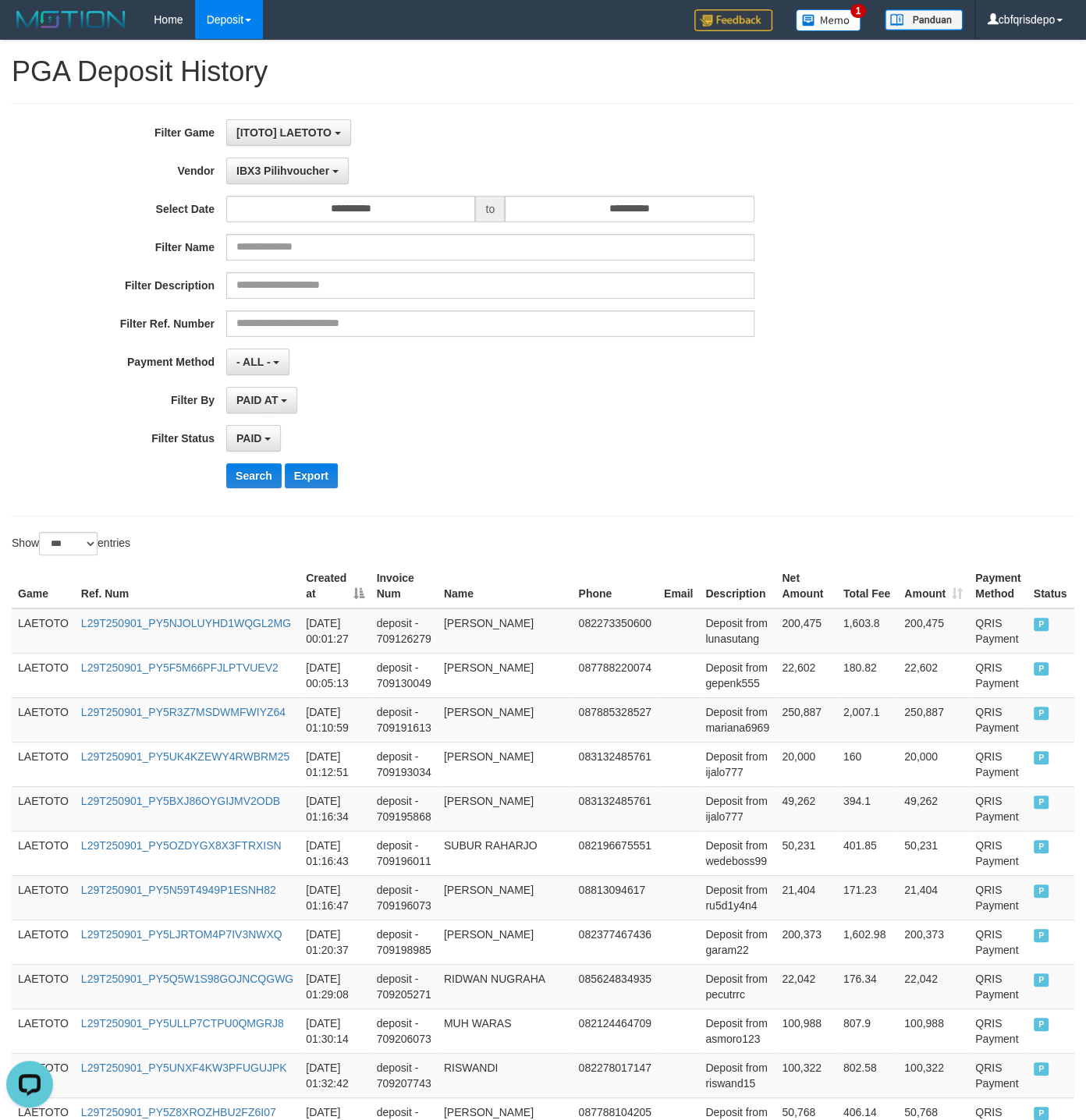
click at [576, 443] on div "PAID SELECT ALL - ALL - SELECT STATUS PENDING/UNPAID PAID CANCELED EXPIRED" at bounding box center [491, 438] width 528 height 26
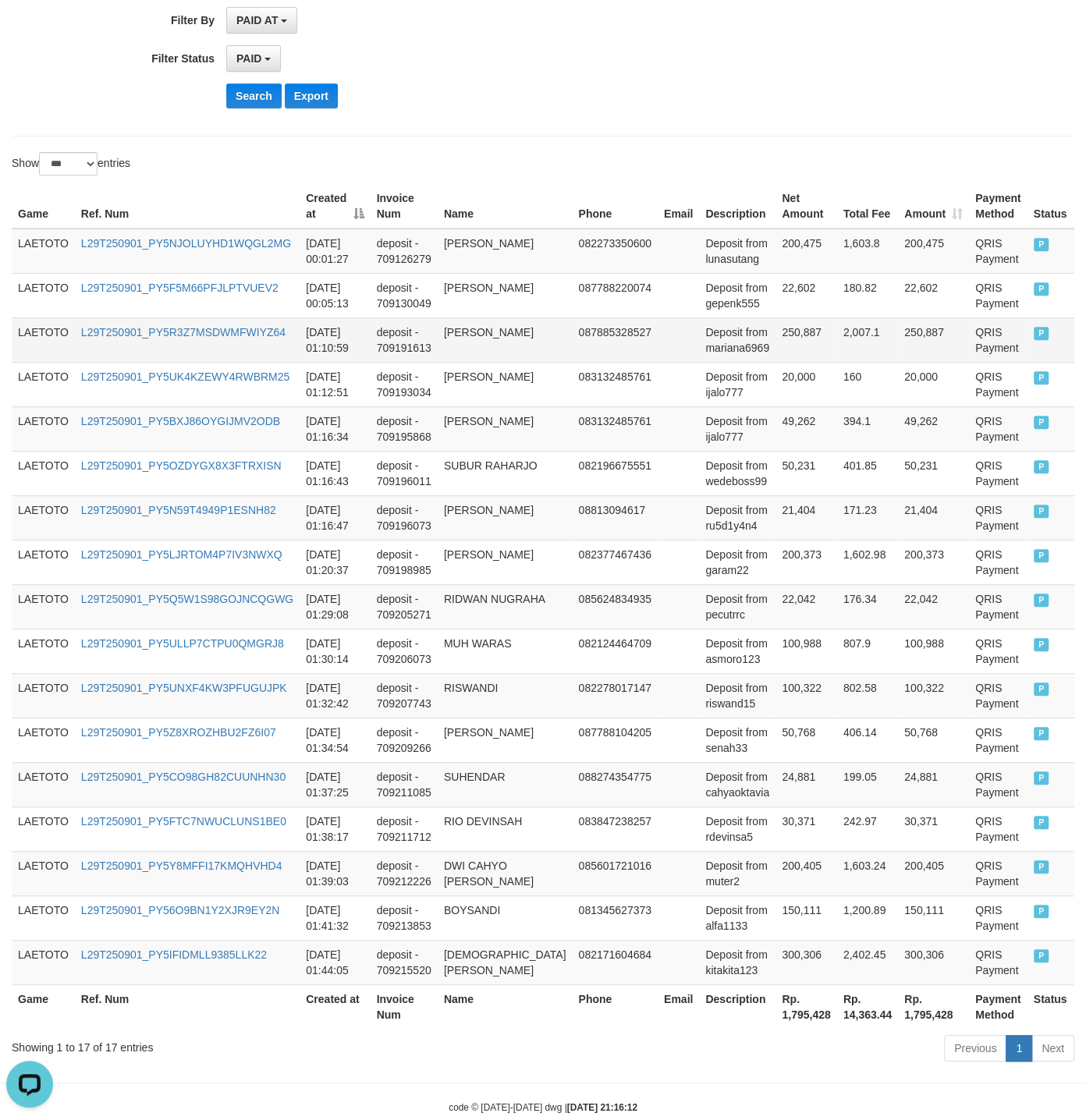
scroll to position [475, 0]
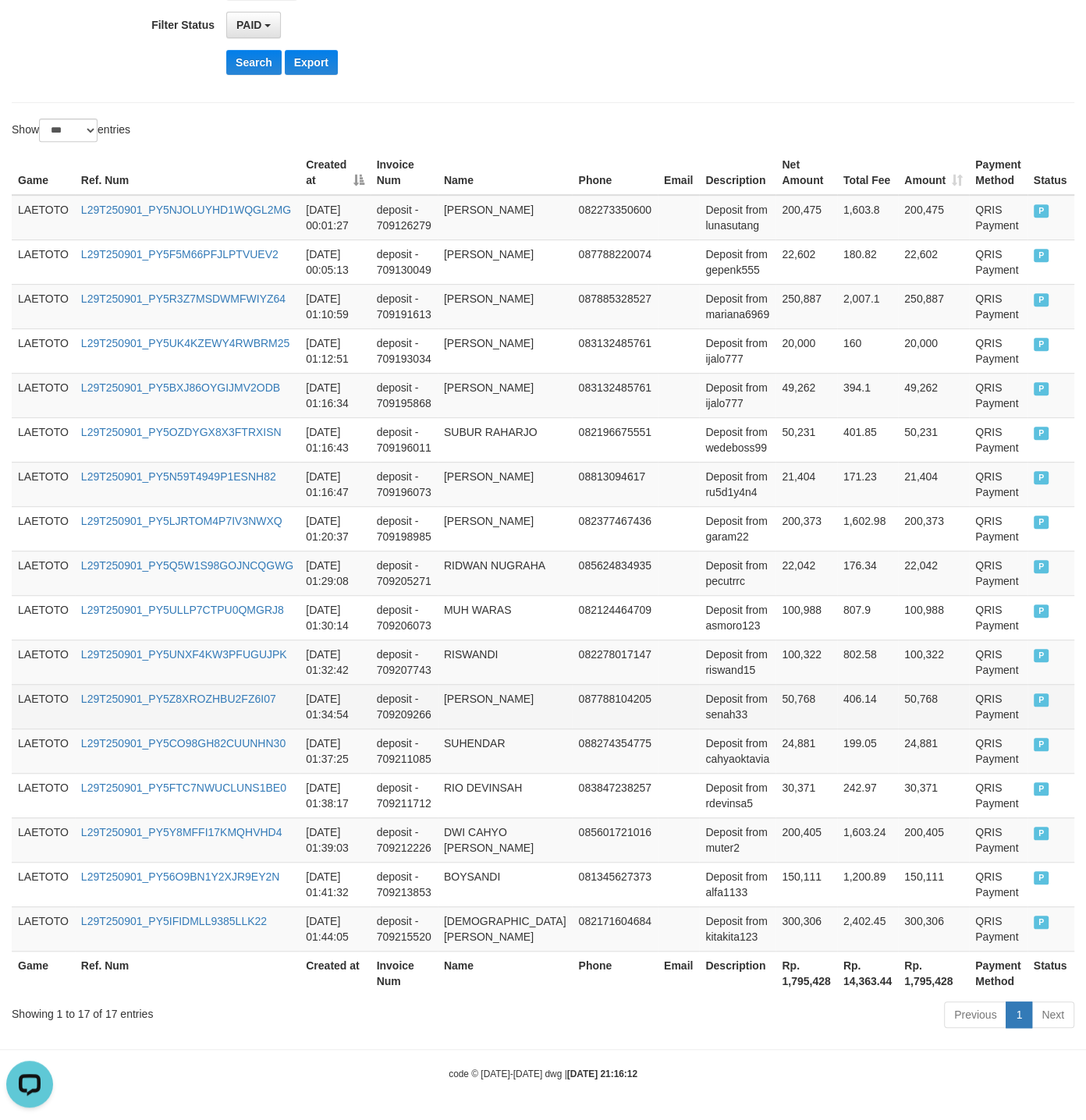
click at [794, 684] on td "50,768" at bounding box center [805, 706] width 60 height 44
click at [698, 688] on td "Deposit from senah33" at bounding box center [737, 706] width 77 height 44
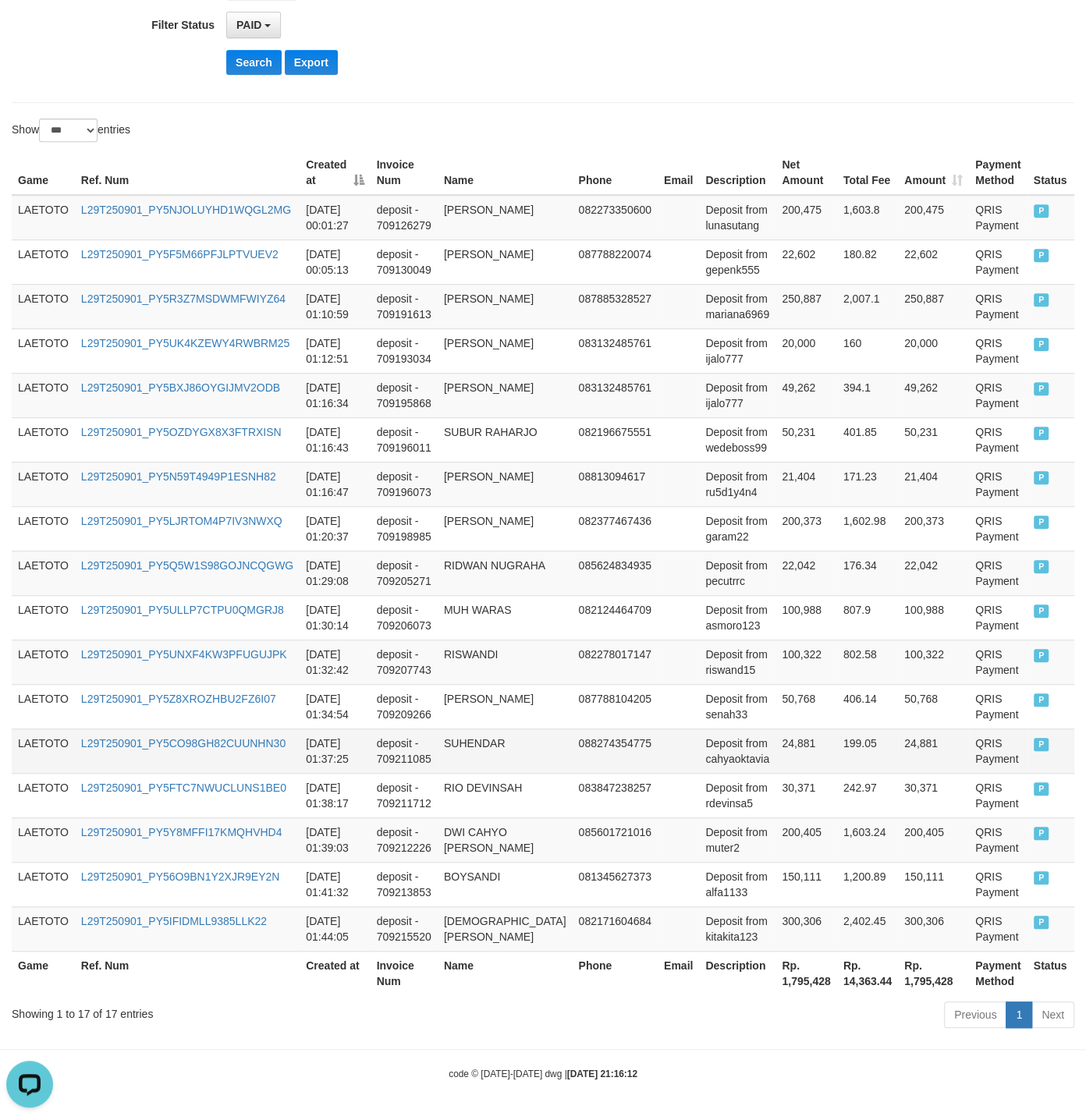
scroll to position [0, 0]
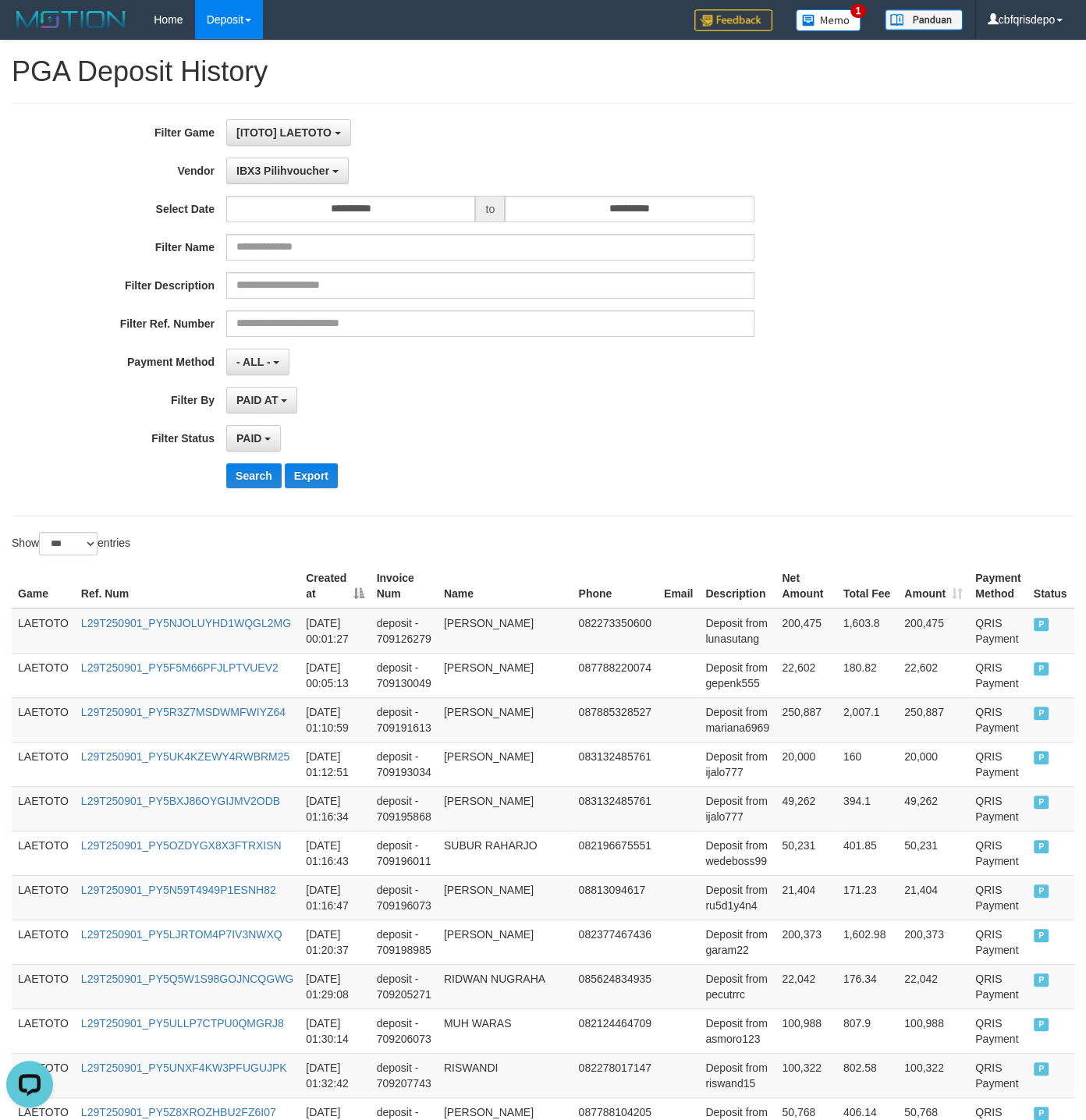
click at [662, 474] on div "Search Export" at bounding box center [566, 475] width 679 height 25
click at [750, 532] on div at bounding box center [813, 531] width 543 height 1
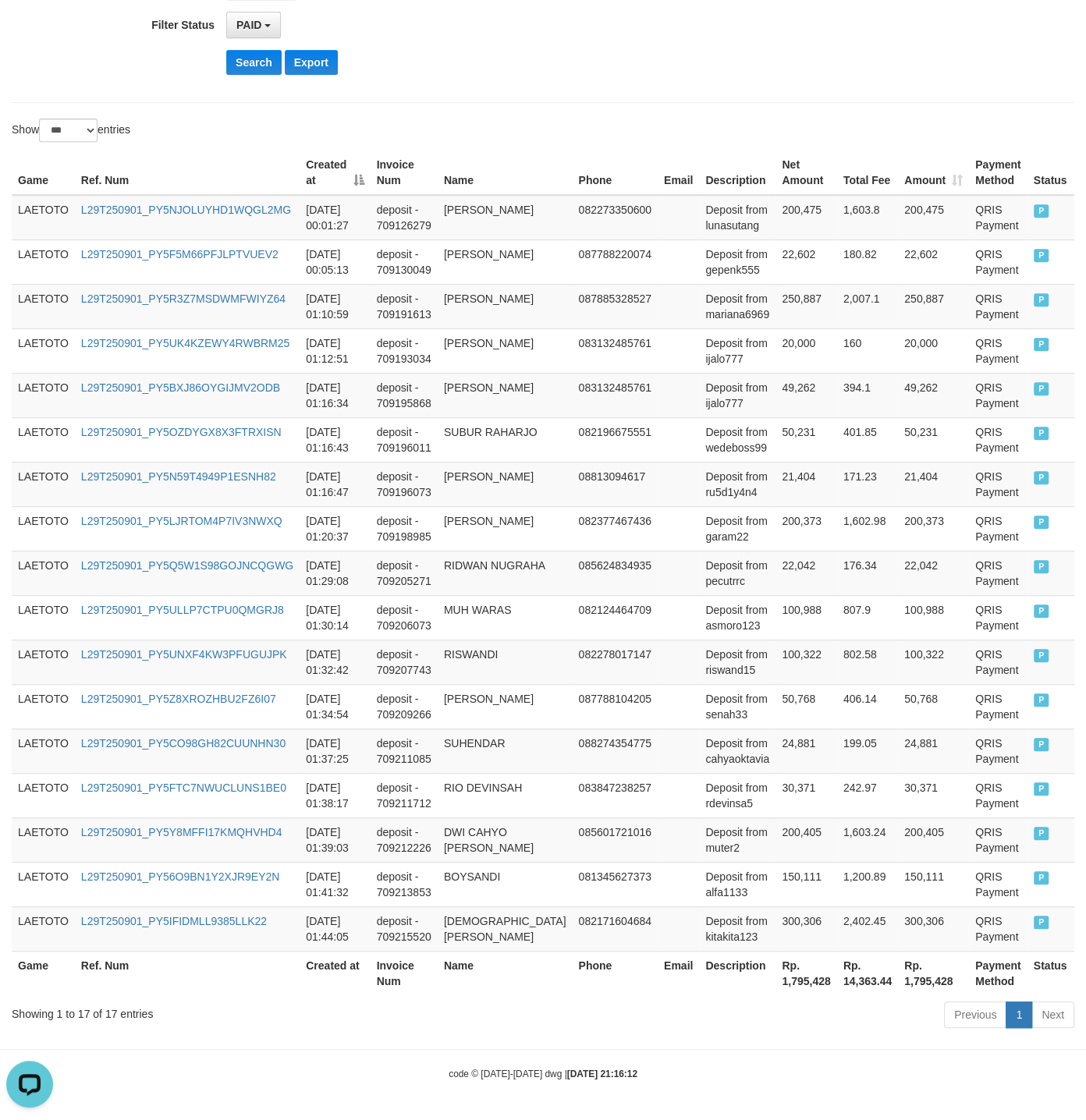
click at [775, 550] on td "22,042" at bounding box center [805, 572] width 60 height 44
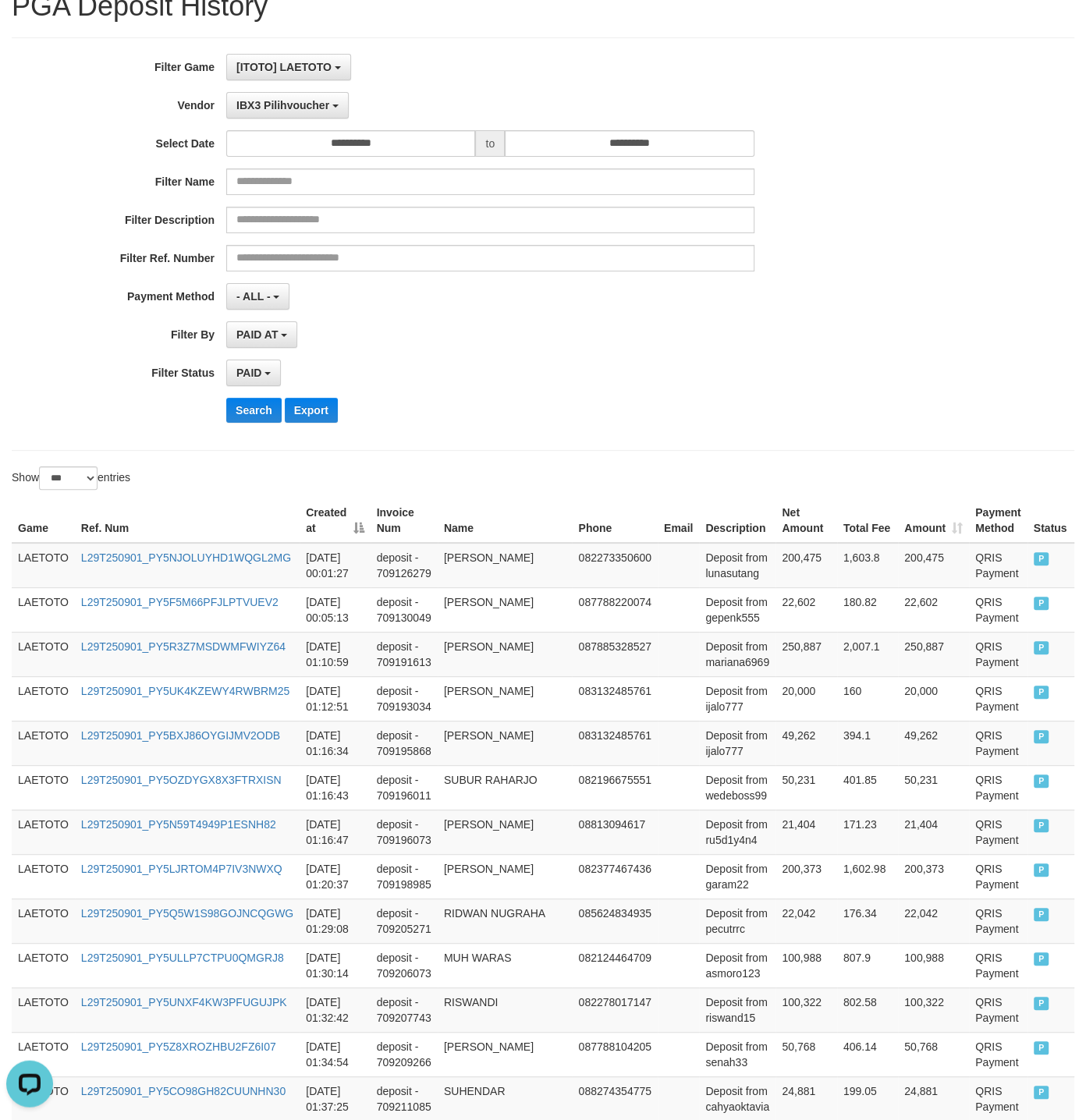
scroll to position [0, 0]
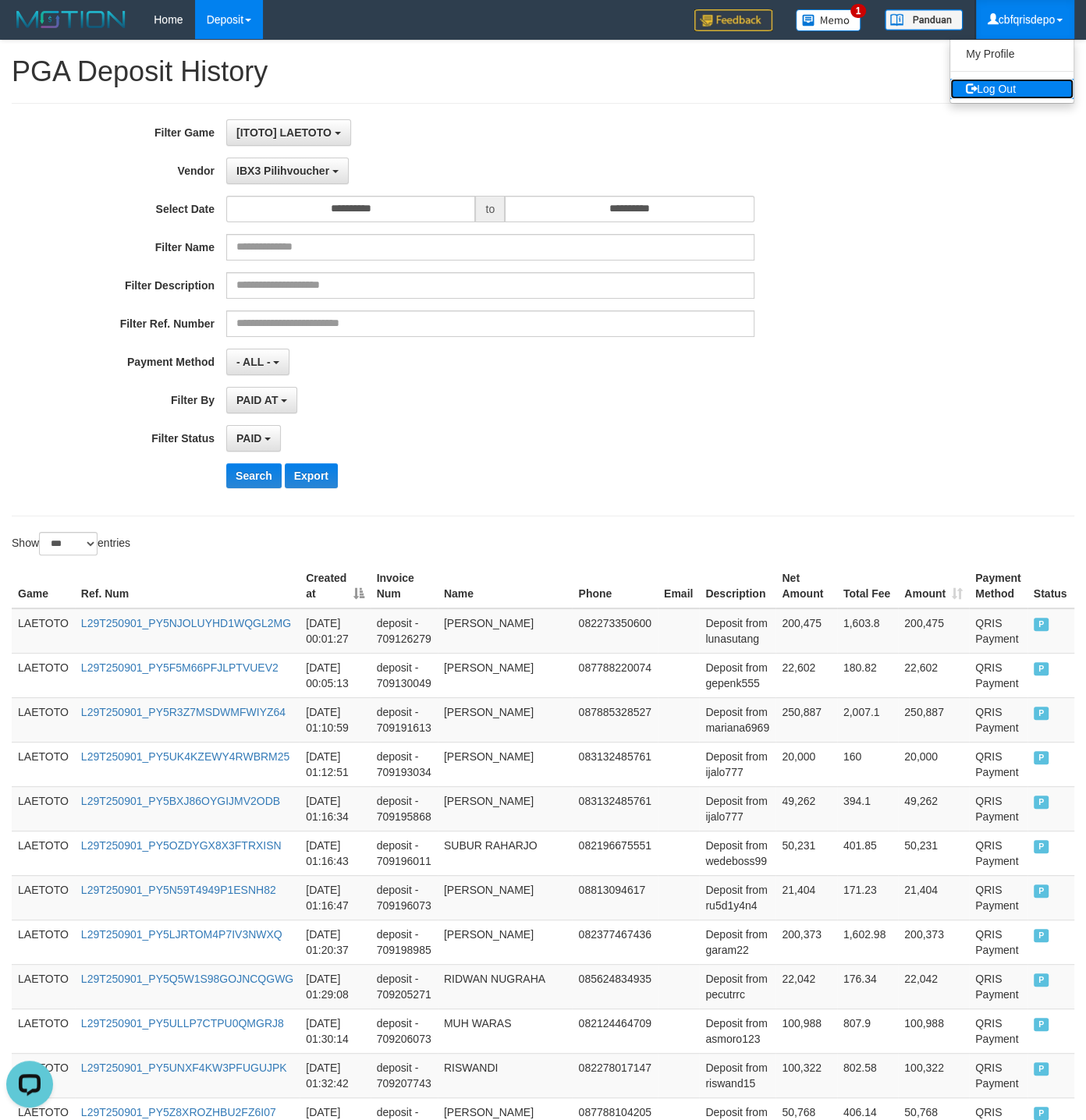
click at [1002, 87] on link "Log Out" at bounding box center [1011, 89] width 124 height 20
